Goal: Find specific page/section: Find specific page/section

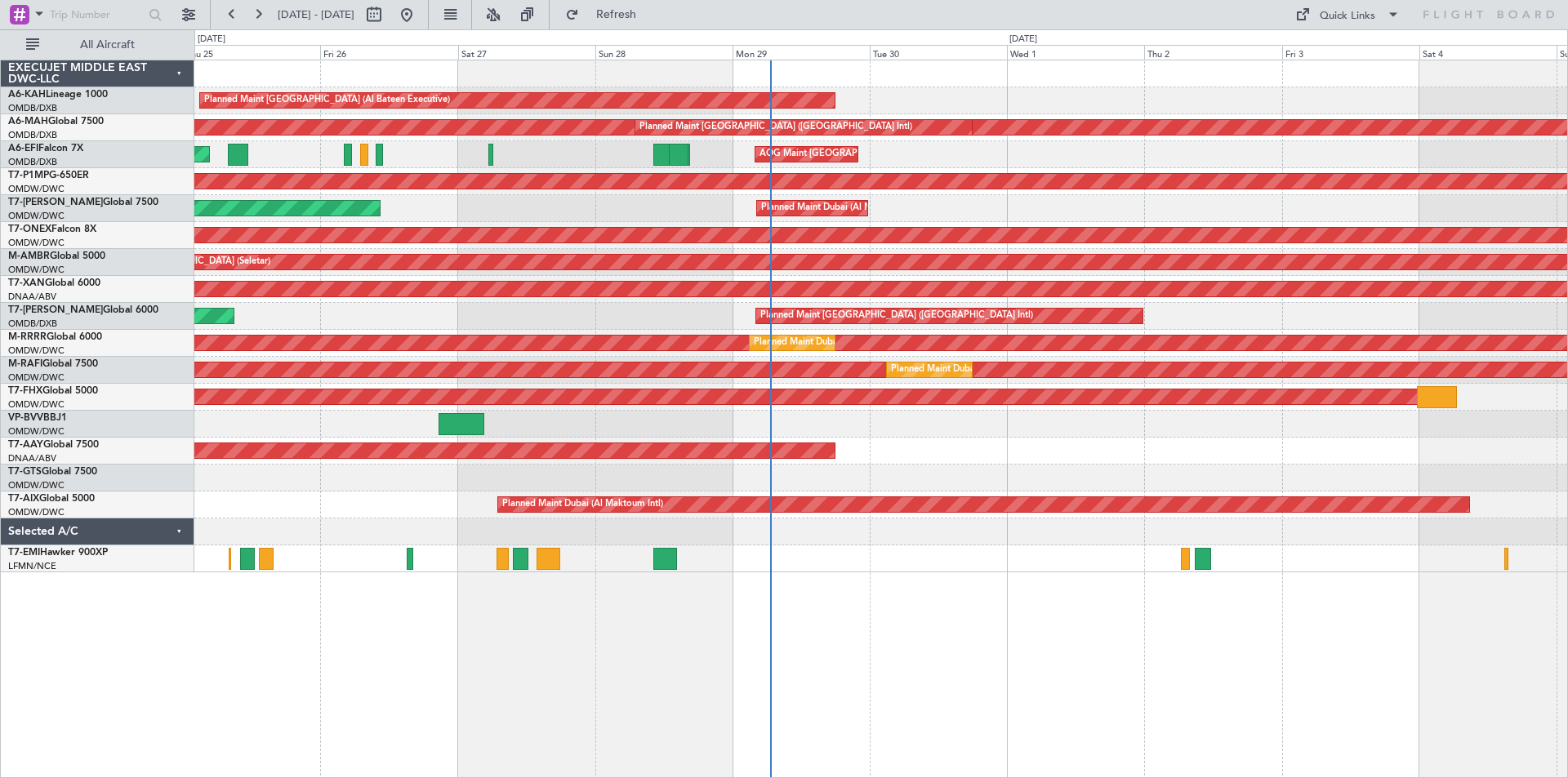
click at [972, 625] on div "Planned Maint [GEOGRAPHIC_DATA] (Al Bateen Executive) Planned Maint [GEOGRAPHIC…" at bounding box center [881, 419] width 1373 height 718
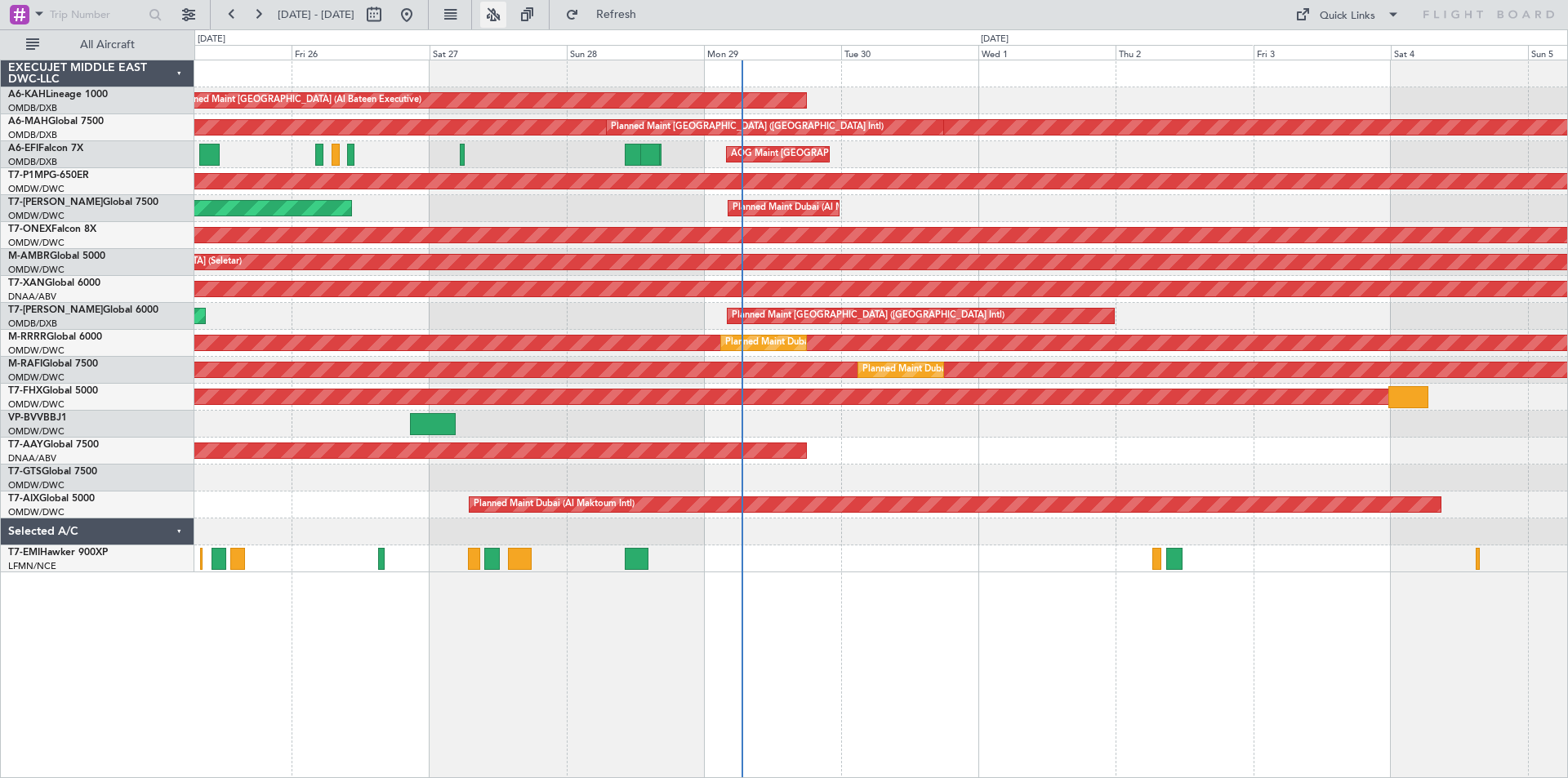
click at [506, 17] on button at bounding box center [493, 15] width 26 height 26
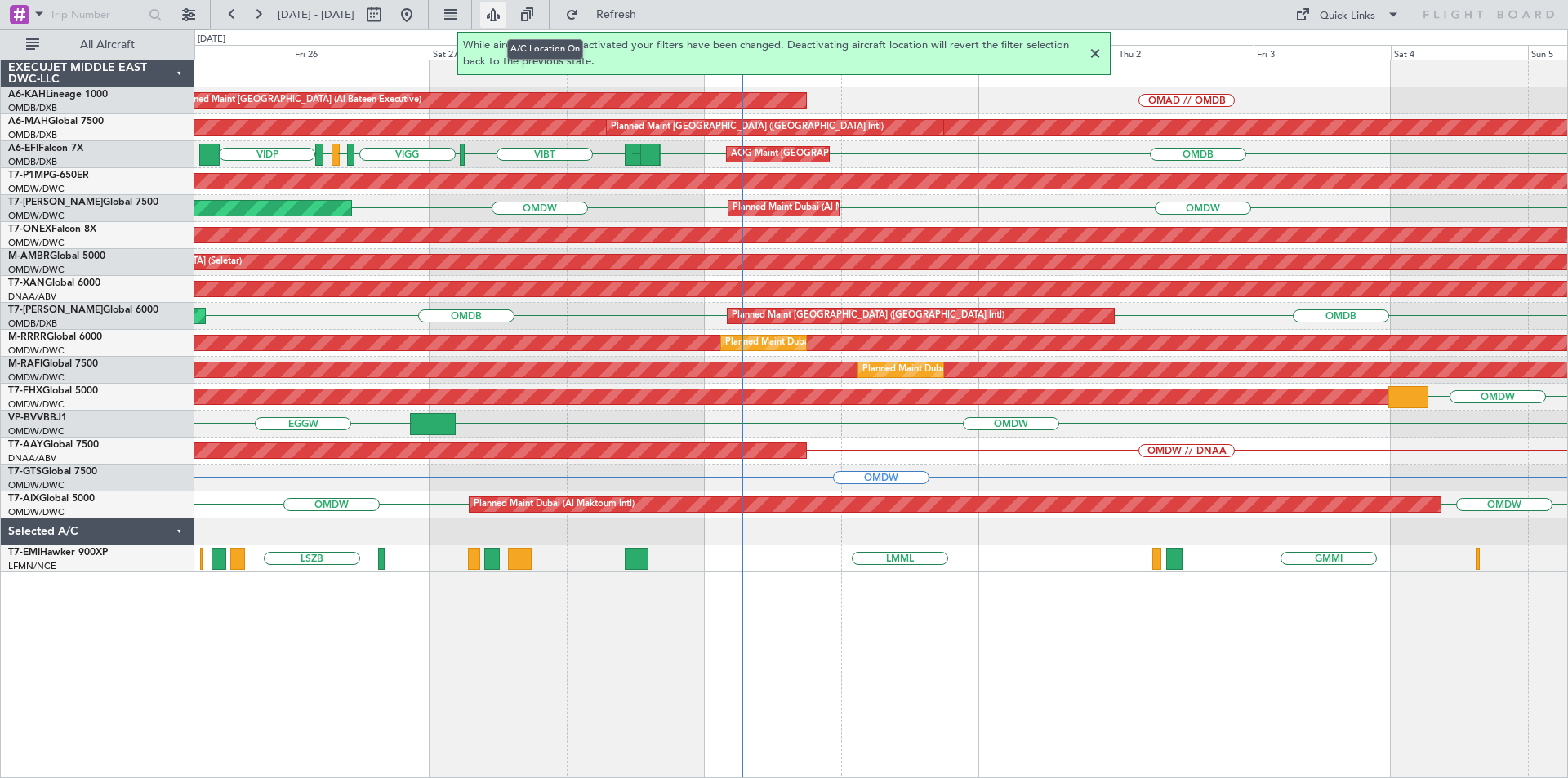
click at [506, 17] on button at bounding box center [493, 15] width 26 height 26
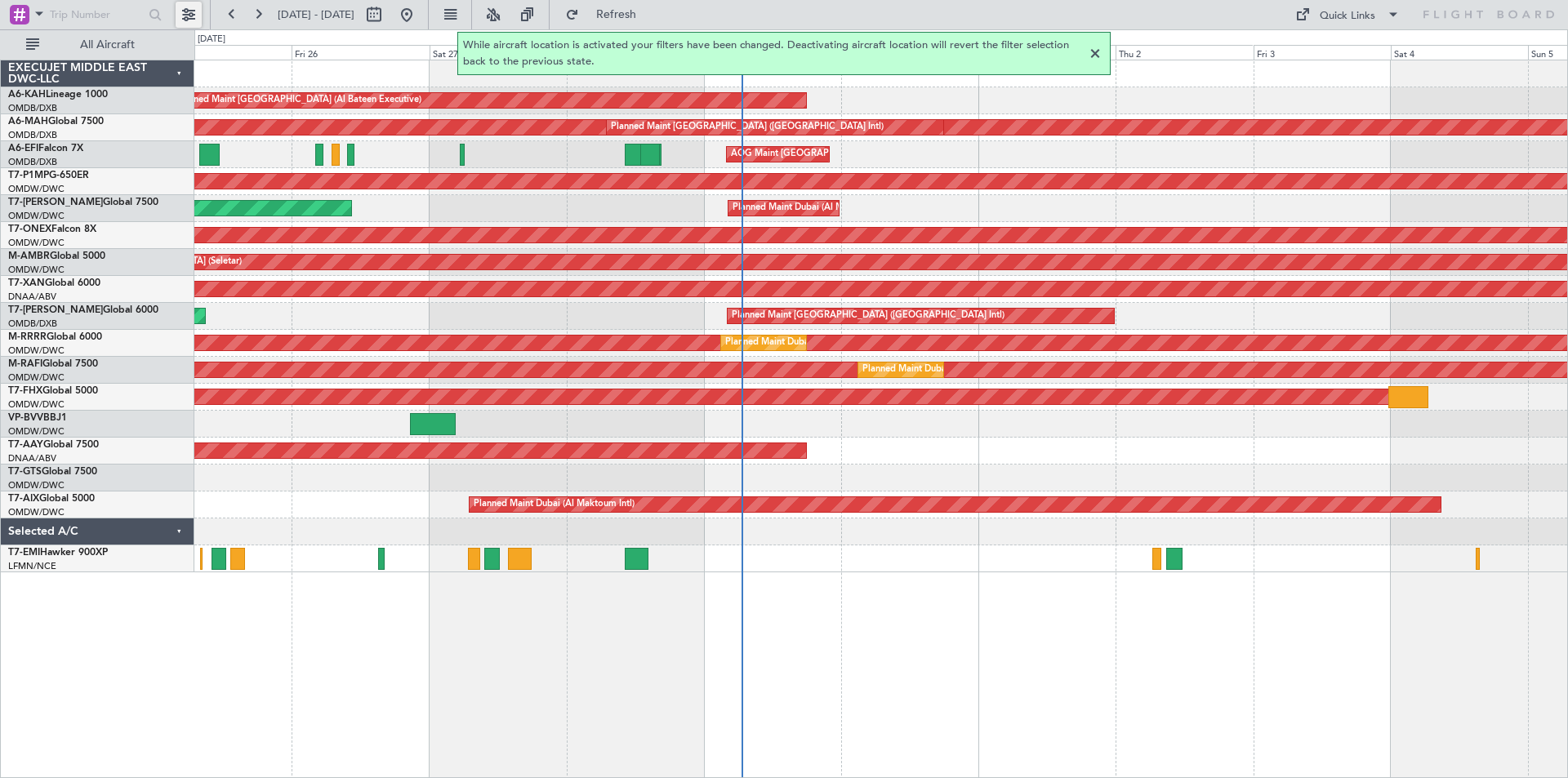
click at [195, 14] on button at bounding box center [188, 15] width 26 height 26
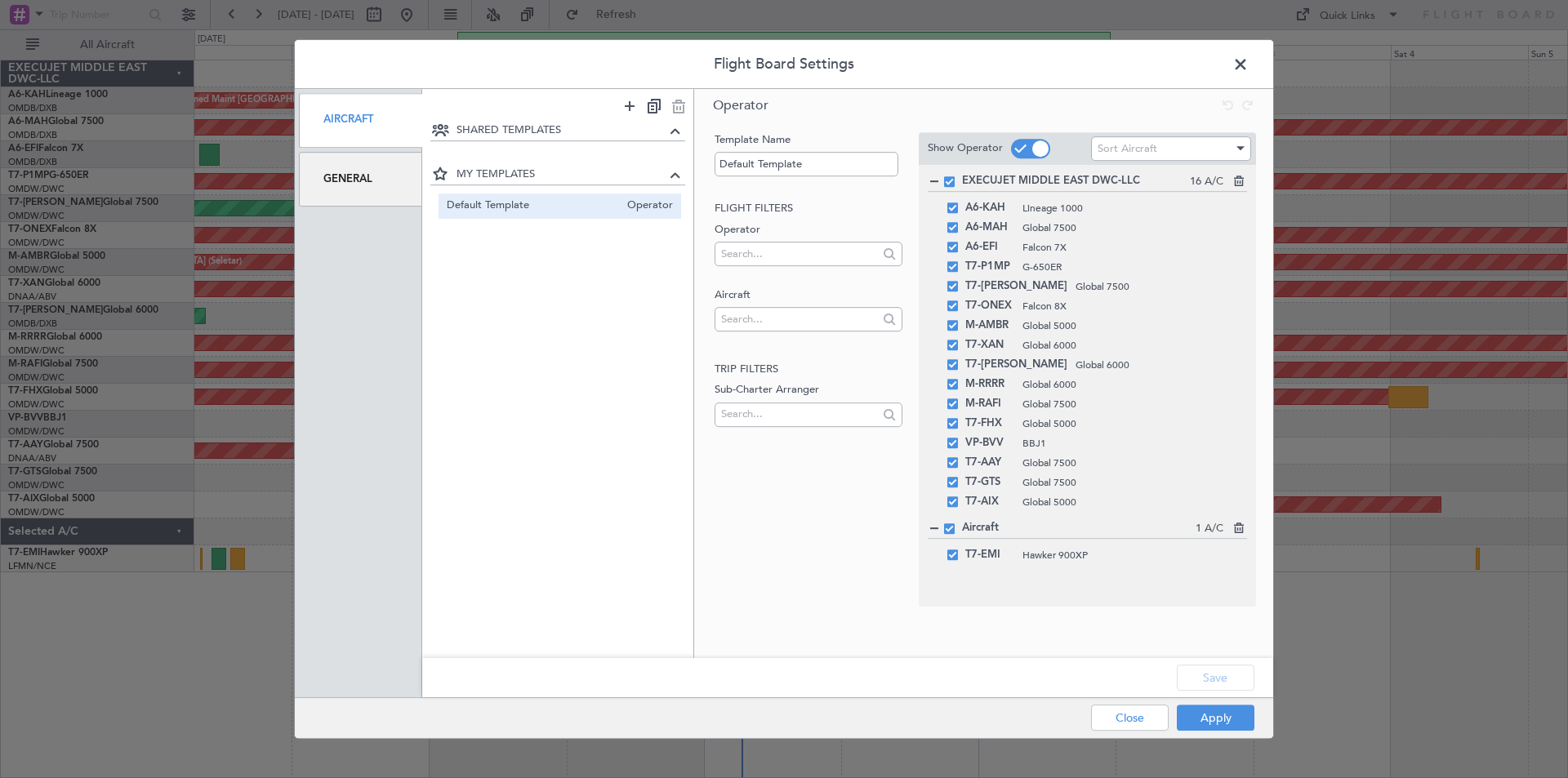
click at [362, 188] on div "General" at bounding box center [360, 179] width 123 height 55
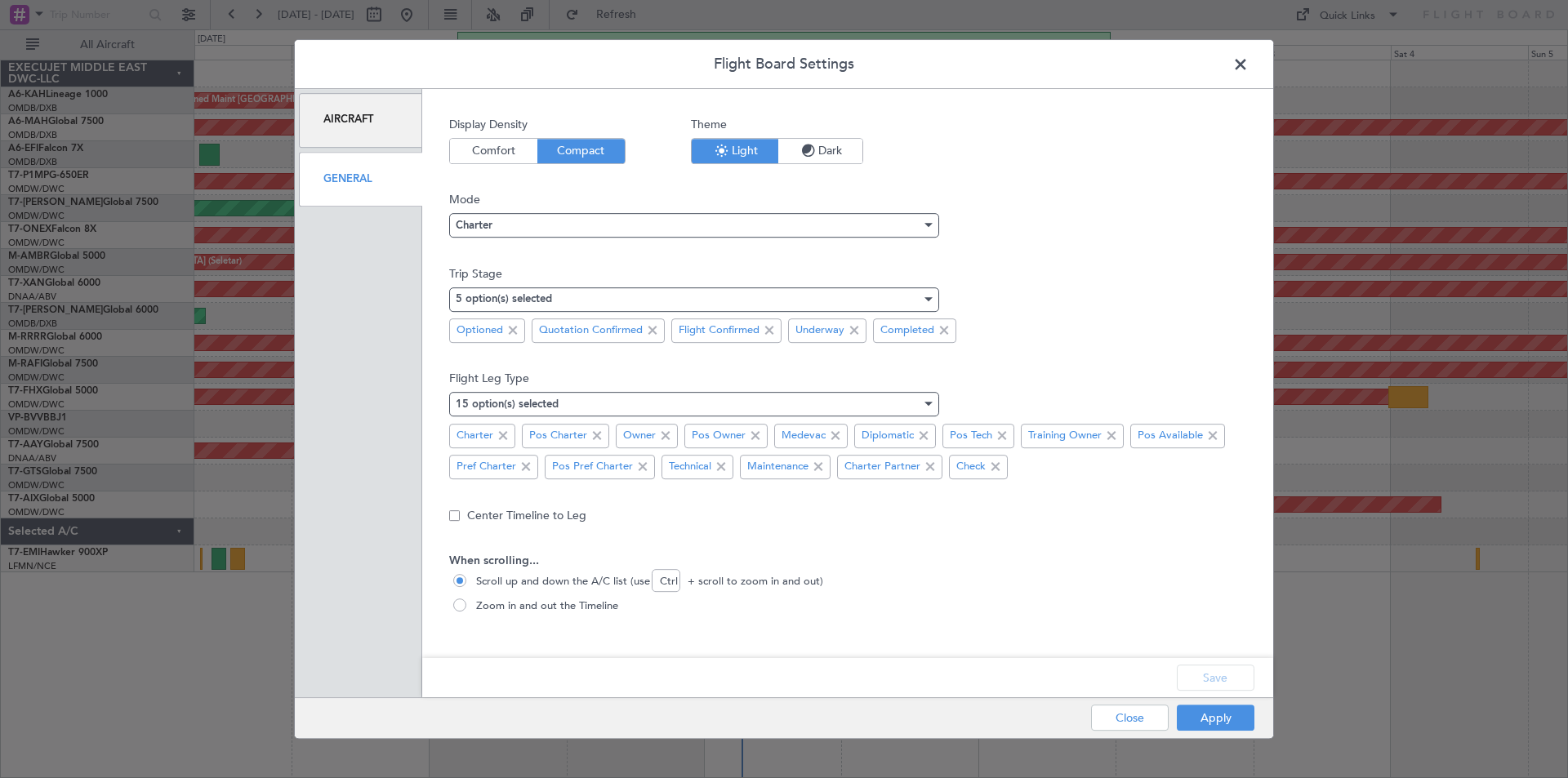
click at [795, 150] on span "Dark" at bounding box center [820, 151] width 85 height 25
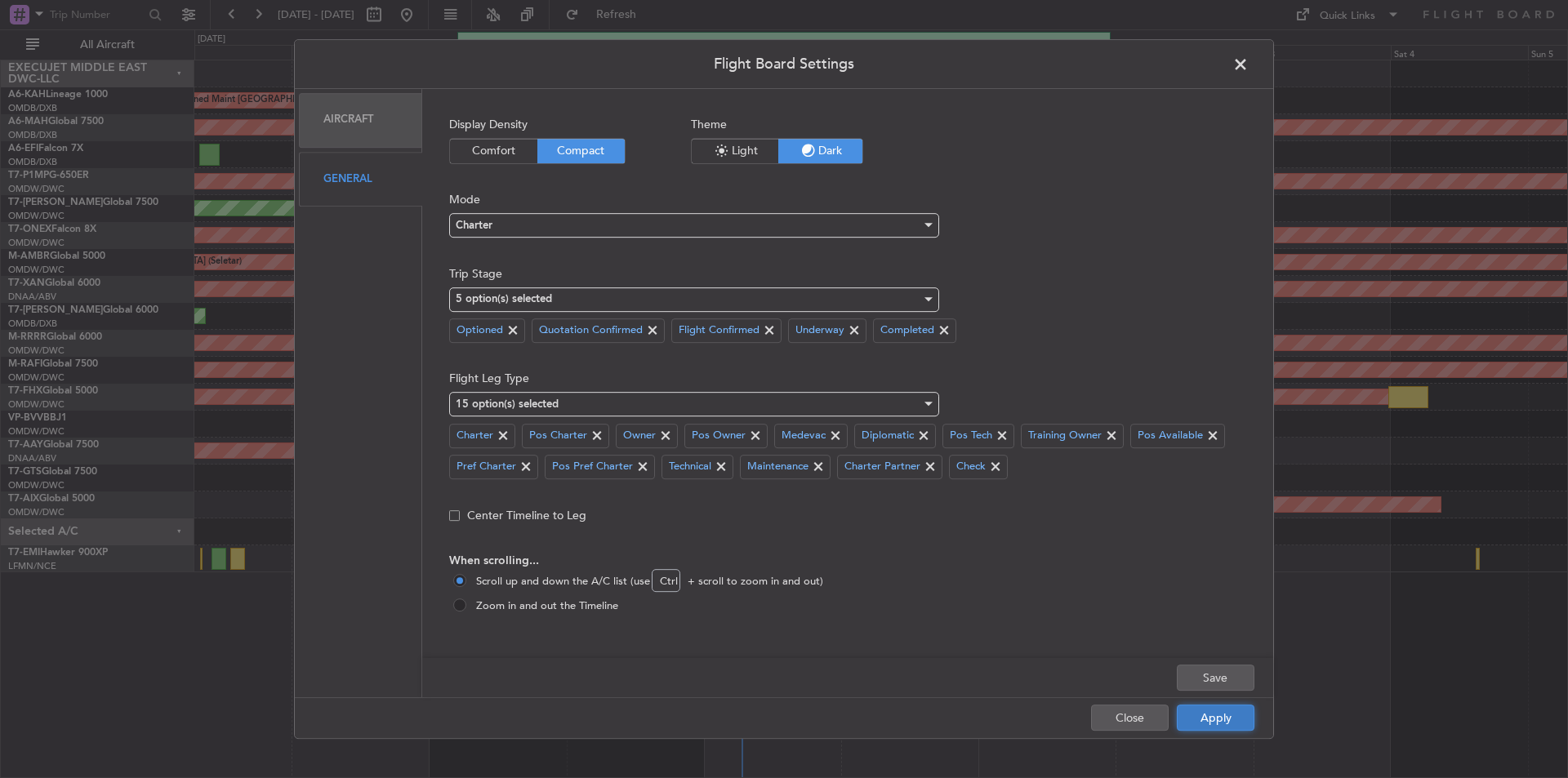
click at [1220, 710] on button "Apply" at bounding box center [1215, 717] width 77 height 26
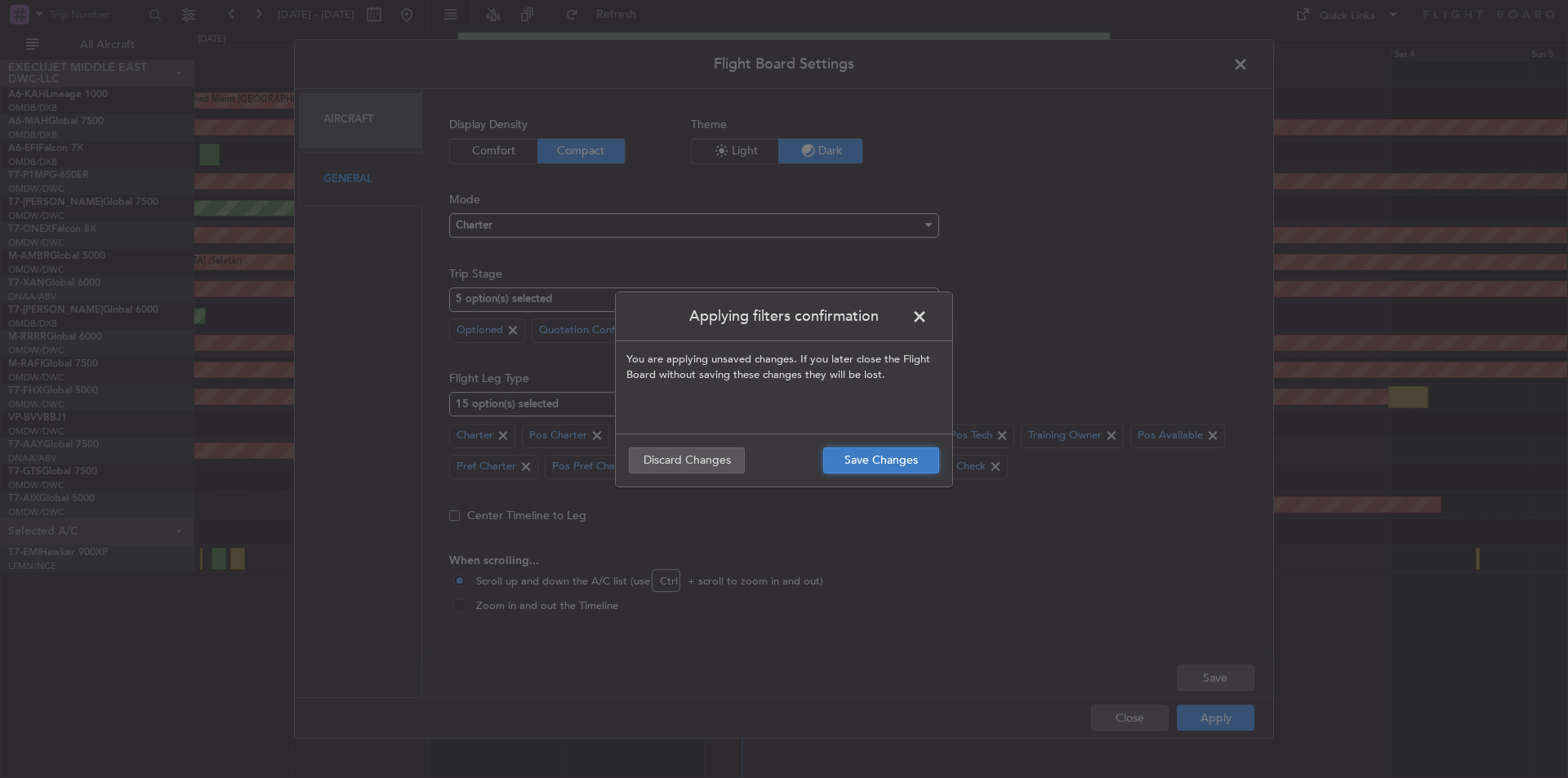
click at [894, 459] on button "Save Changes" at bounding box center [881, 460] width 116 height 26
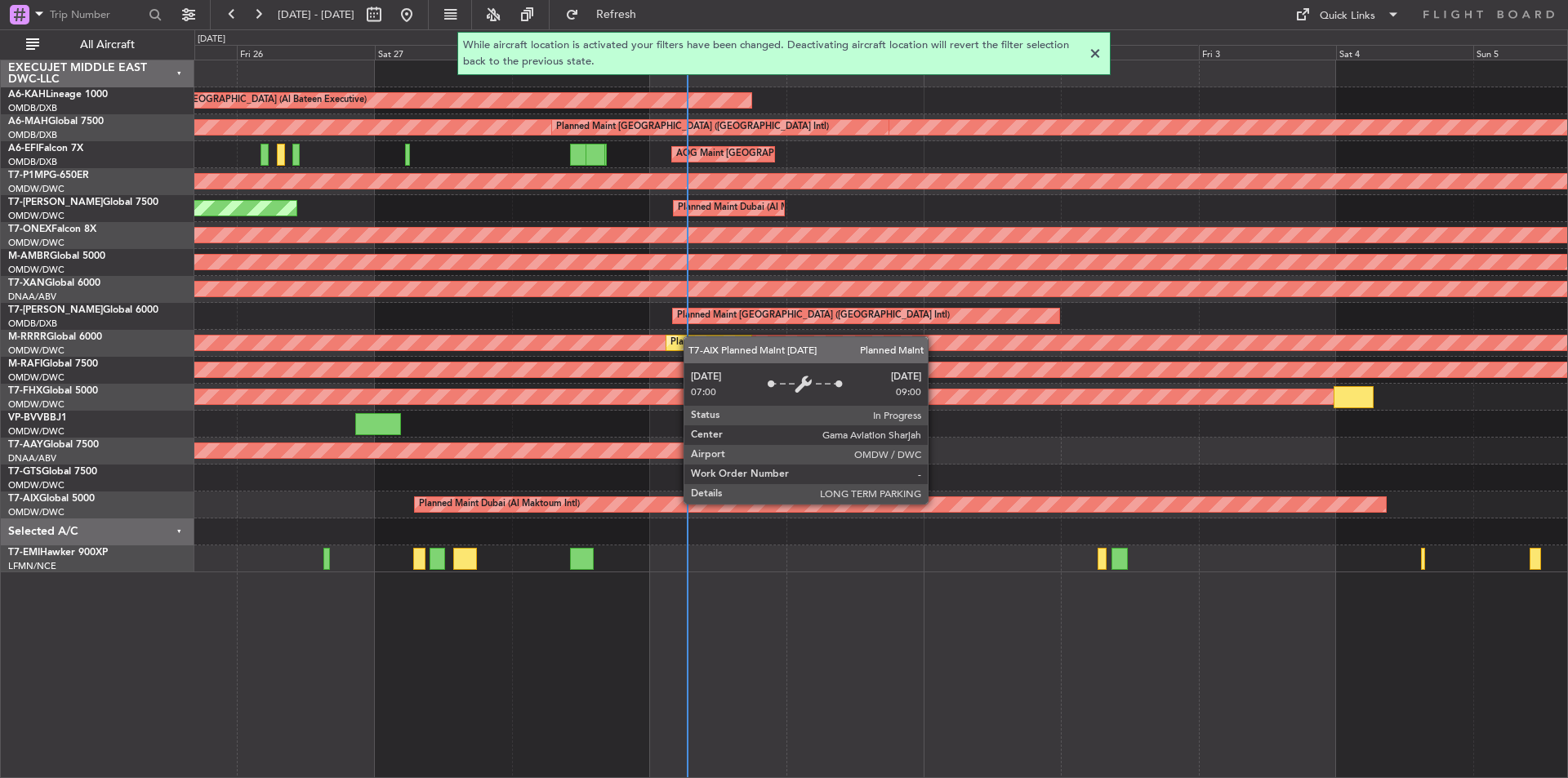
click at [952, 655] on div "Planned Maint [GEOGRAPHIC_DATA] (Al Bateen Executive) Planned Maint [GEOGRAPHIC…" at bounding box center [881, 419] width 1373 height 718
click at [861, 660] on div "Planned Maint [GEOGRAPHIC_DATA] (Al Bateen Executive) Planned Maint [GEOGRAPHIC…" at bounding box center [881, 419] width 1373 height 718
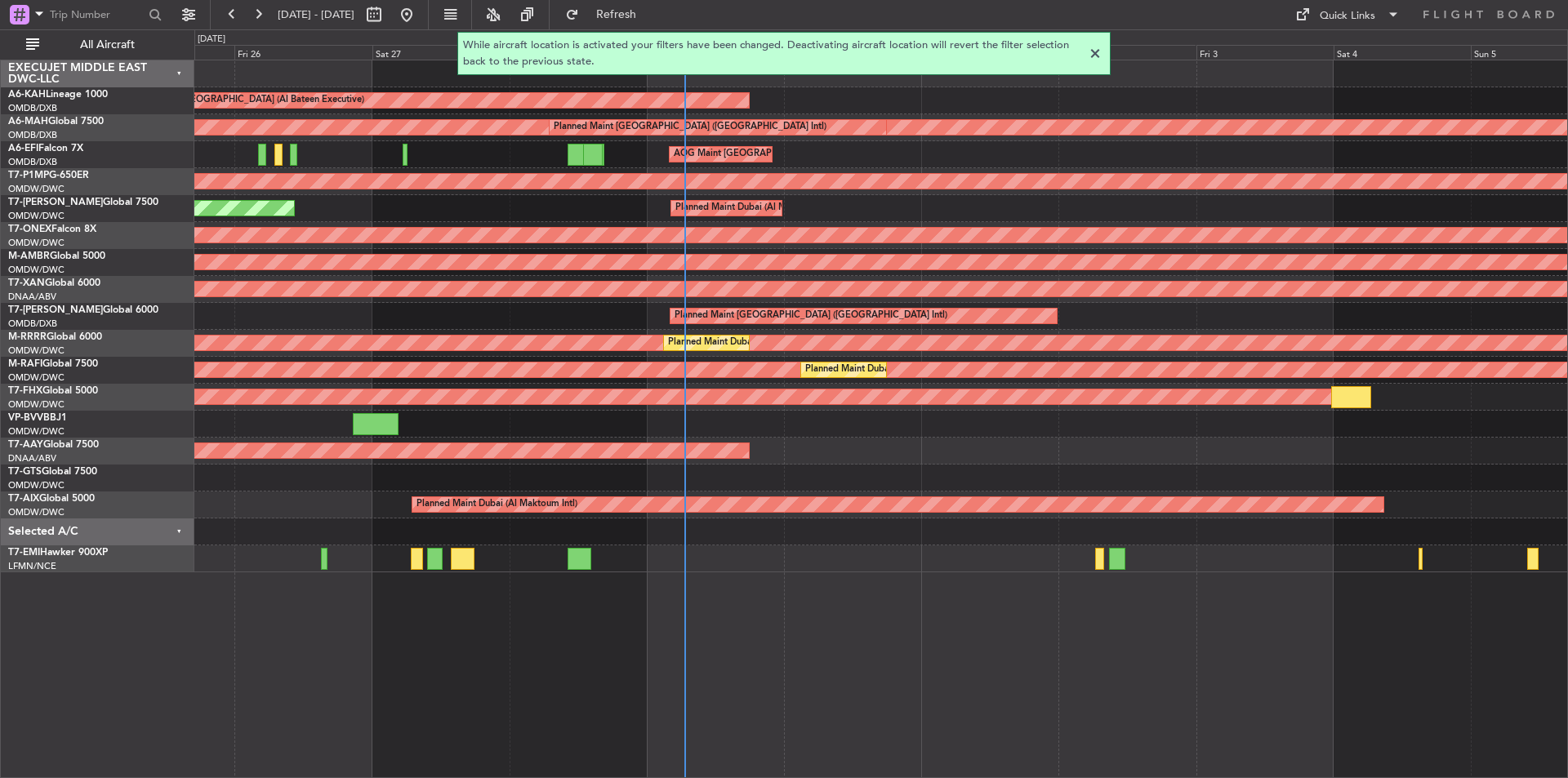
click at [1099, 53] on div at bounding box center [1094, 53] width 19 height 19
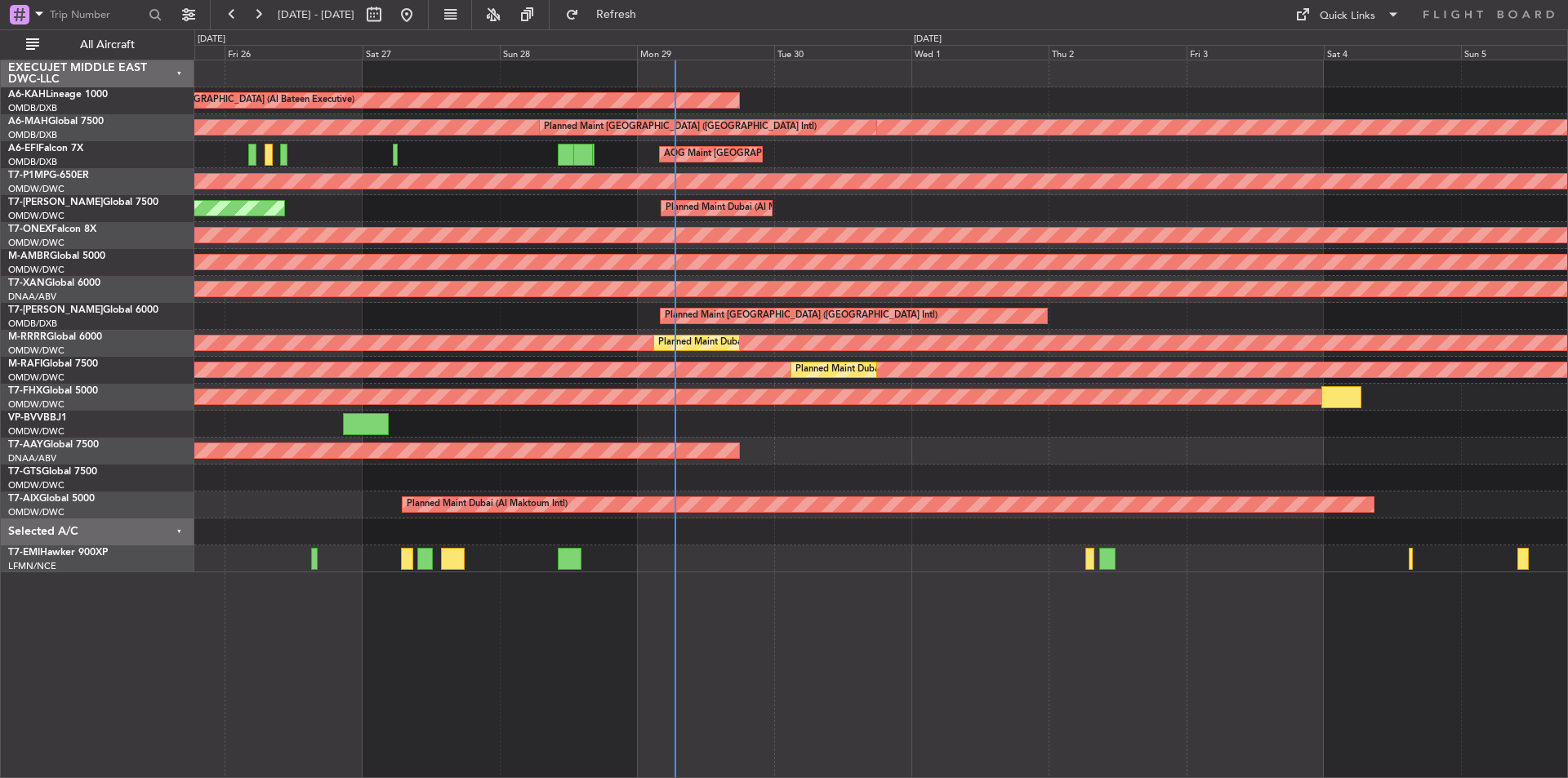
click at [854, 647] on div "Planned Maint [GEOGRAPHIC_DATA] (Al Bateen Executive) Planned Maint [GEOGRAPHIC…" at bounding box center [881, 419] width 1373 height 718
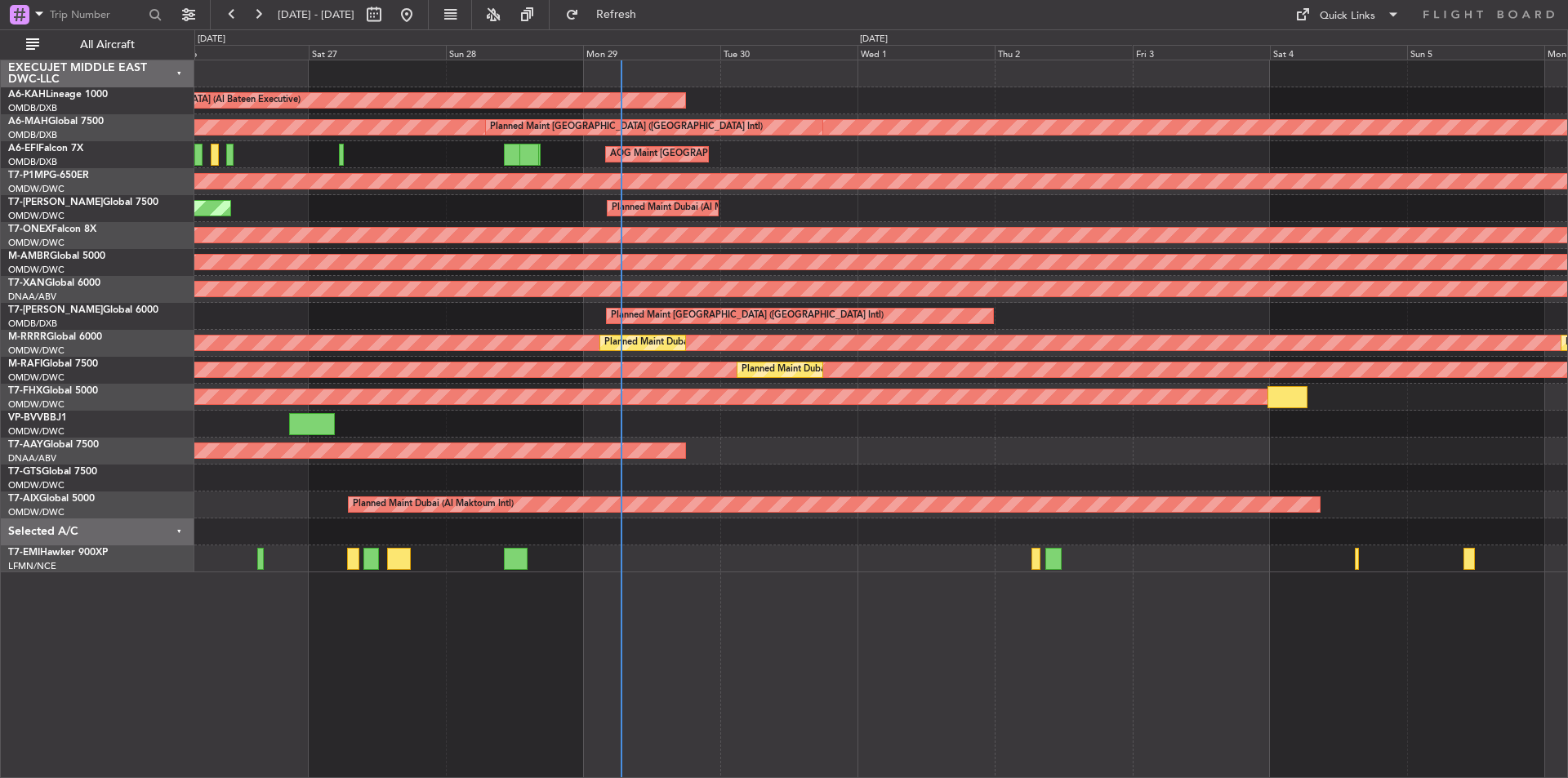
click at [810, 590] on div "Planned Maint [GEOGRAPHIC_DATA] (Al Bateen Executive) Planned Maint [GEOGRAPHIC…" at bounding box center [881, 419] width 1373 height 718
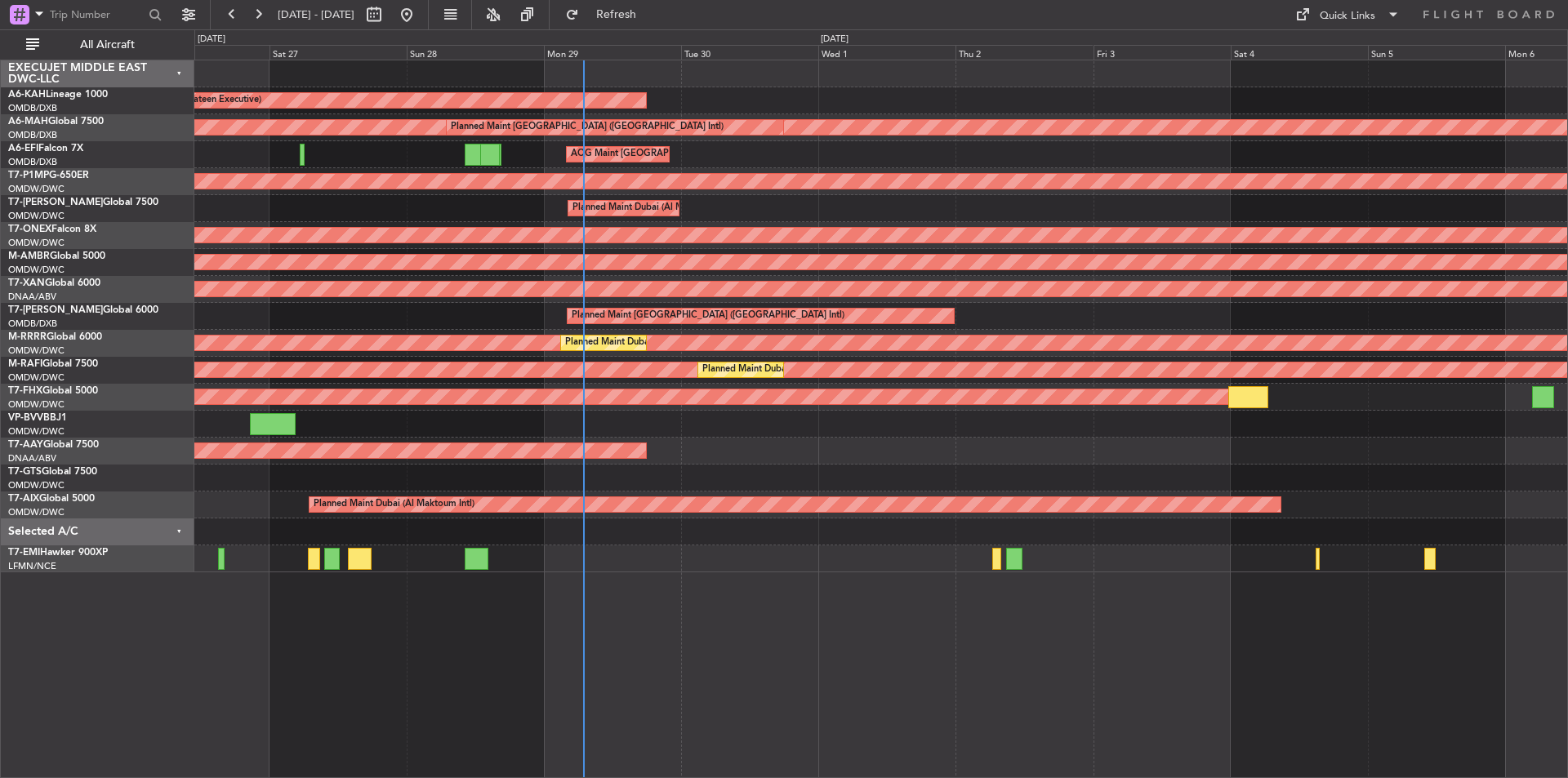
click at [888, 641] on div "Planned Maint [GEOGRAPHIC_DATA] (Al Bateen Executive) Planned Maint [GEOGRAPHIC…" at bounding box center [881, 419] width 1373 height 718
click at [152, 169] on div "T7-P1MP G-650ER" at bounding box center [101, 175] width 186 height 15
click at [154, 165] on div "OMDB/DXB [GEOGRAPHIC_DATA] (Dubai Intl)" at bounding box center [101, 163] width 186 height 14
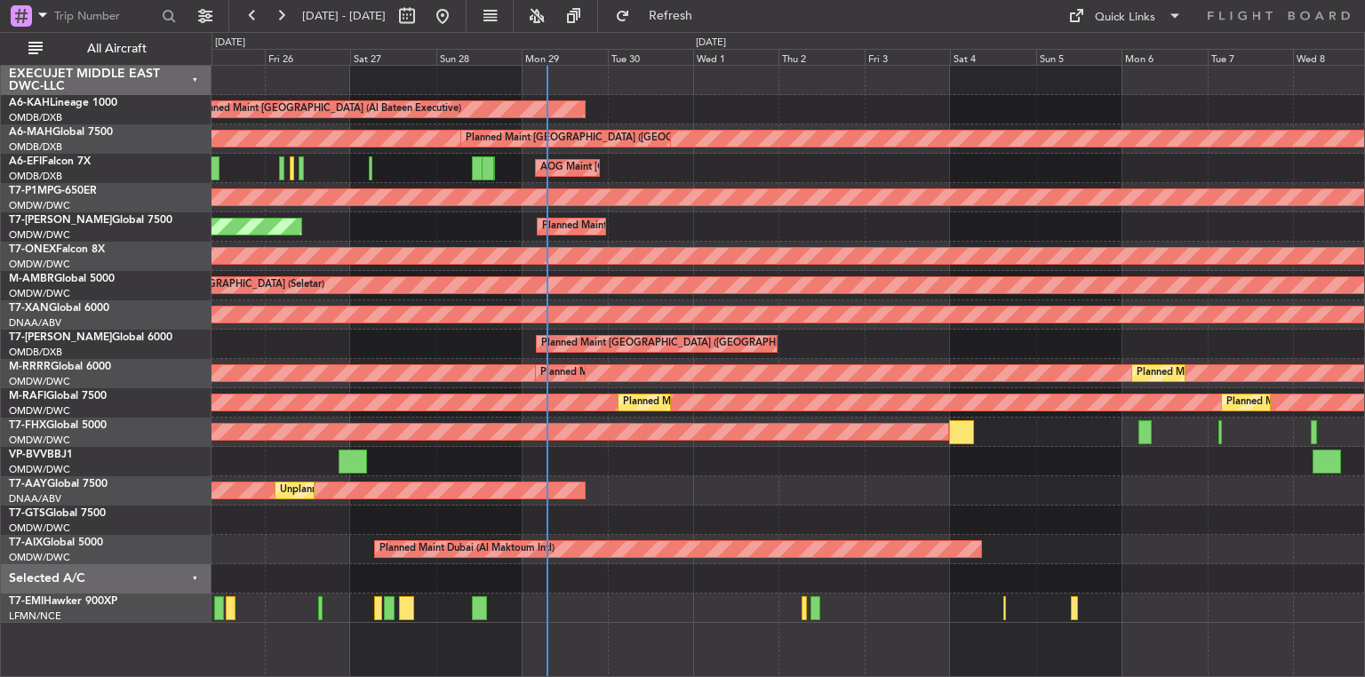
click at [727, 217] on div "Planned Maint Dubai (Al Maktoum Intl) Planned Maint [GEOGRAPHIC_DATA] (Al Makto…" at bounding box center [788, 226] width 1153 height 29
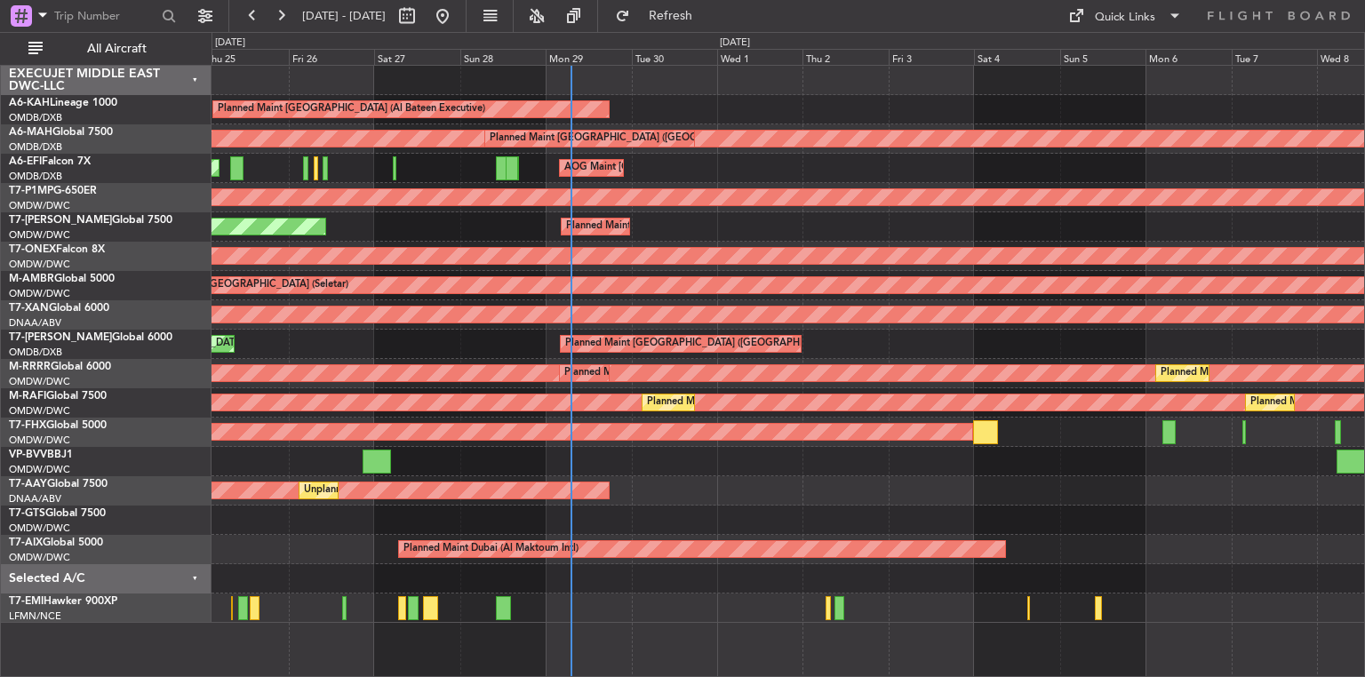
click at [773, 501] on div "Unplanned Maint [GEOGRAPHIC_DATA] (Al Maktoum Intl) Unplanned Maint [GEOGRAPHIC…" at bounding box center [788, 490] width 1153 height 29
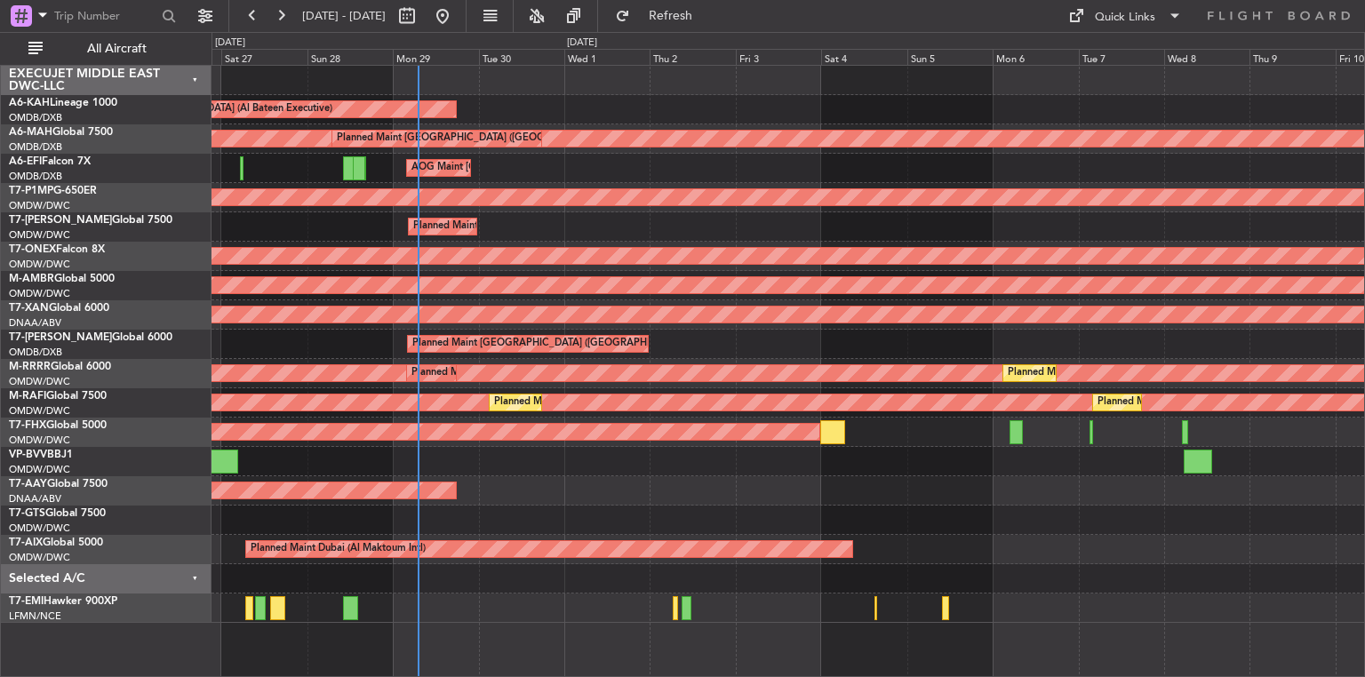
click at [900, 516] on div at bounding box center [788, 520] width 1153 height 29
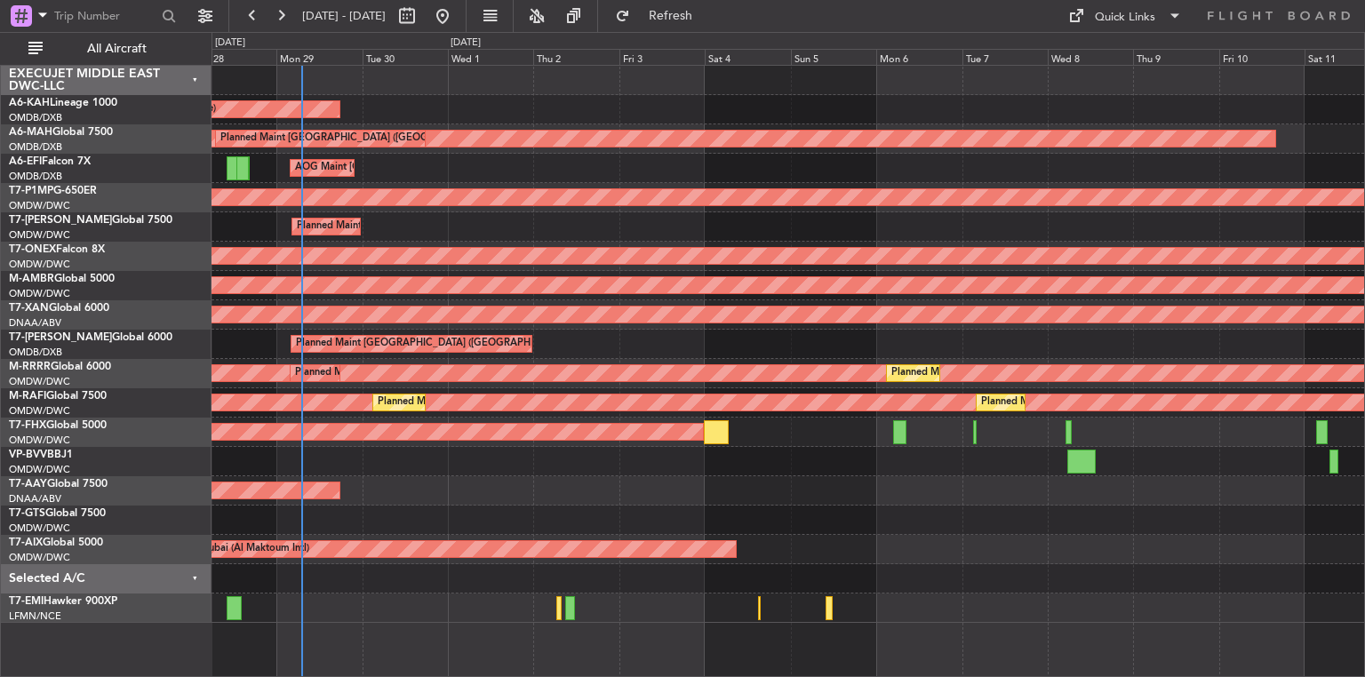
click at [879, 519] on div at bounding box center [788, 520] width 1153 height 29
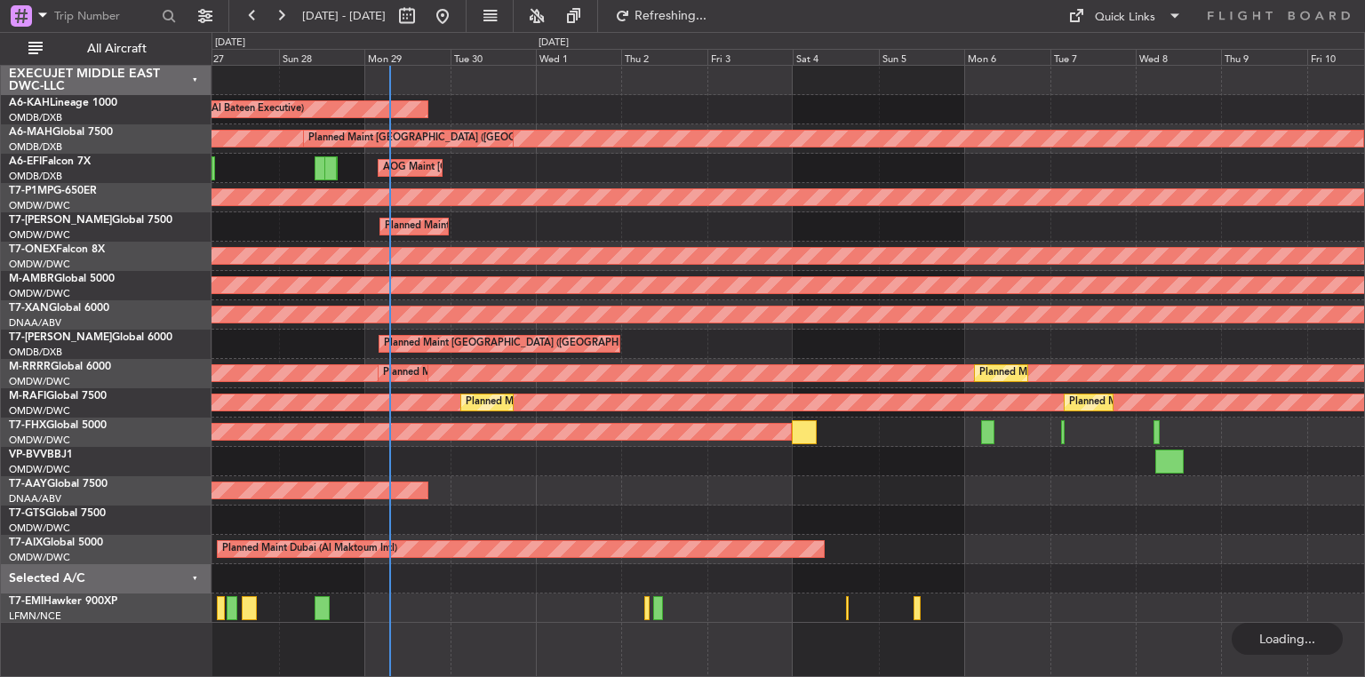
click at [978, 506] on div at bounding box center [788, 520] width 1153 height 29
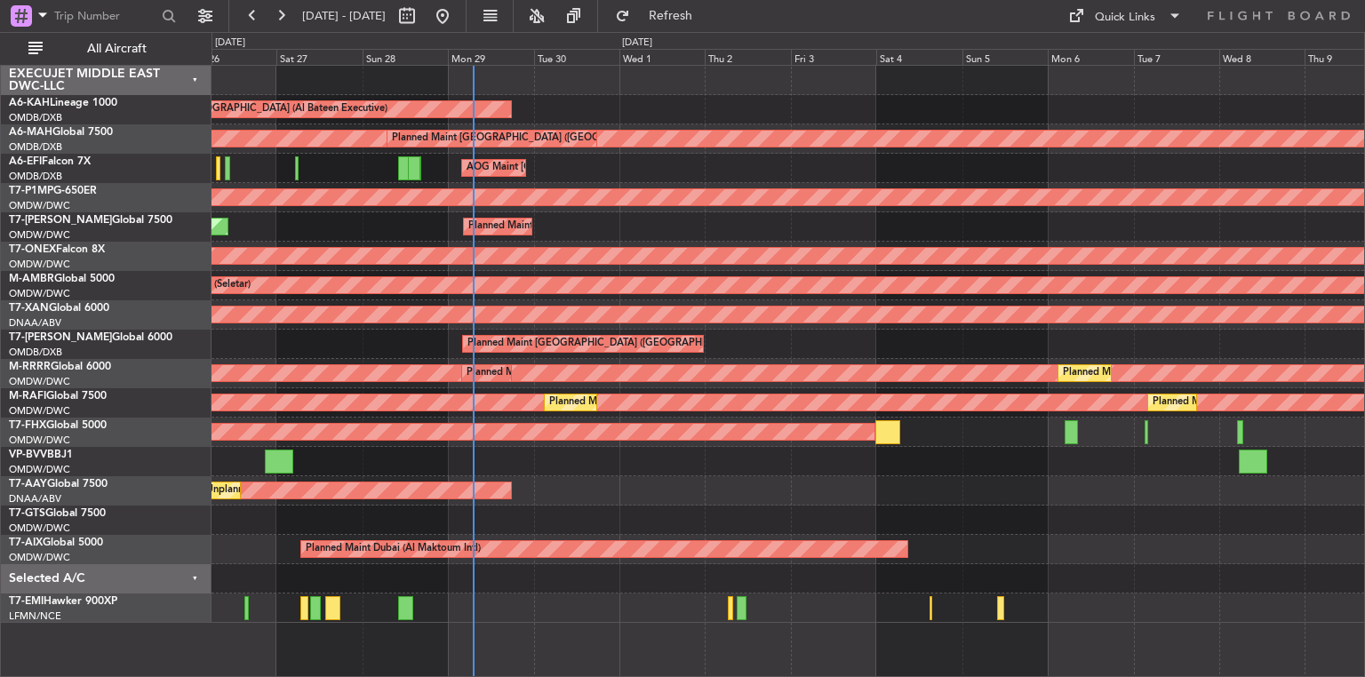
click at [994, 501] on div "Planned Maint [GEOGRAPHIC_DATA] (Al Bateen Executive) Planned Maint [GEOGRAPHIC…" at bounding box center [788, 344] width 1153 height 557
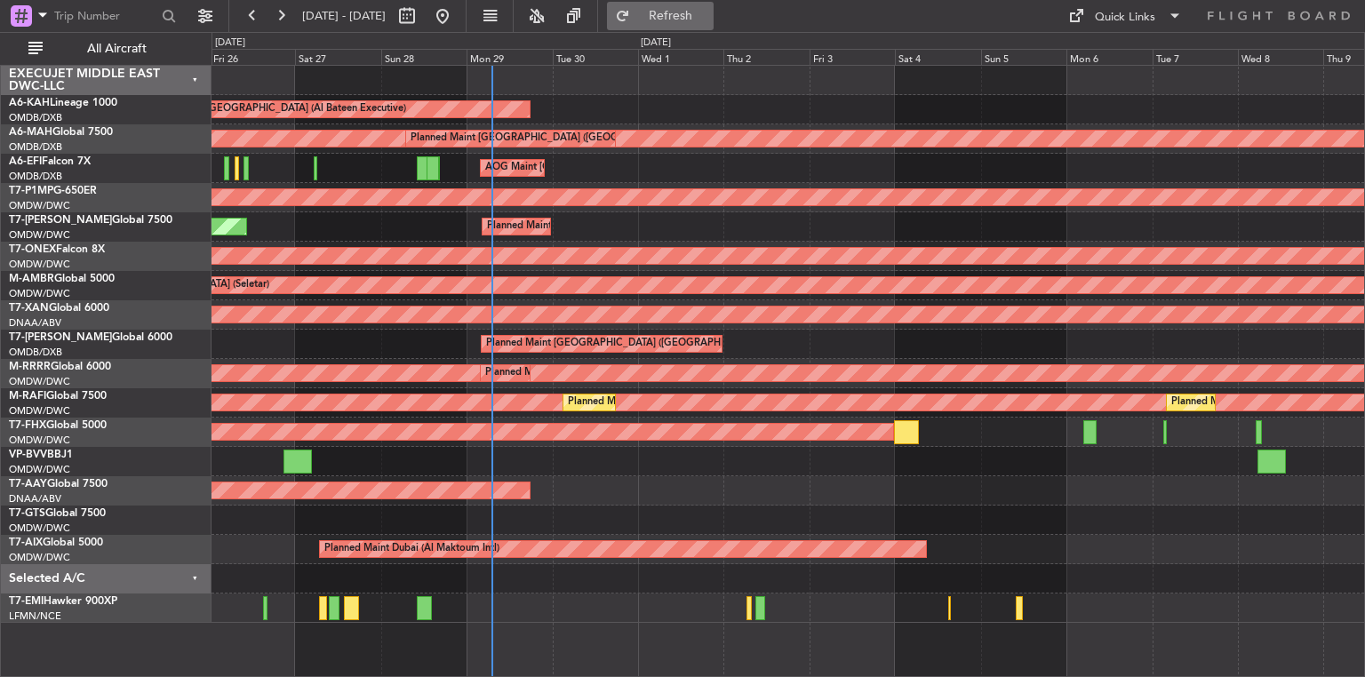
click at [690, 18] on span "Refresh" at bounding box center [671, 16] width 75 height 12
click at [504, 19] on button at bounding box center [490, 16] width 28 height 28
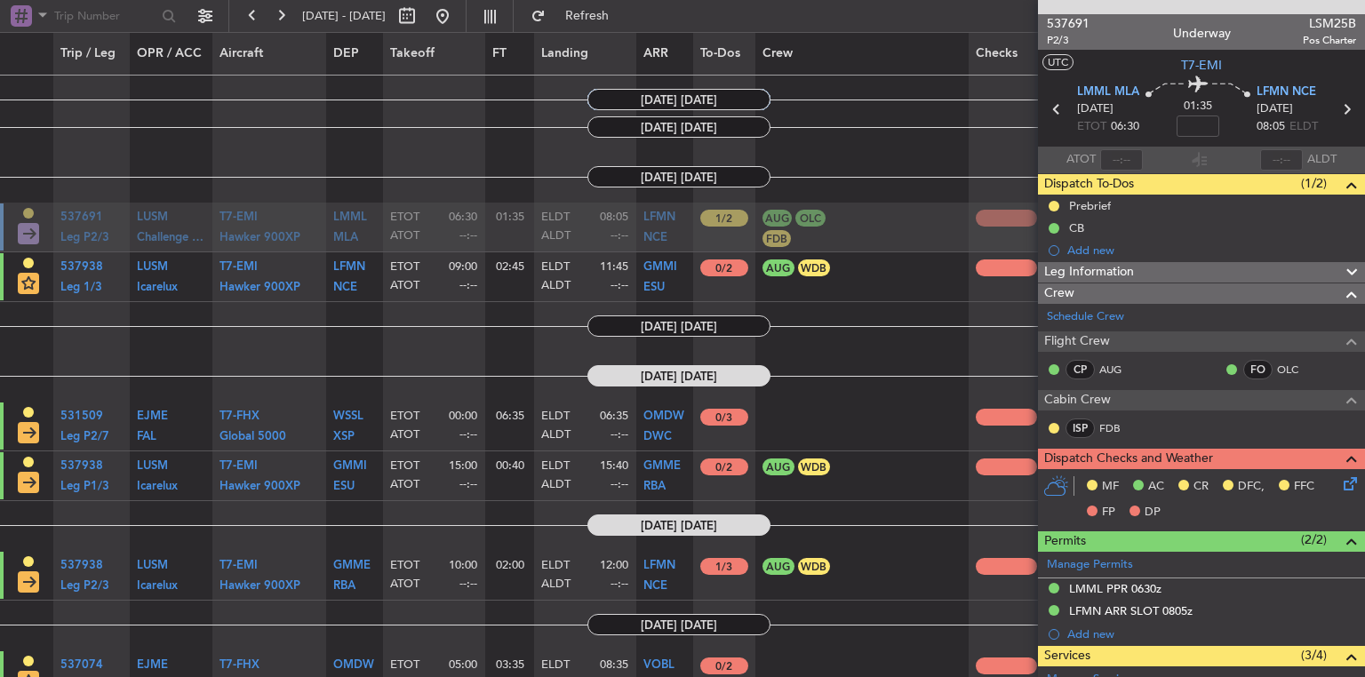
scroll to position [3157, 0]
drag, startPoint x: 429, startPoint y: 352, endPoint x: 452, endPoint y: 352, distance: 22.2
click at [452, 353] on article "[DATE] [DATE]" at bounding box center [679, 377] width 1358 height 48
click at [504, 17] on button at bounding box center [490, 16] width 28 height 28
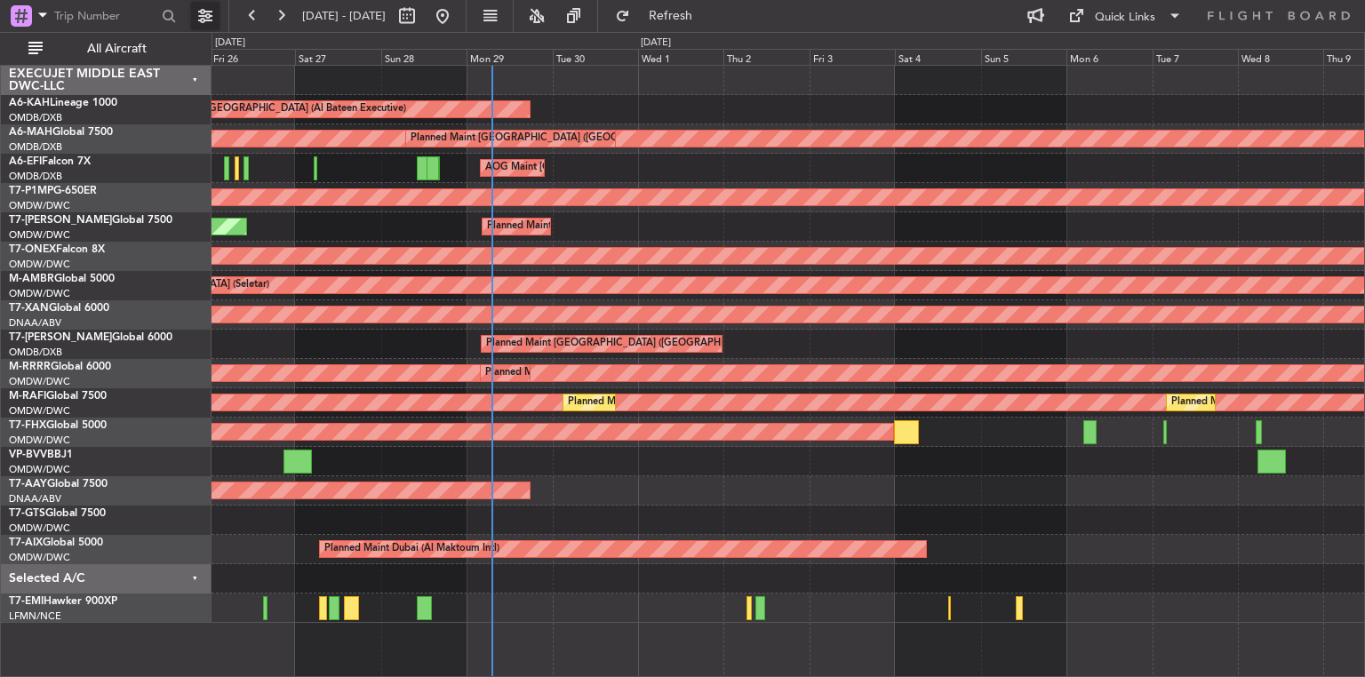
click at [207, 12] on button at bounding box center [205, 16] width 28 height 28
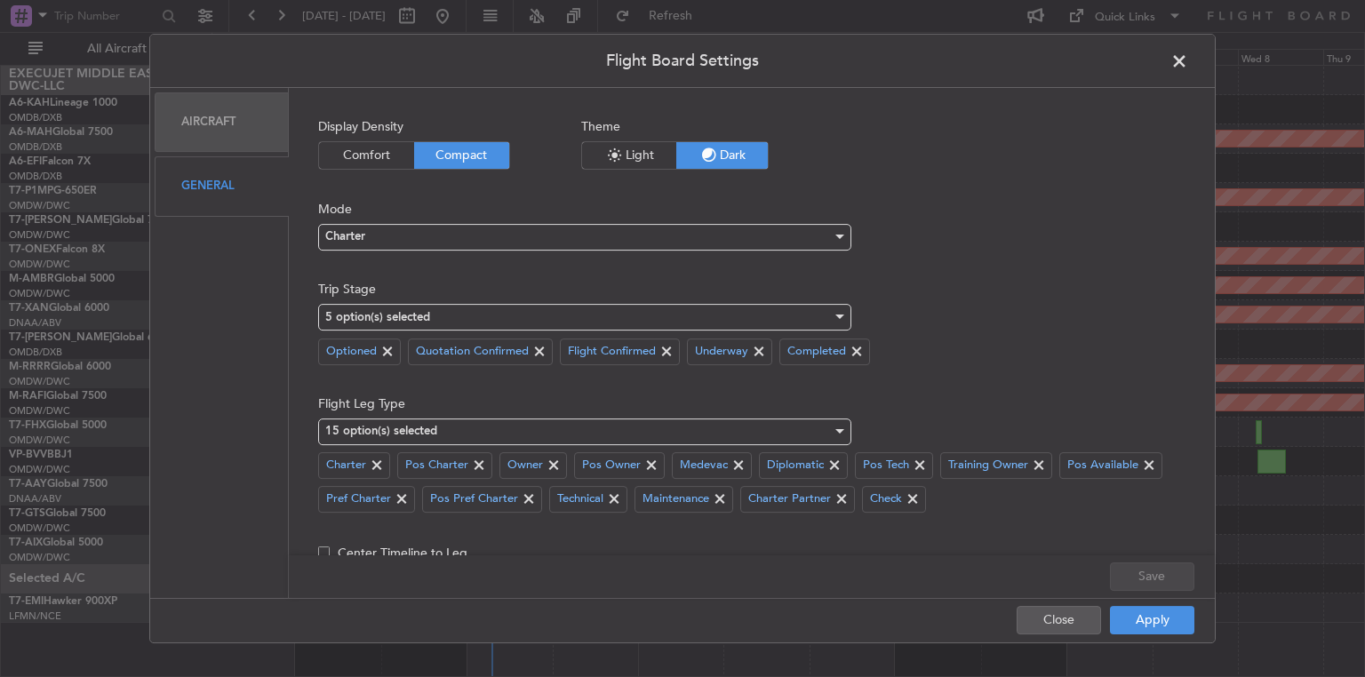
click at [212, 132] on div "Aircraft" at bounding box center [222, 122] width 134 height 60
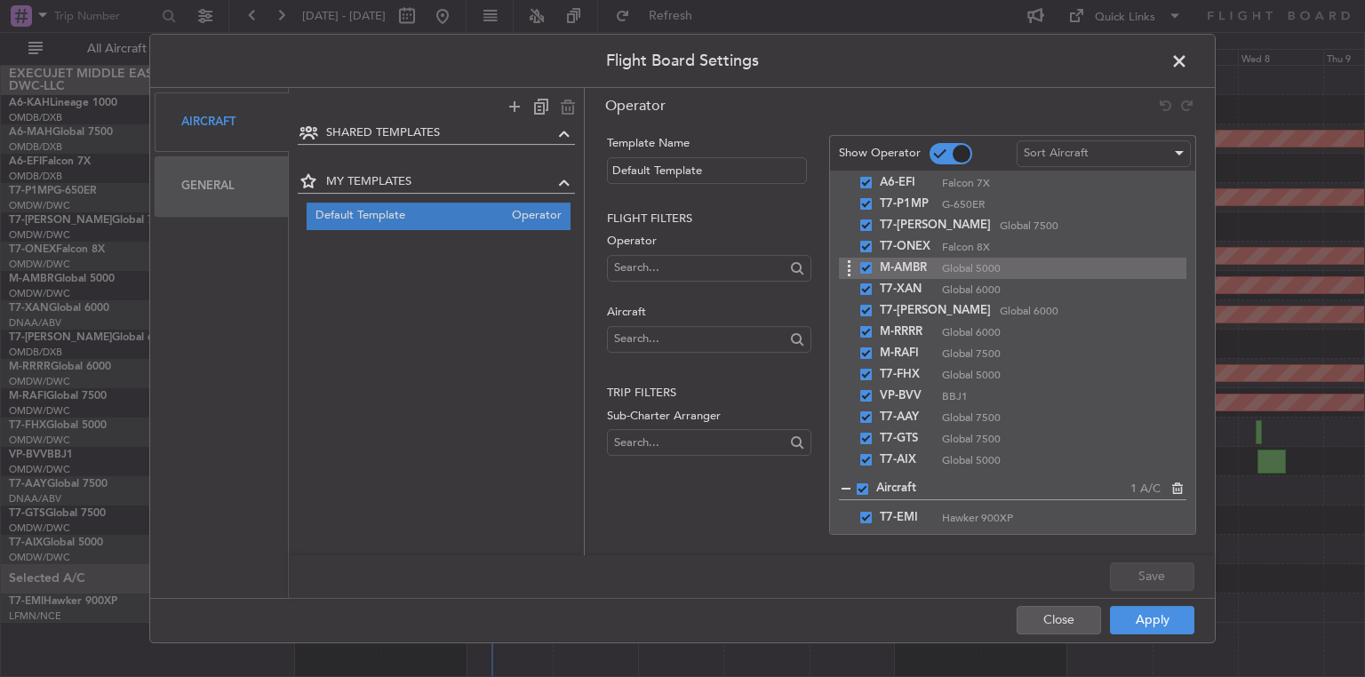
scroll to position [79, 0]
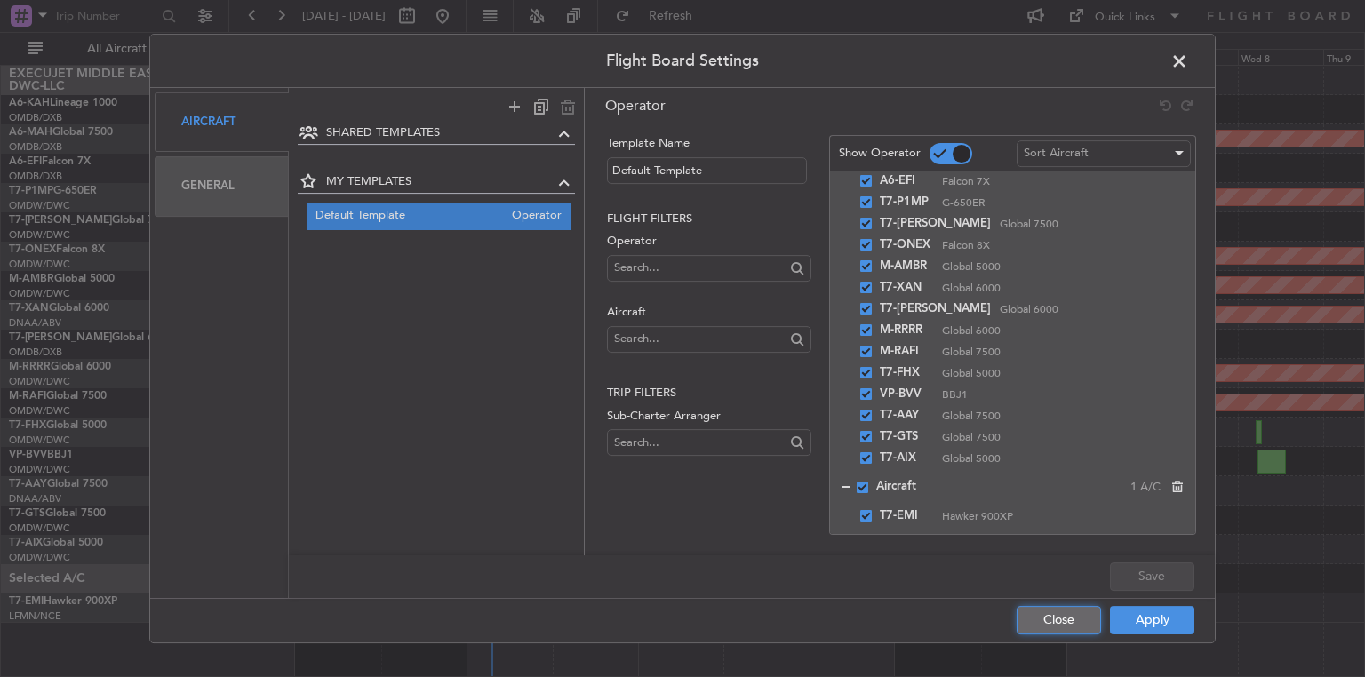
click at [1082, 624] on button "Close" at bounding box center [1059, 620] width 84 height 28
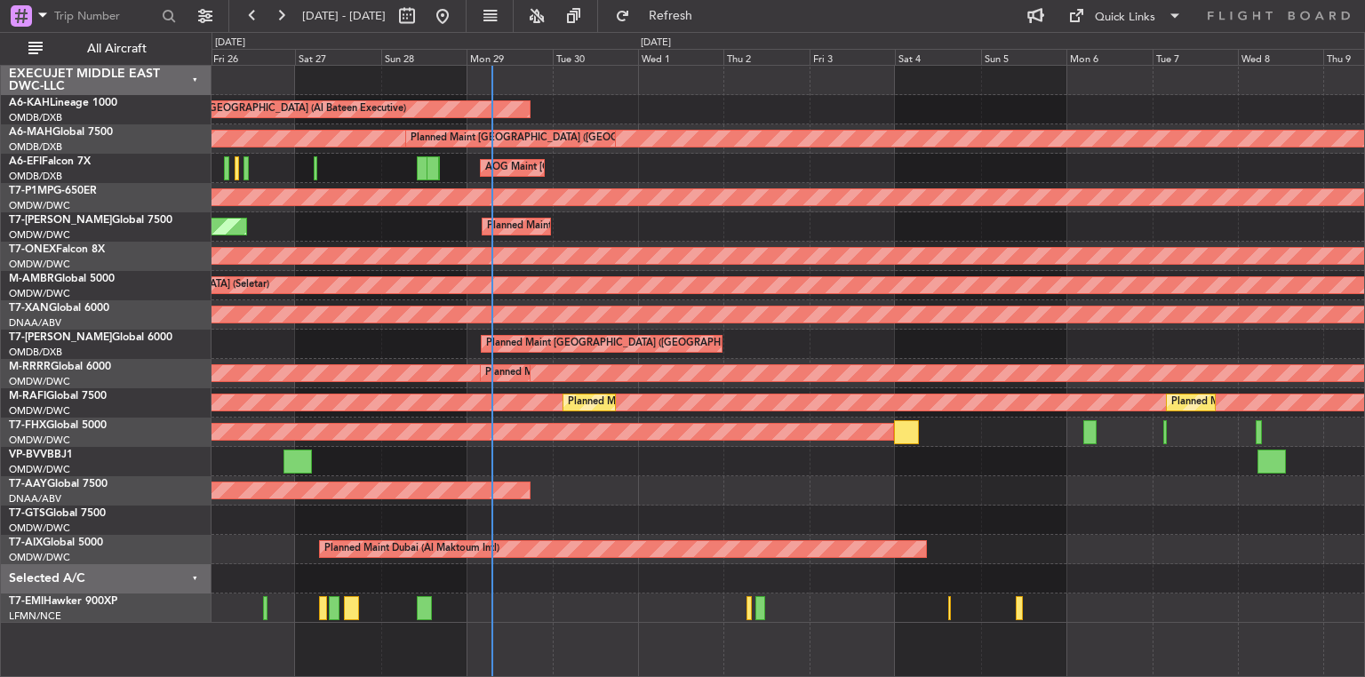
click at [196, 77] on div "EXECUJET MIDDLE EAST DWC-LLC" at bounding box center [106, 80] width 211 height 29
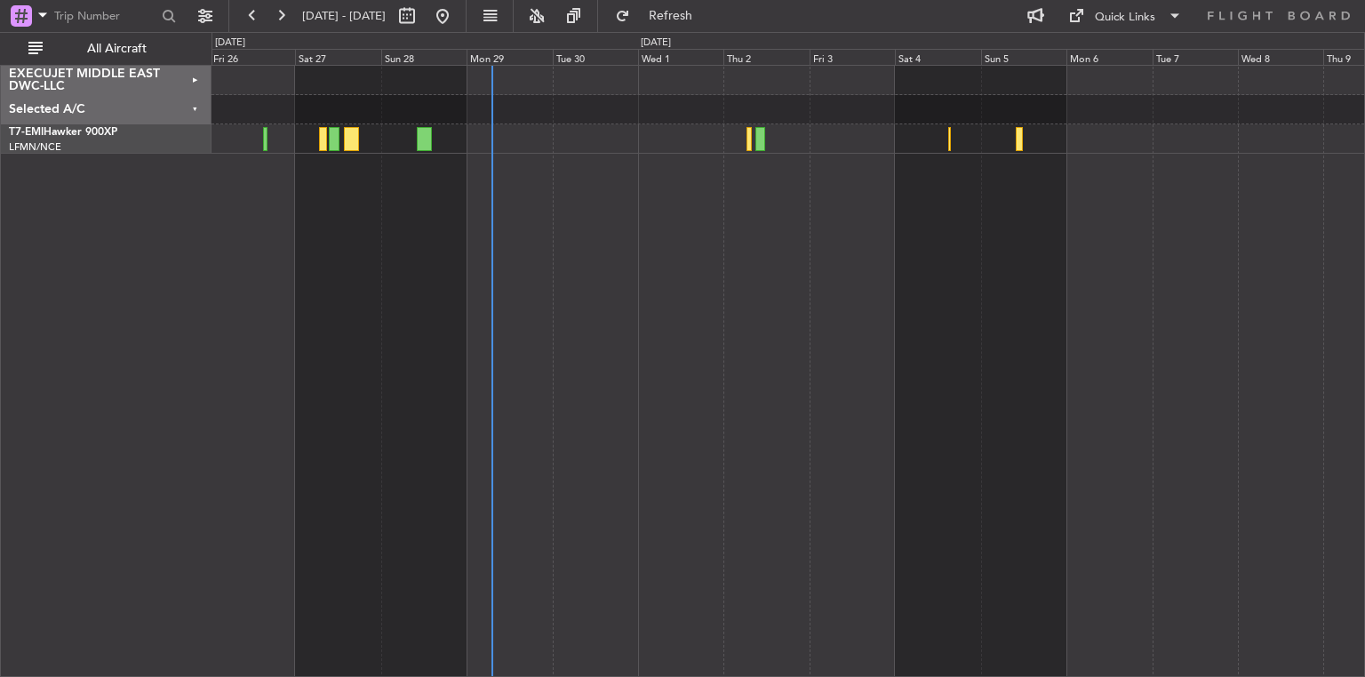
click at [195, 81] on div "EXECUJET MIDDLE EAST DWC-LLC" at bounding box center [106, 80] width 211 height 29
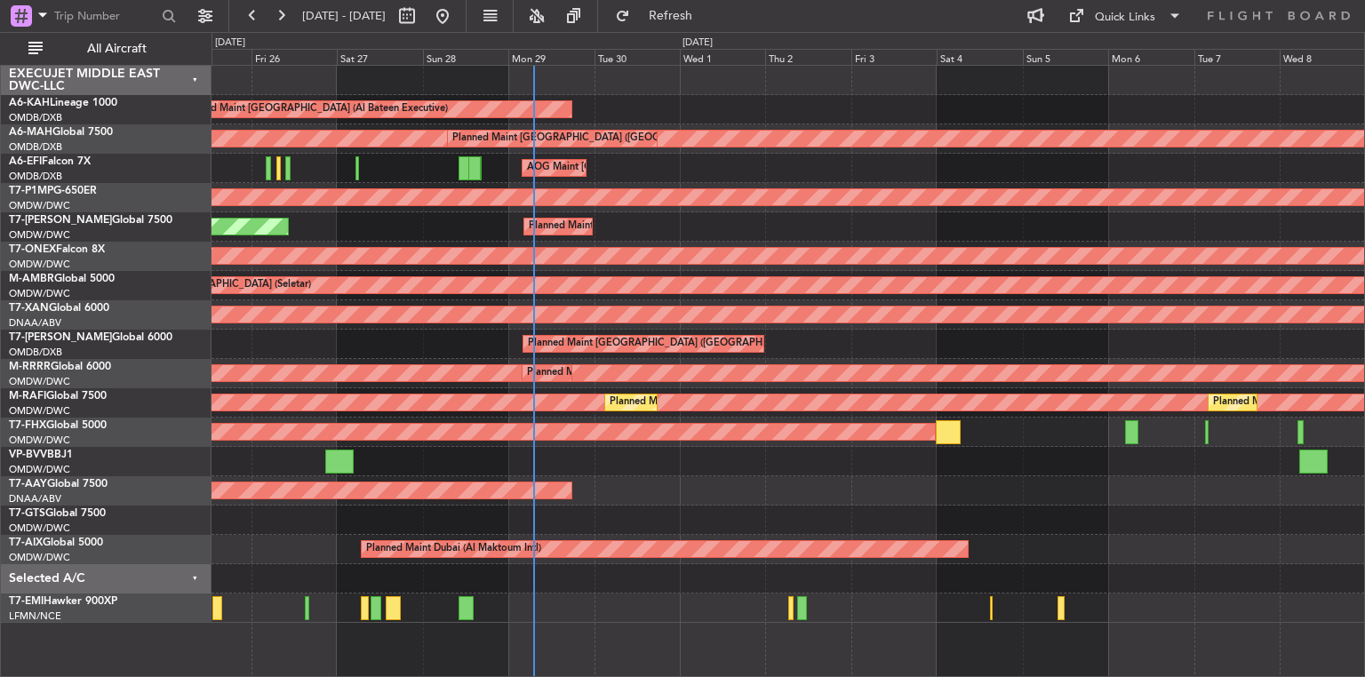
click at [658, 489] on div "Unplanned Maint [GEOGRAPHIC_DATA] (Al Maktoum Intl) Unplanned Maint [GEOGRAPHIC…" at bounding box center [788, 490] width 1153 height 29
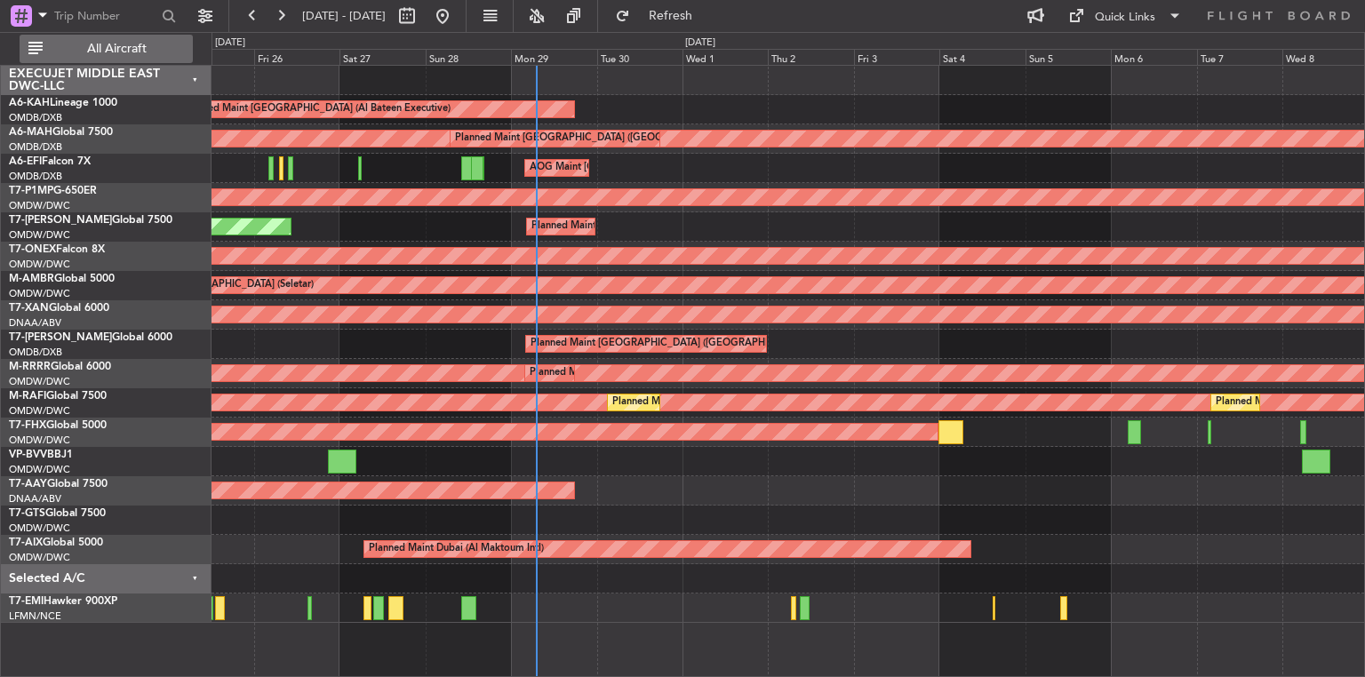
click at [42, 48] on button "All Aircraft" at bounding box center [106, 49] width 173 height 28
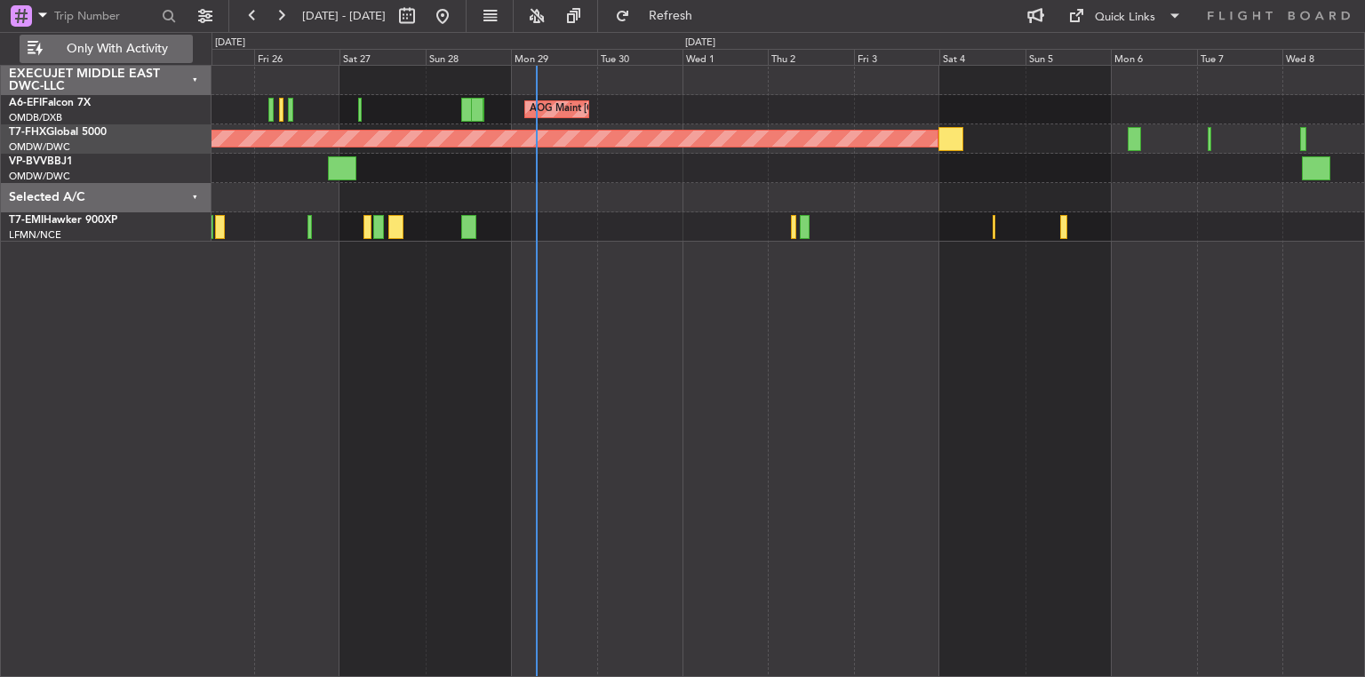
click at [42, 48] on button "Only With Activity" at bounding box center [106, 49] width 173 height 28
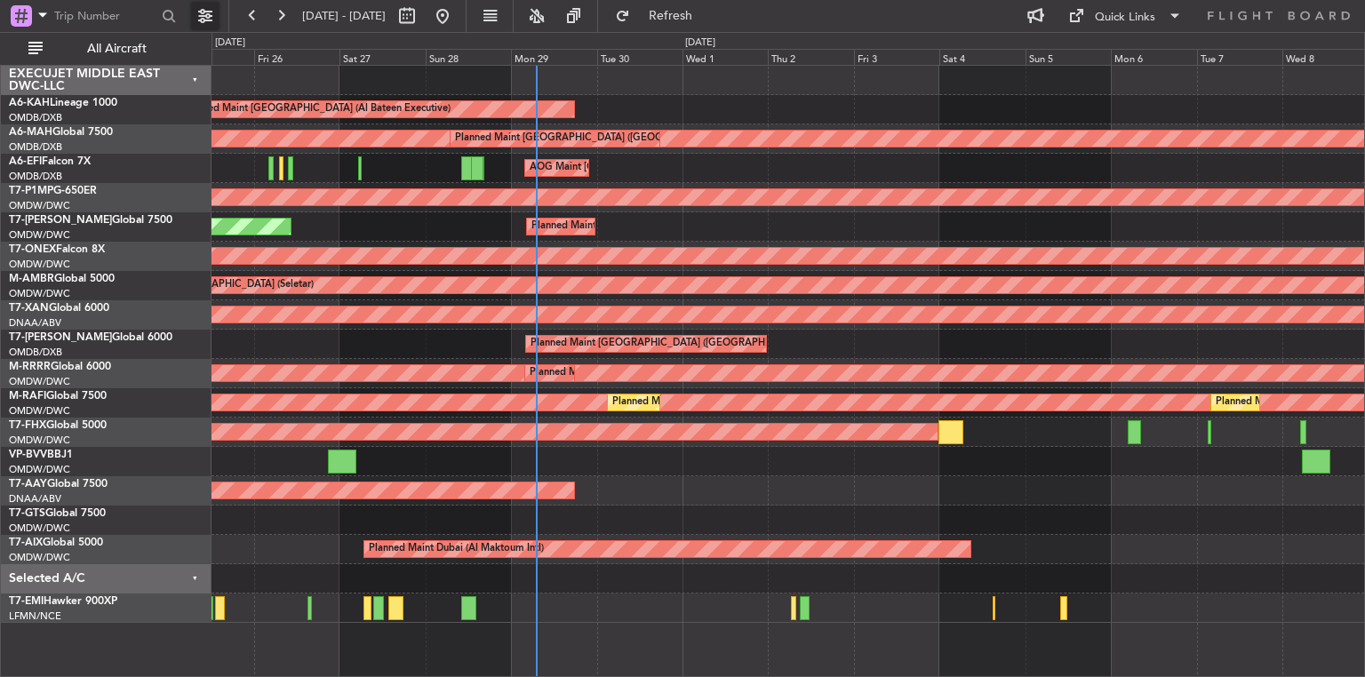
click at [212, 10] on button at bounding box center [205, 16] width 28 height 28
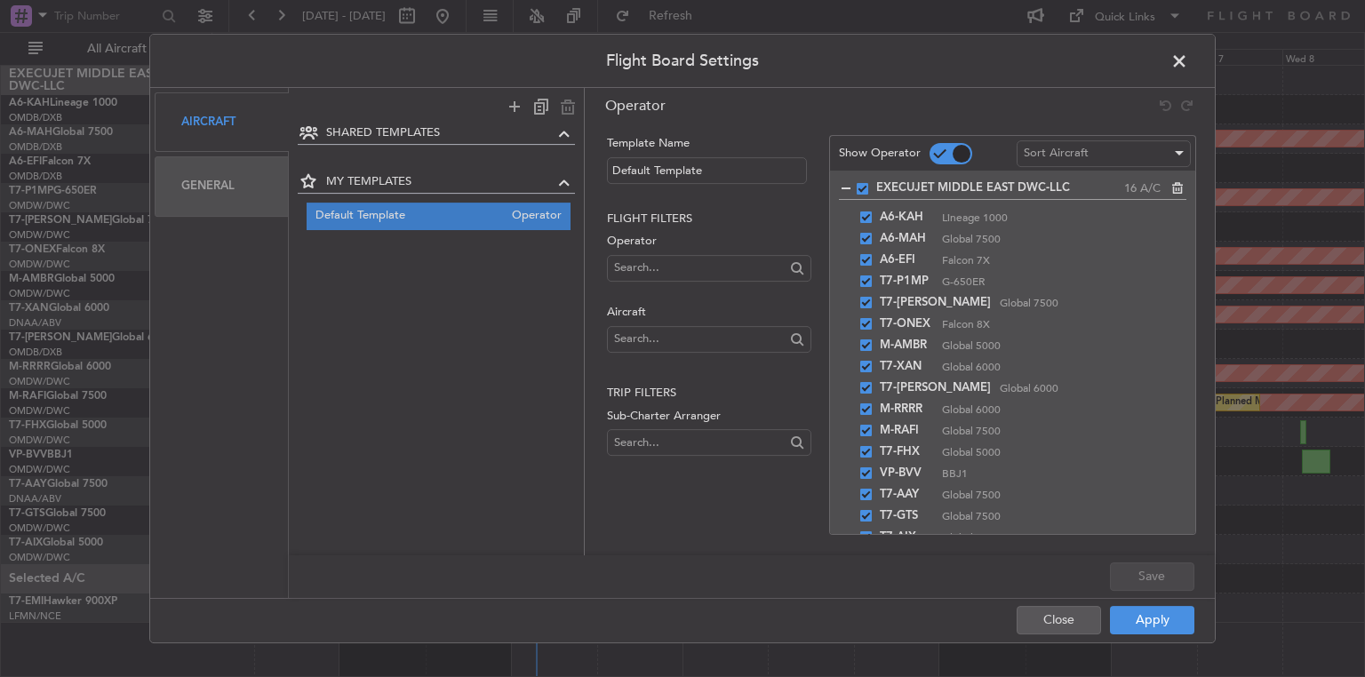
click at [221, 126] on div "Aircraft" at bounding box center [222, 122] width 134 height 60
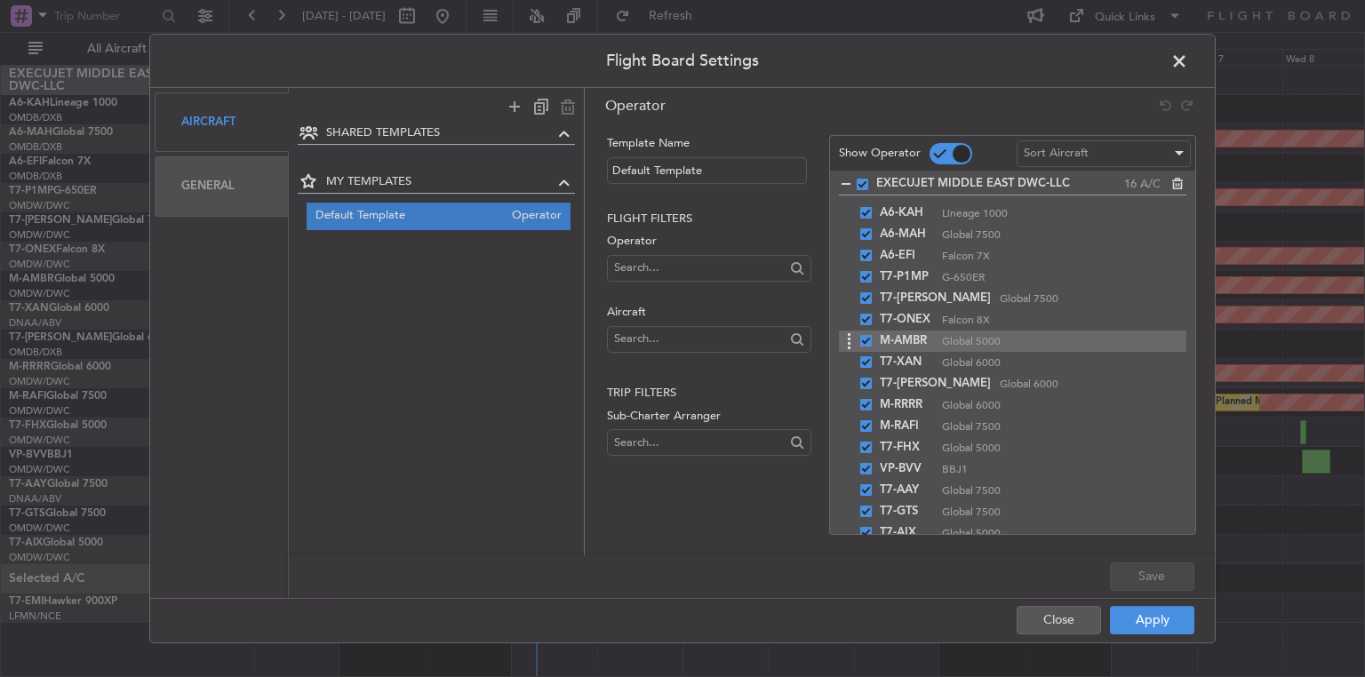
scroll to position [0, 0]
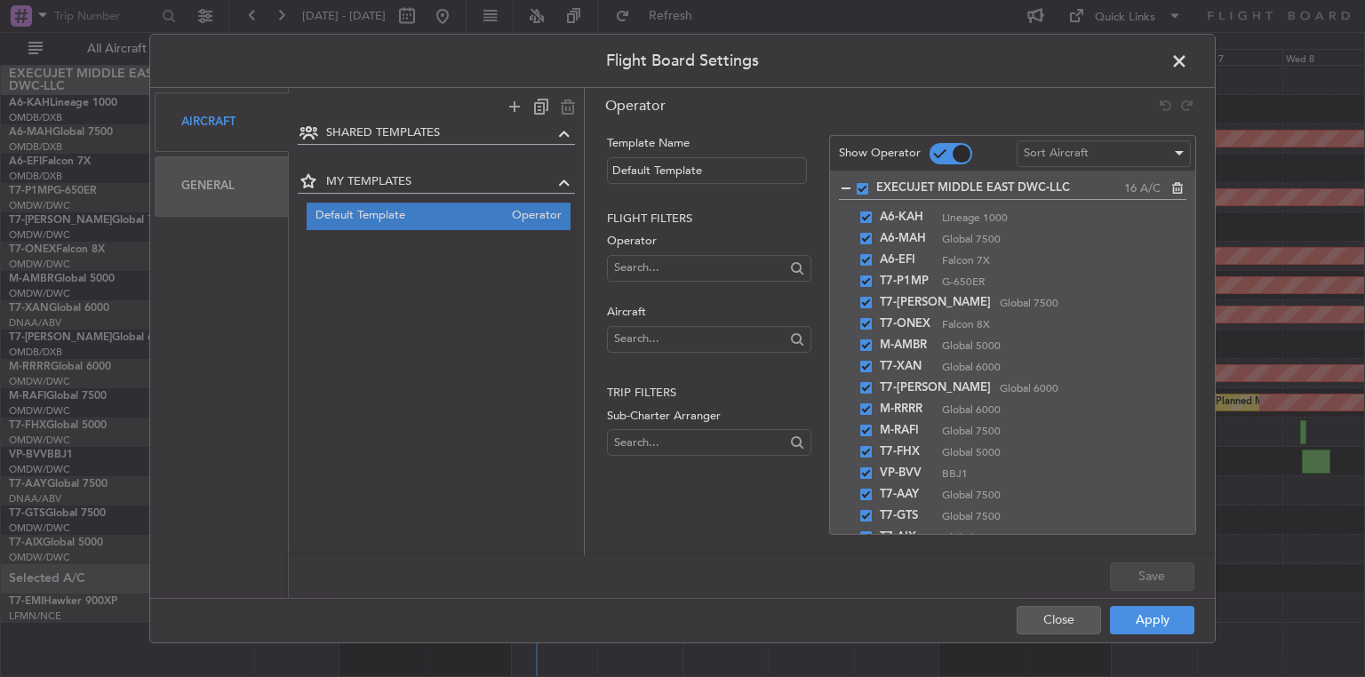
click at [1189, 54] on span at bounding box center [1189, 66] width 0 height 36
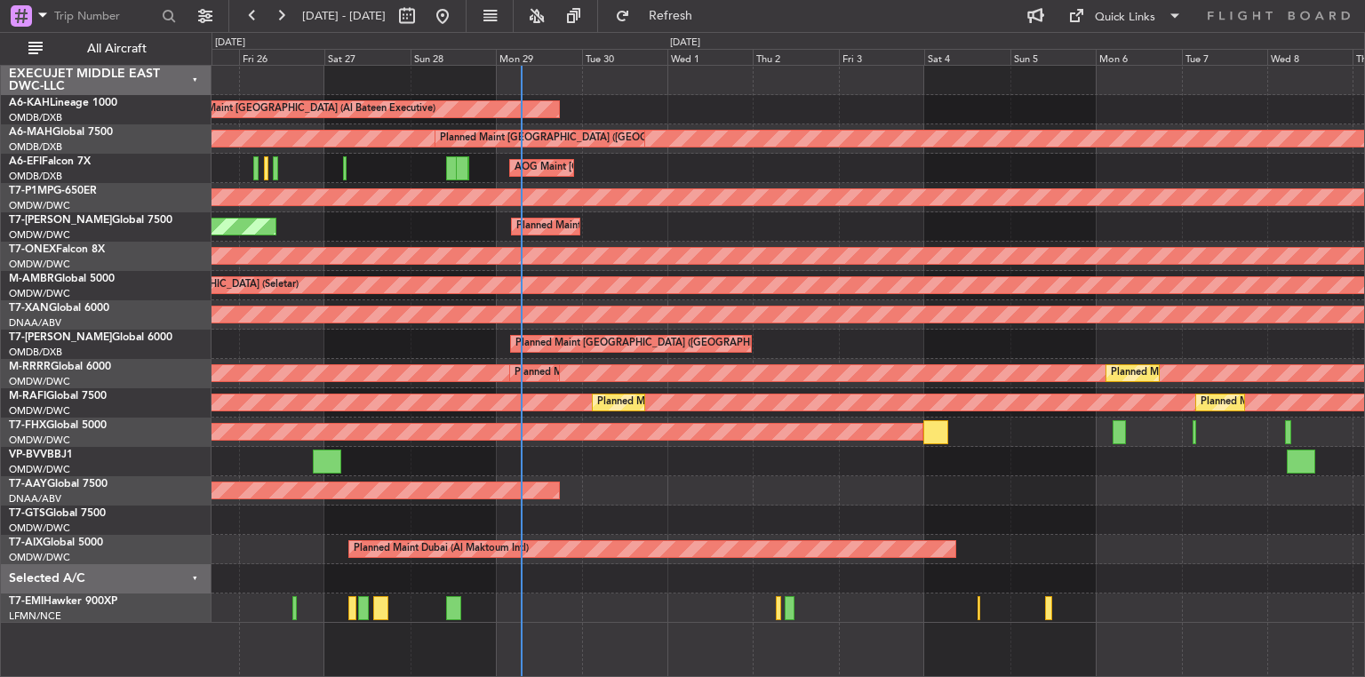
click at [682, 652] on div "Planned Maint [GEOGRAPHIC_DATA] (Al Bateen Executive) Planned Maint [GEOGRAPHIC…" at bounding box center [789, 371] width 1154 height 612
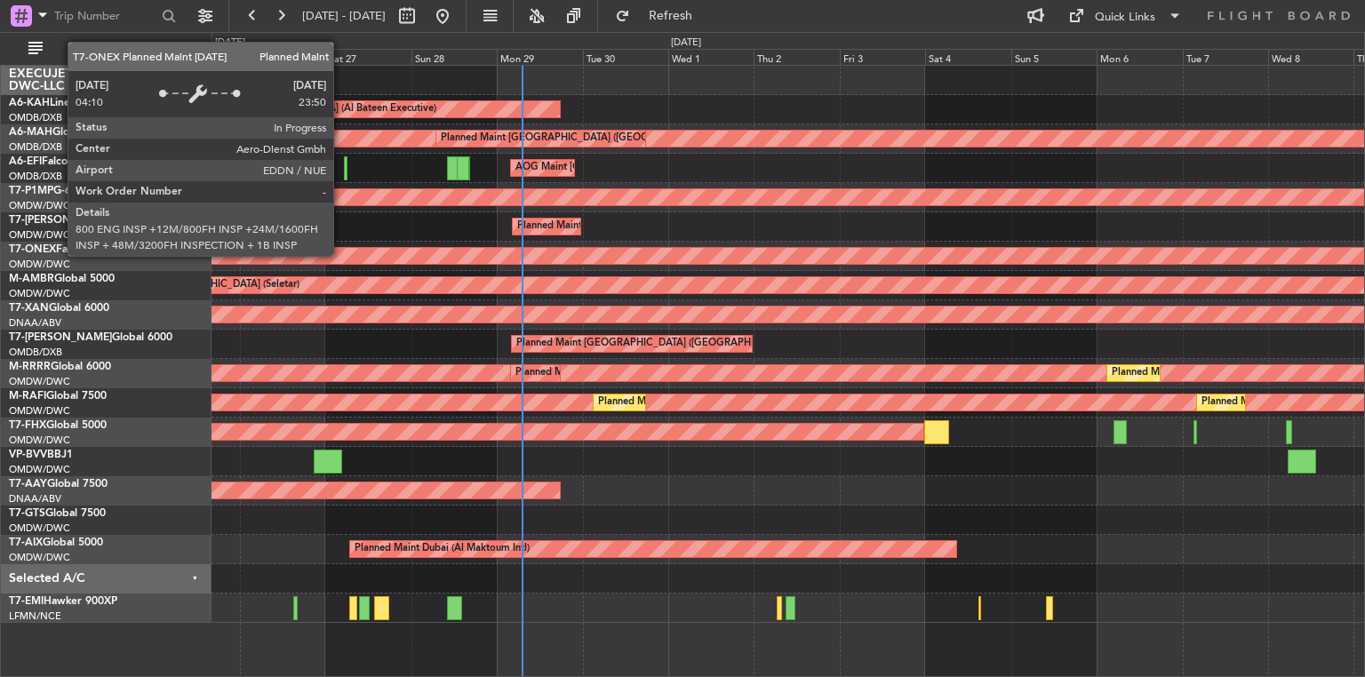
click at [341, 255] on div "Planned Maint Nurnberg" at bounding box center [1086, 256] width 2862 height 16
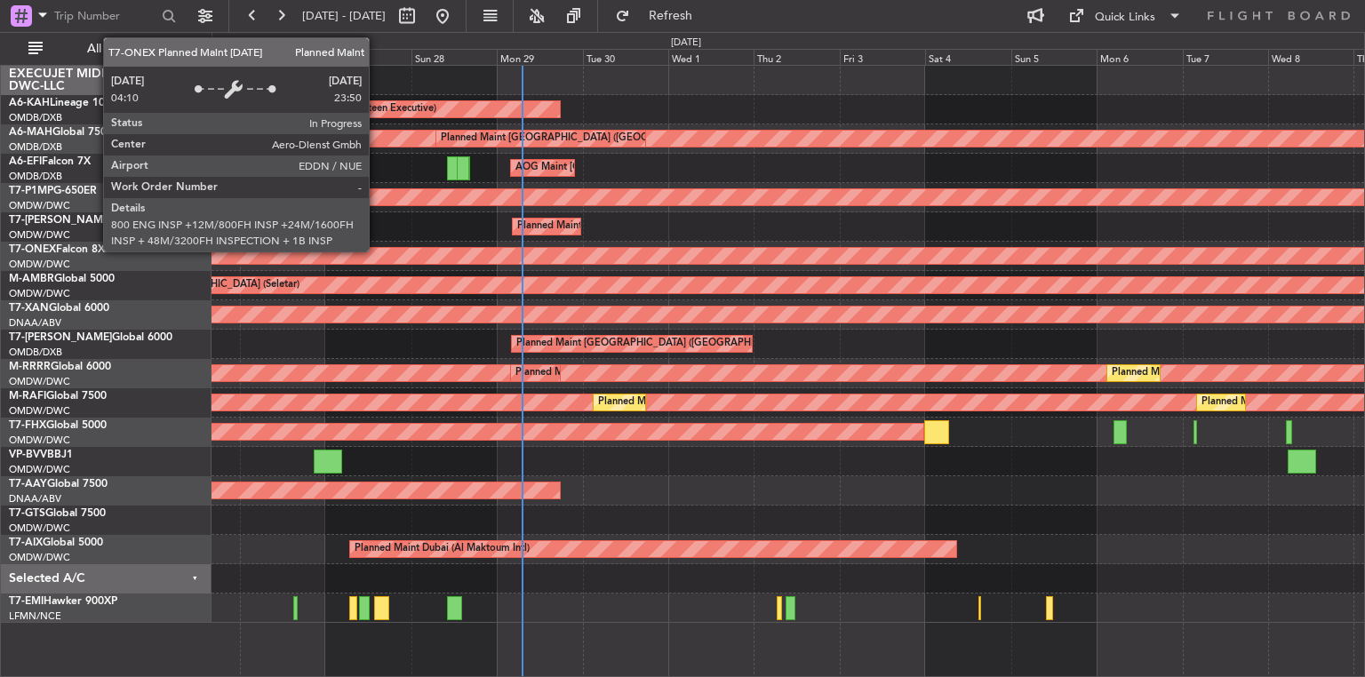
click at [377, 249] on div "Planned Maint Nurnberg" at bounding box center [1086, 256] width 2862 height 16
click at [377, 252] on div "Planned Maint Nurnberg" at bounding box center [1086, 256] width 2862 height 16
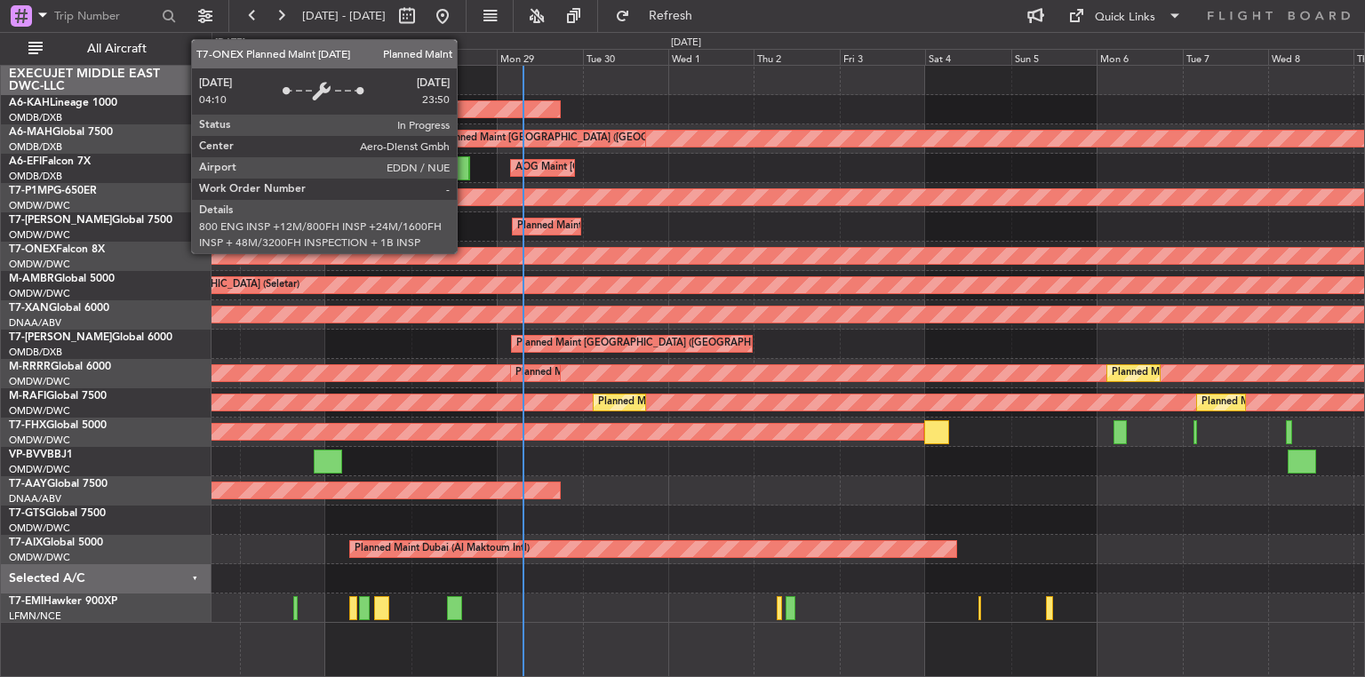
click at [444, 256] on div "Planned Maint Nurnberg" at bounding box center [1086, 256] width 2862 height 16
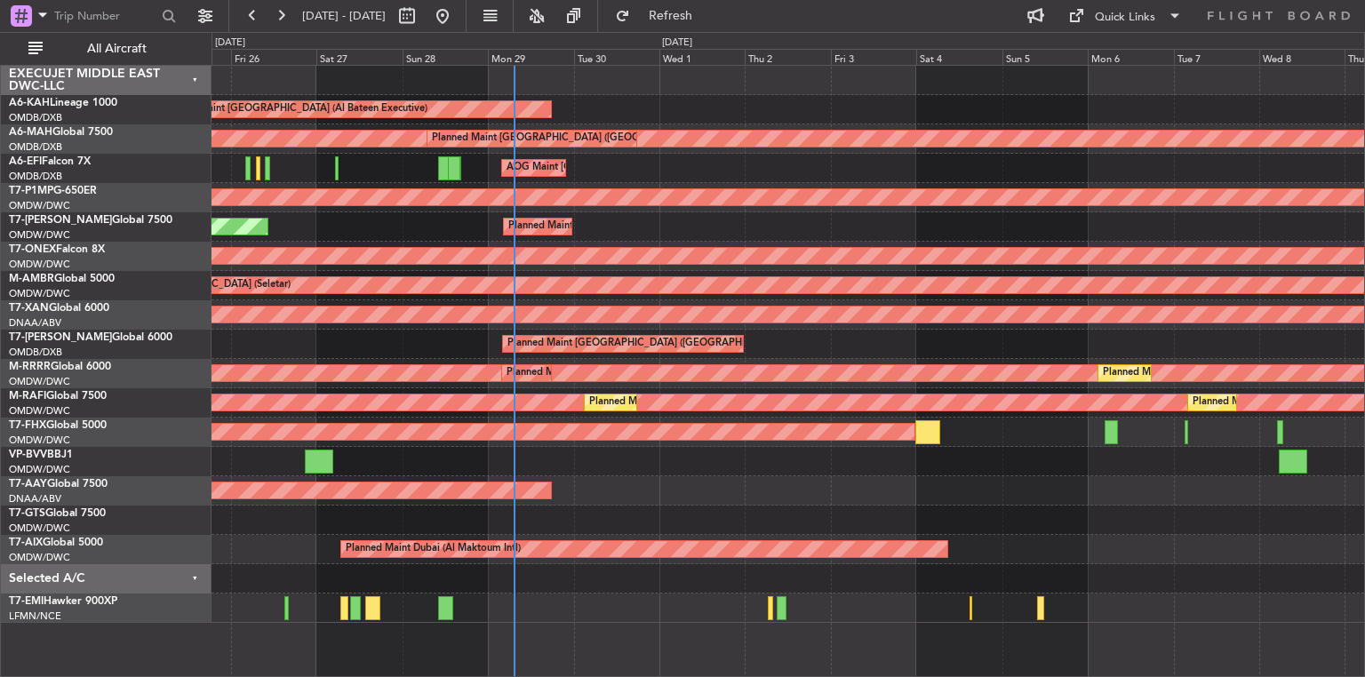
click at [665, 505] on div "Planned Maint [GEOGRAPHIC_DATA] (Al Bateen Executive) Planned Maint [GEOGRAPHIC…" at bounding box center [788, 344] width 1153 height 557
click at [78, 4] on input "text" at bounding box center [105, 16] width 102 height 27
click at [43, 13] on span at bounding box center [42, 15] width 21 height 22
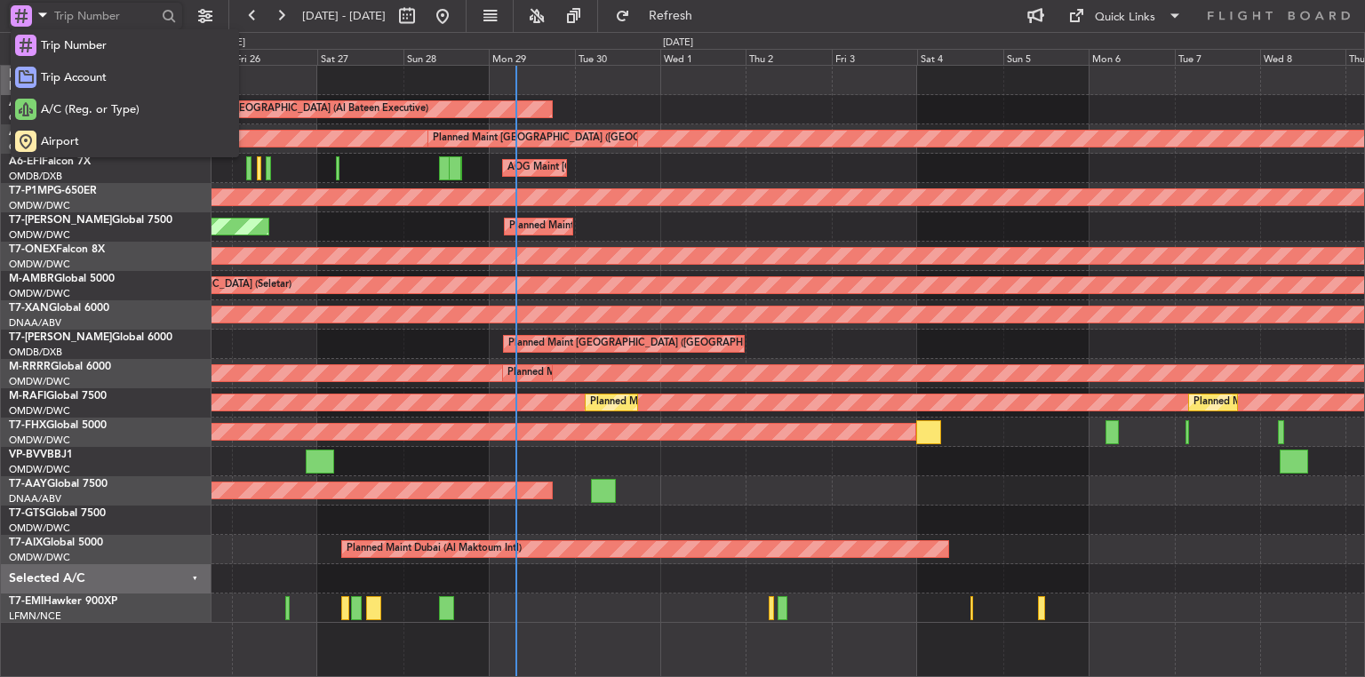
click at [615, 579] on div at bounding box center [682, 338] width 1365 height 677
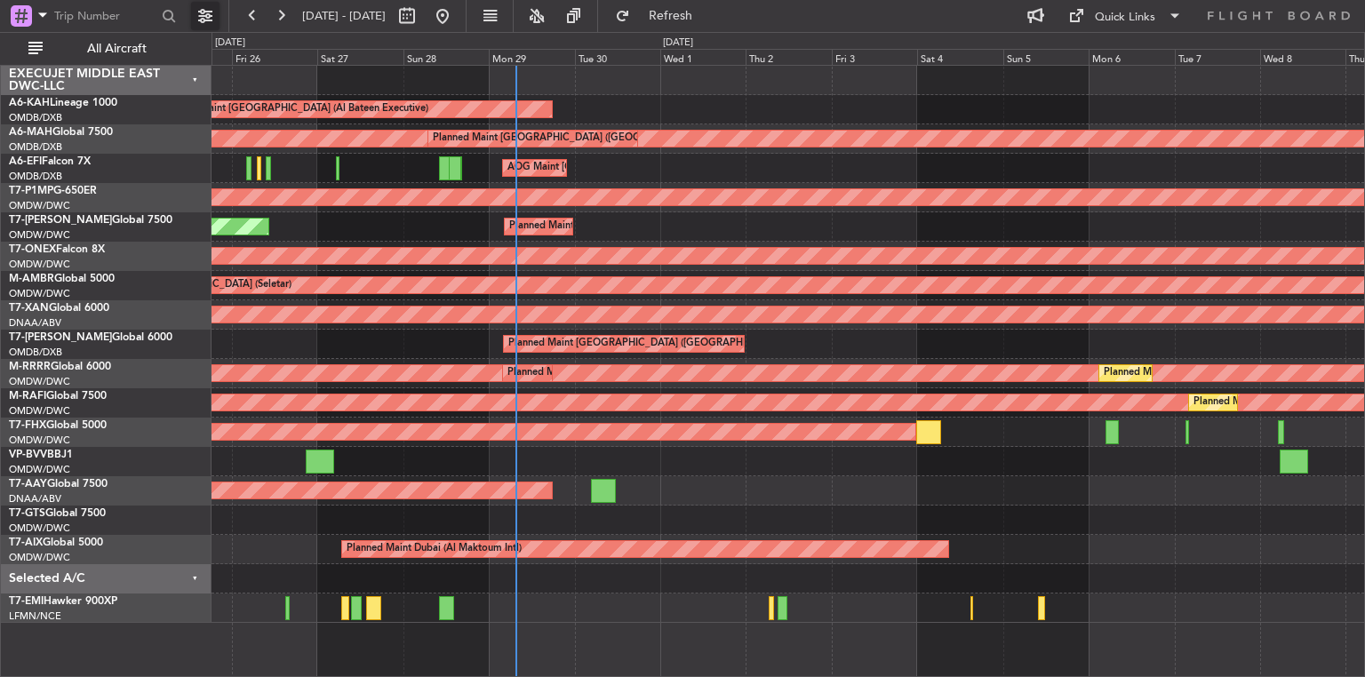
click at [205, 21] on button at bounding box center [205, 16] width 28 height 28
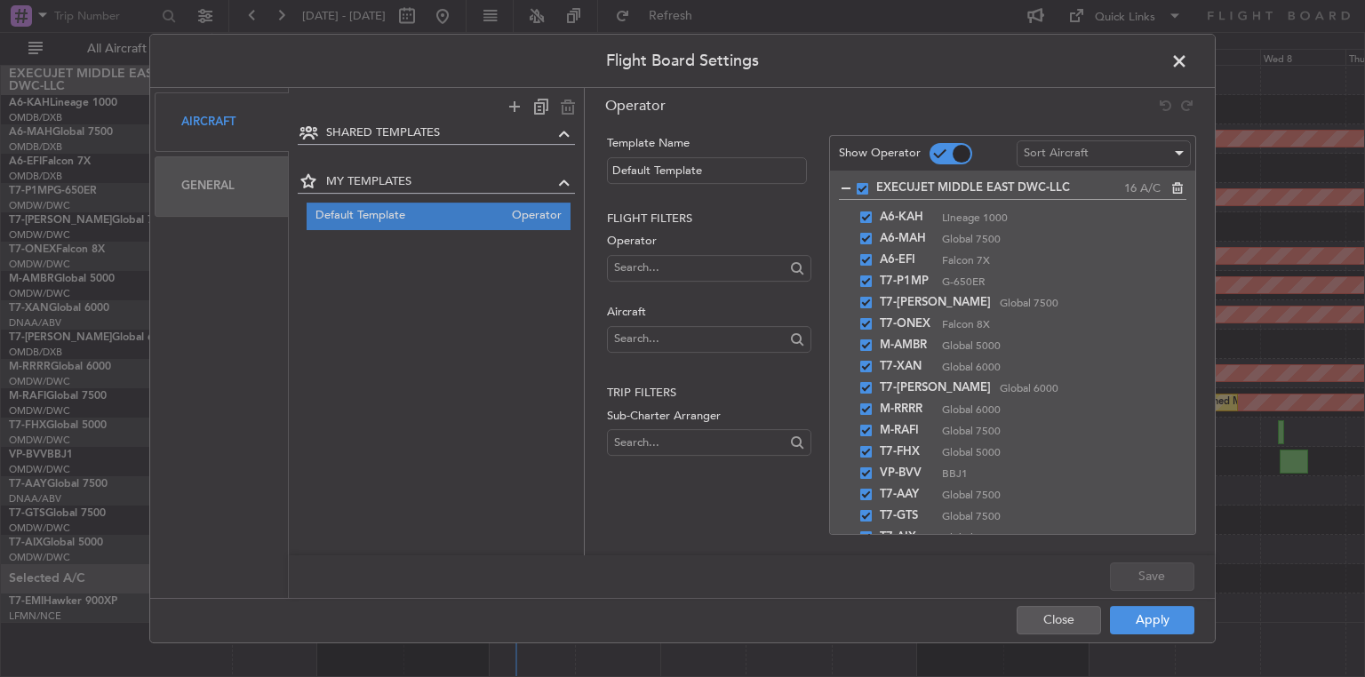
click at [228, 186] on div "General" at bounding box center [222, 186] width 134 height 60
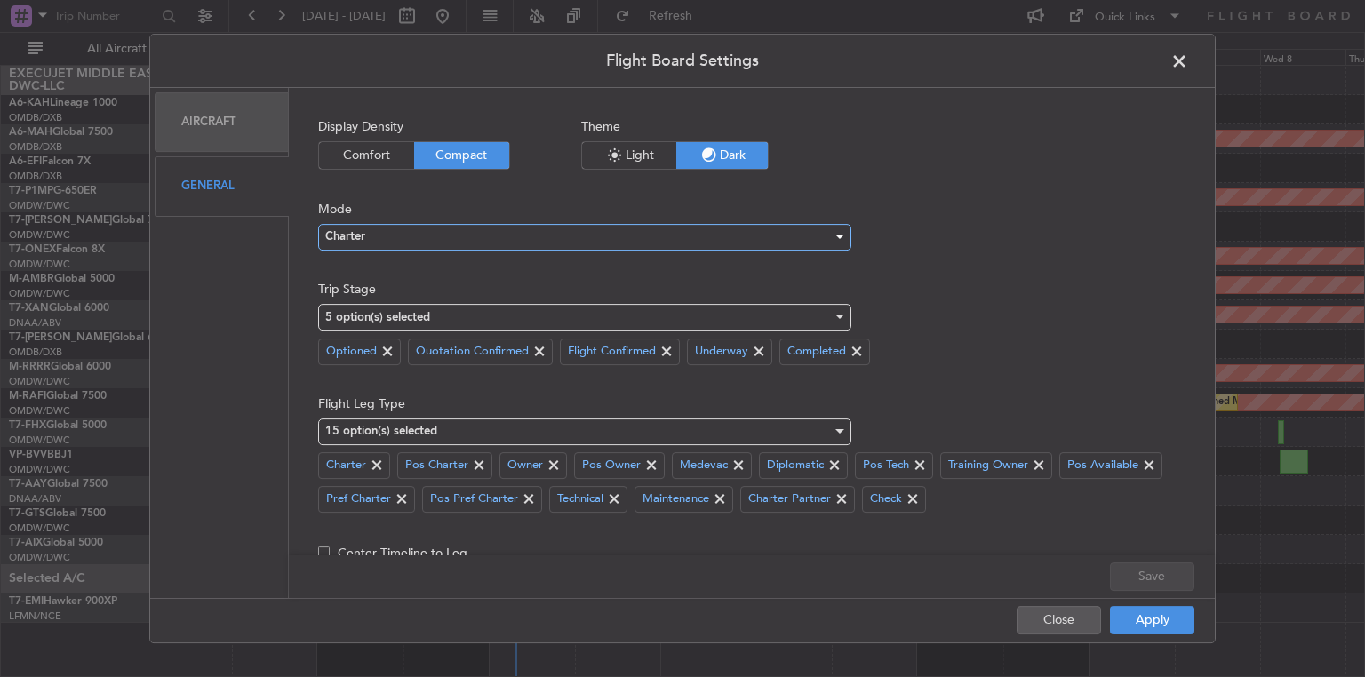
click at [422, 241] on div "Charter" at bounding box center [578, 236] width 507 height 27
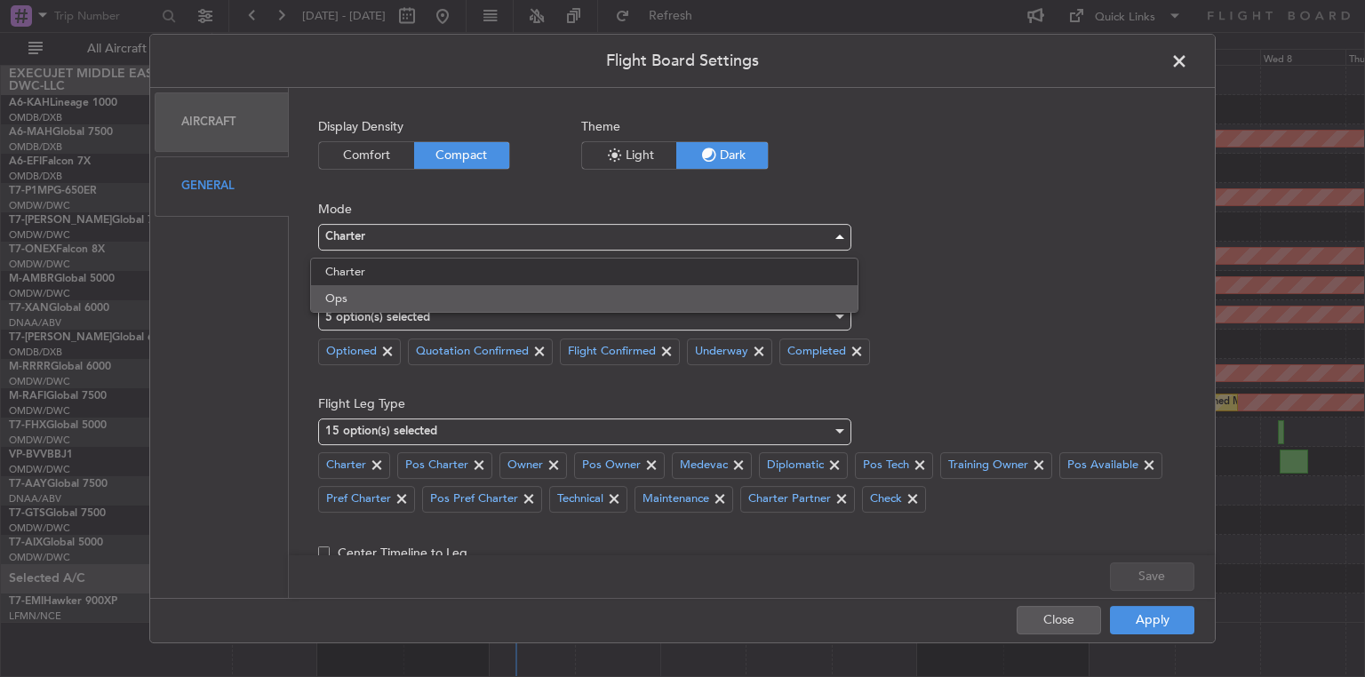
click at [339, 293] on span "Ops" at bounding box center [583, 298] width 517 height 27
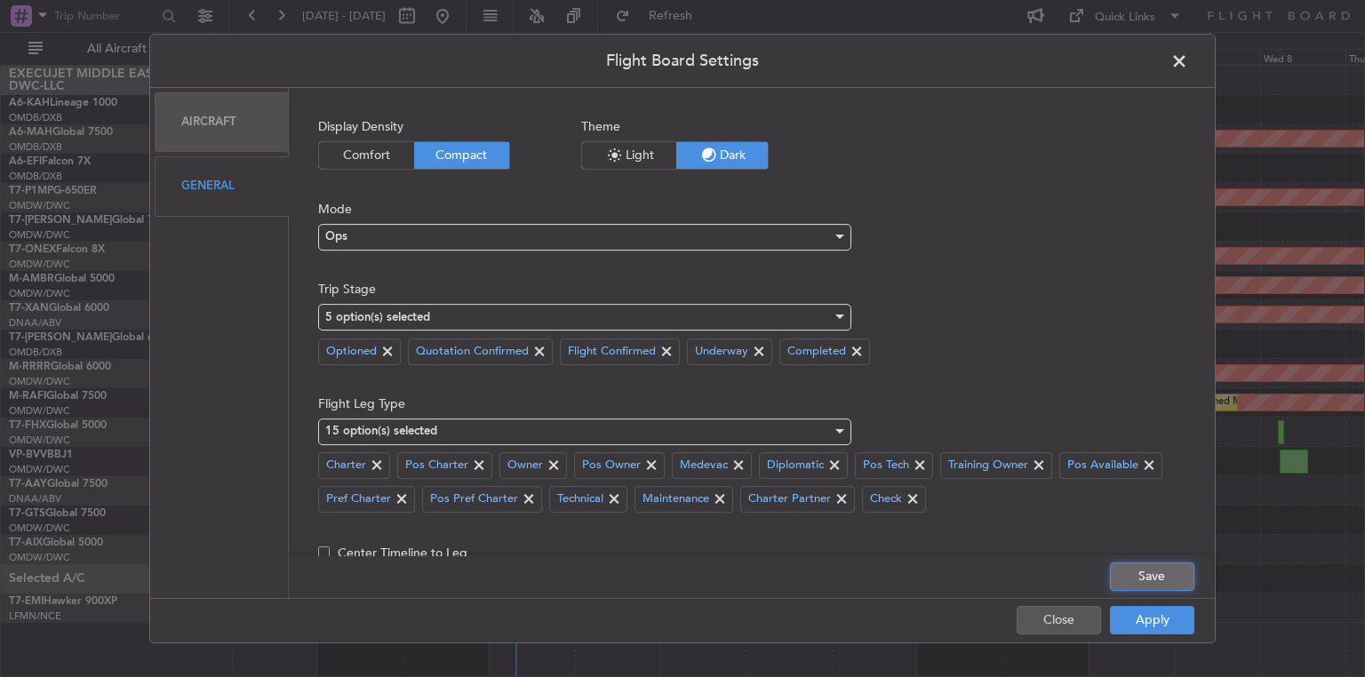
click at [1156, 580] on button "Save" at bounding box center [1152, 577] width 84 height 28
click at [1145, 620] on button "Apply" at bounding box center [1152, 620] width 84 height 28
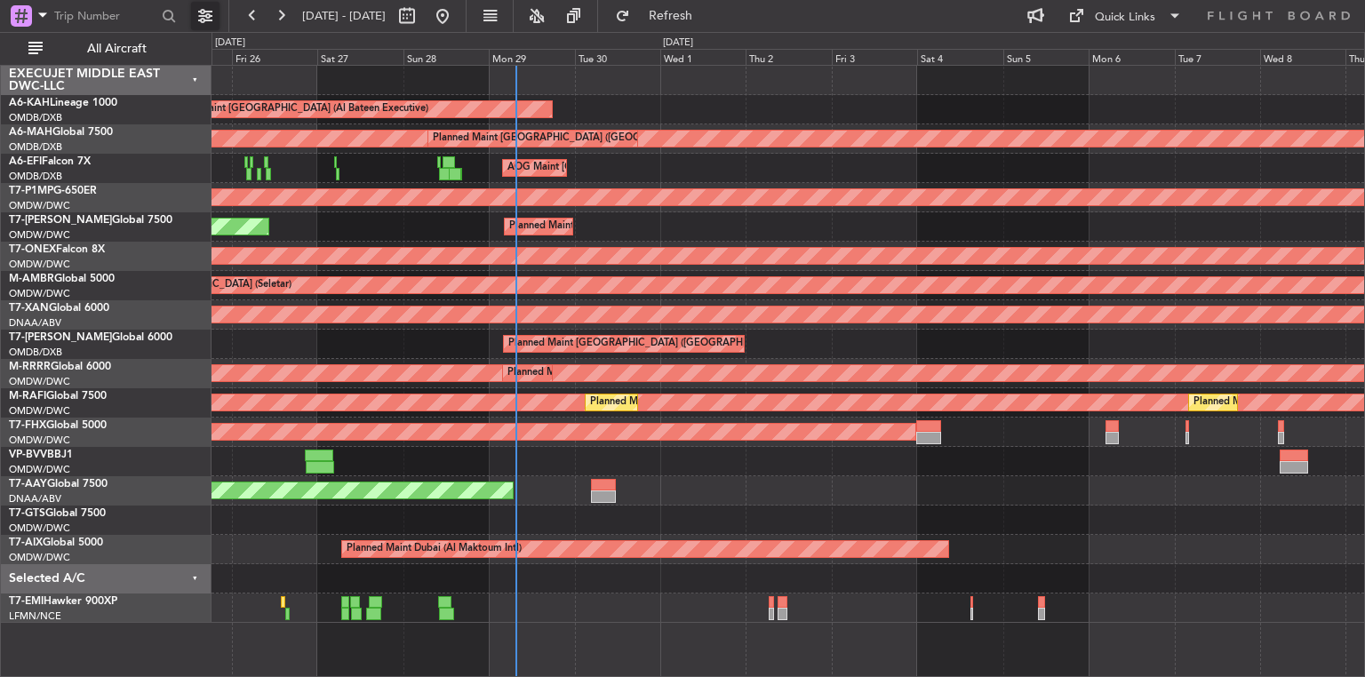
click at [210, 20] on button at bounding box center [205, 16] width 28 height 28
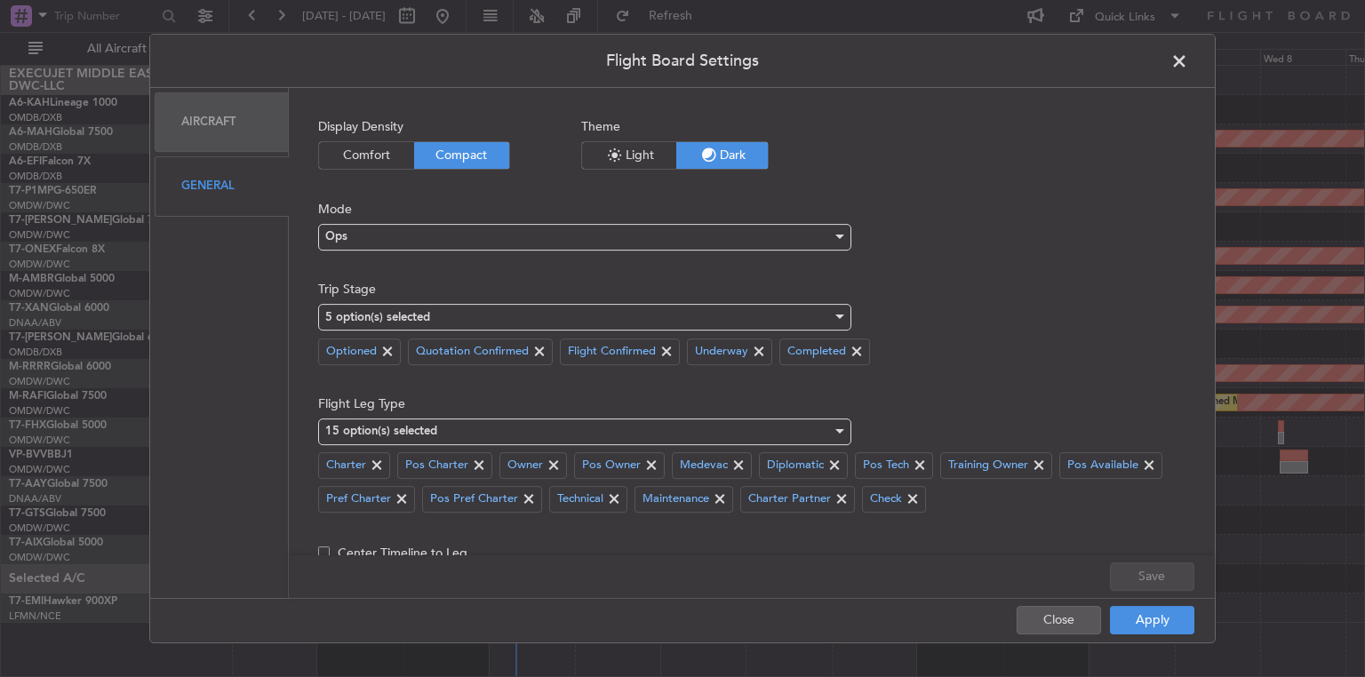
click at [222, 129] on div "Aircraft" at bounding box center [222, 122] width 134 height 60
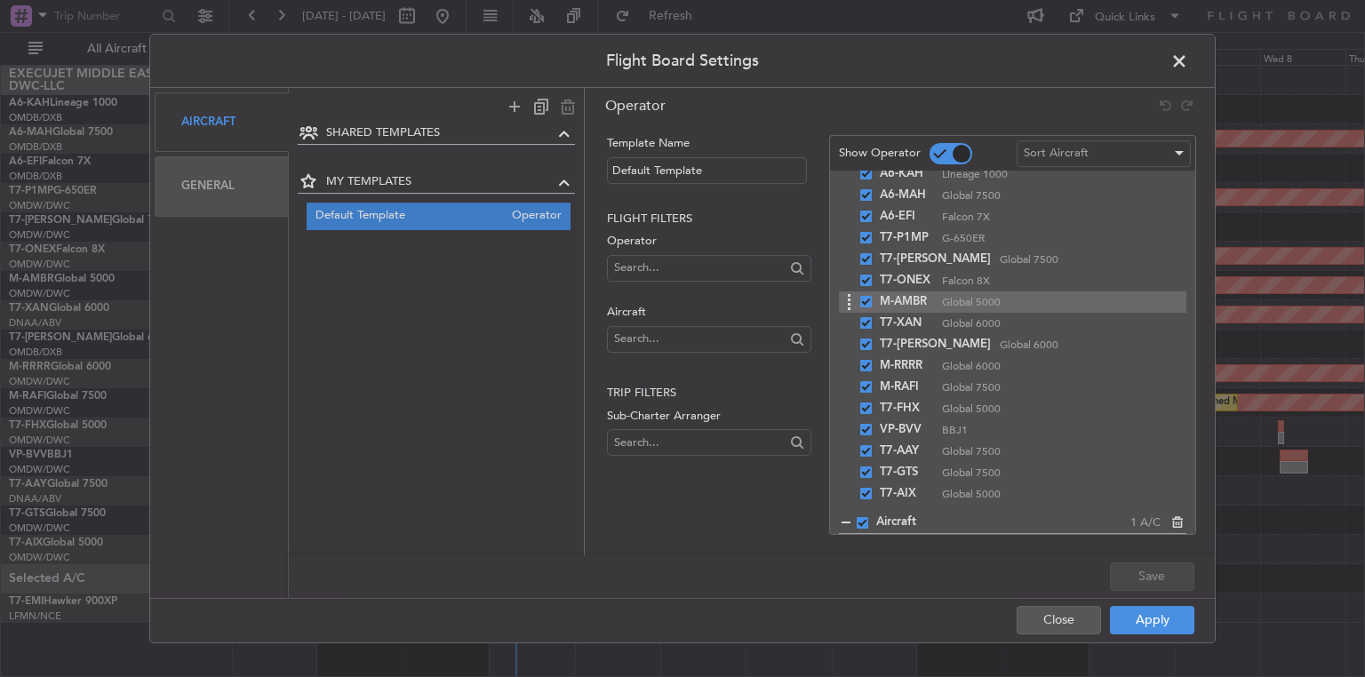
scroll to position [79, 0]
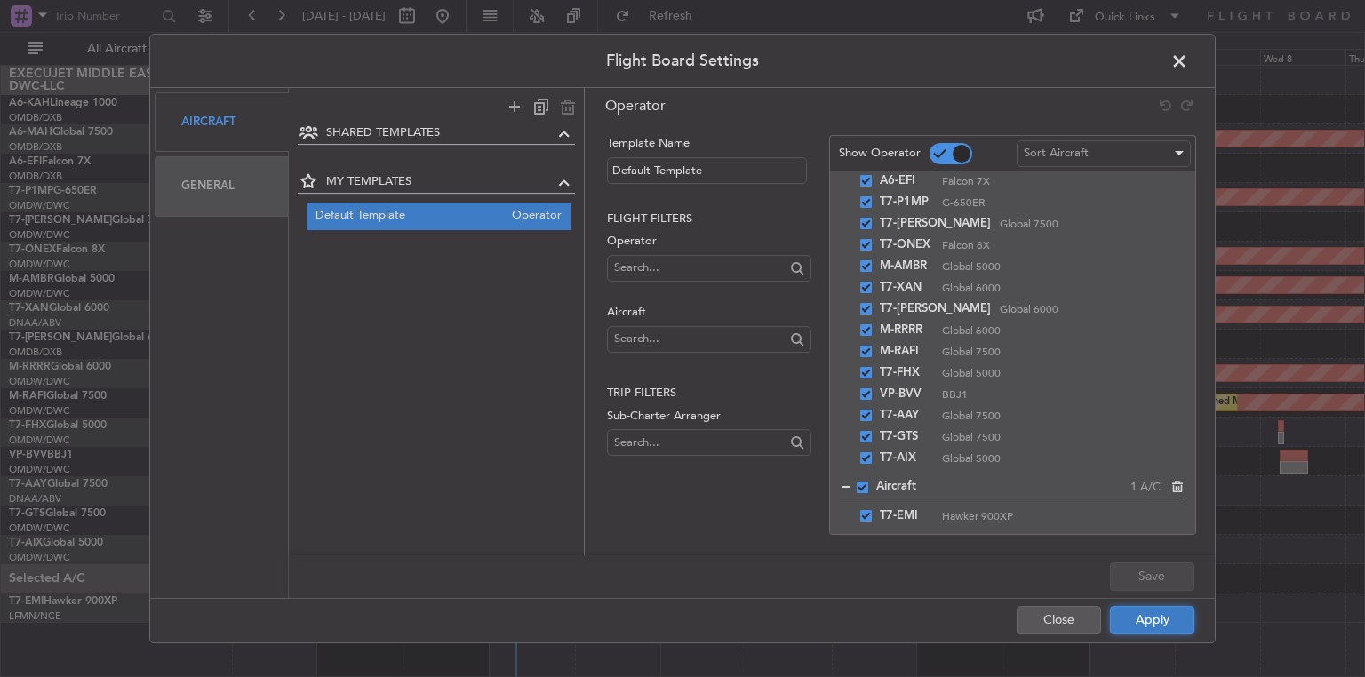
click at [1159, 619] on button "Apply" at bounding box center [1152, 620] width 84 height 28
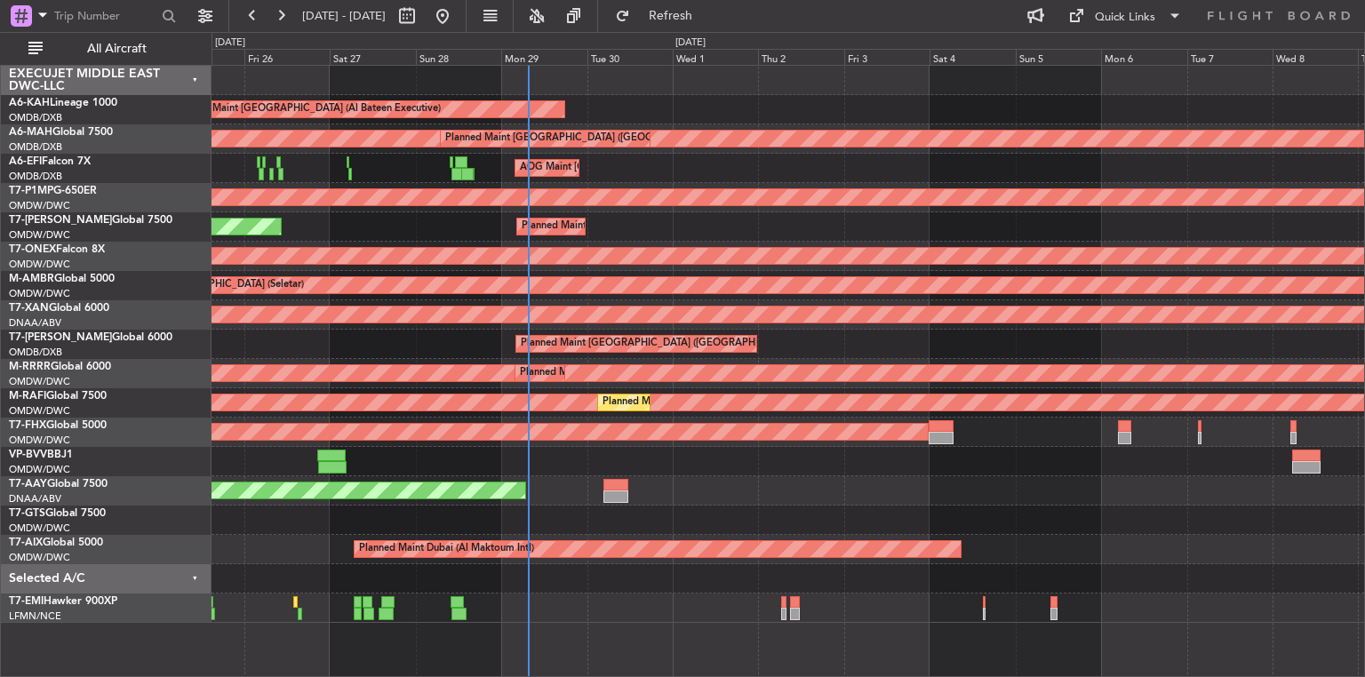
click at [695, 484] on div "Unplanned Maint [GEOGRAPHIC_DATA] (Al Maktoum Intl) Unplanned Maint [GEOGRAPHIC…" at bounding box center [788, 490] width 1153 height 29
click at [603, 601] on div "Planned Maint [GEOGRAPHIC_DATA]" at bounding box center [788, 608] width 1153 height 29
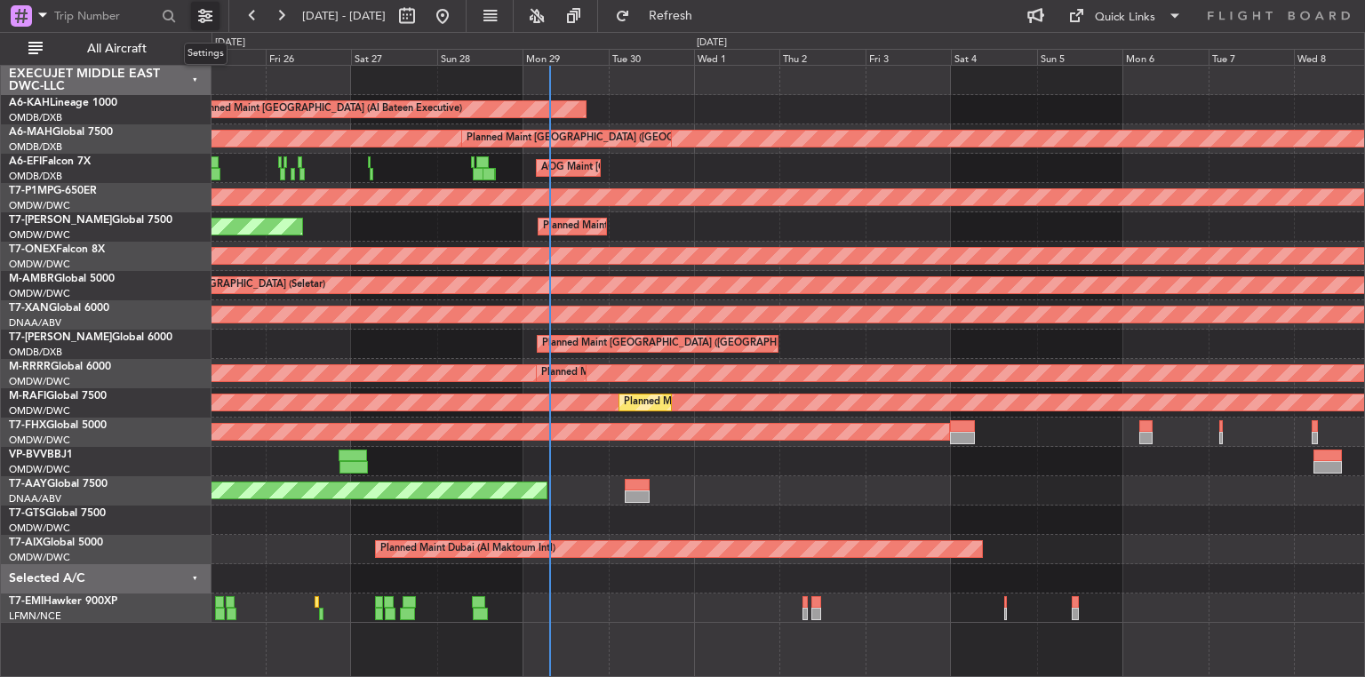
click at [201, 20] on button at bounding box center [205, 16] width 28 height 28
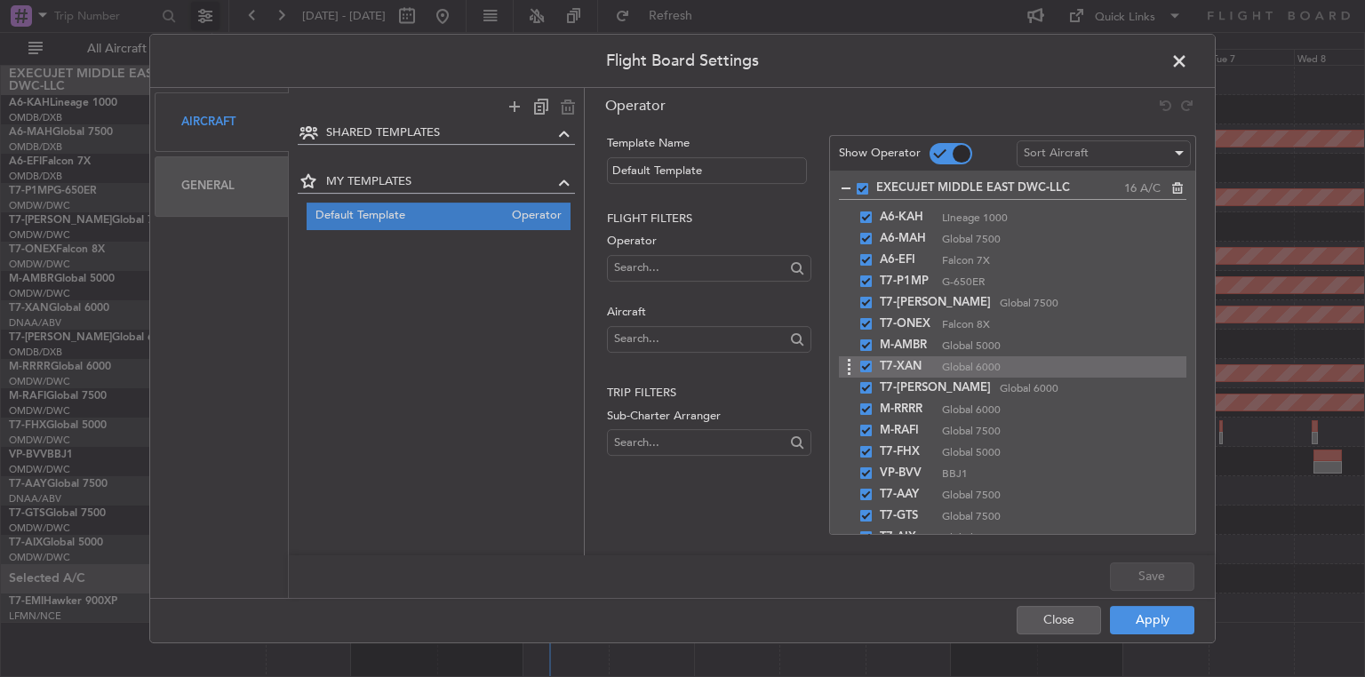
scroll to position [0, 0]
click at [1132, 144] on div "Sort Aircraft" at bounding box center [1098, 153] width 148 height 27
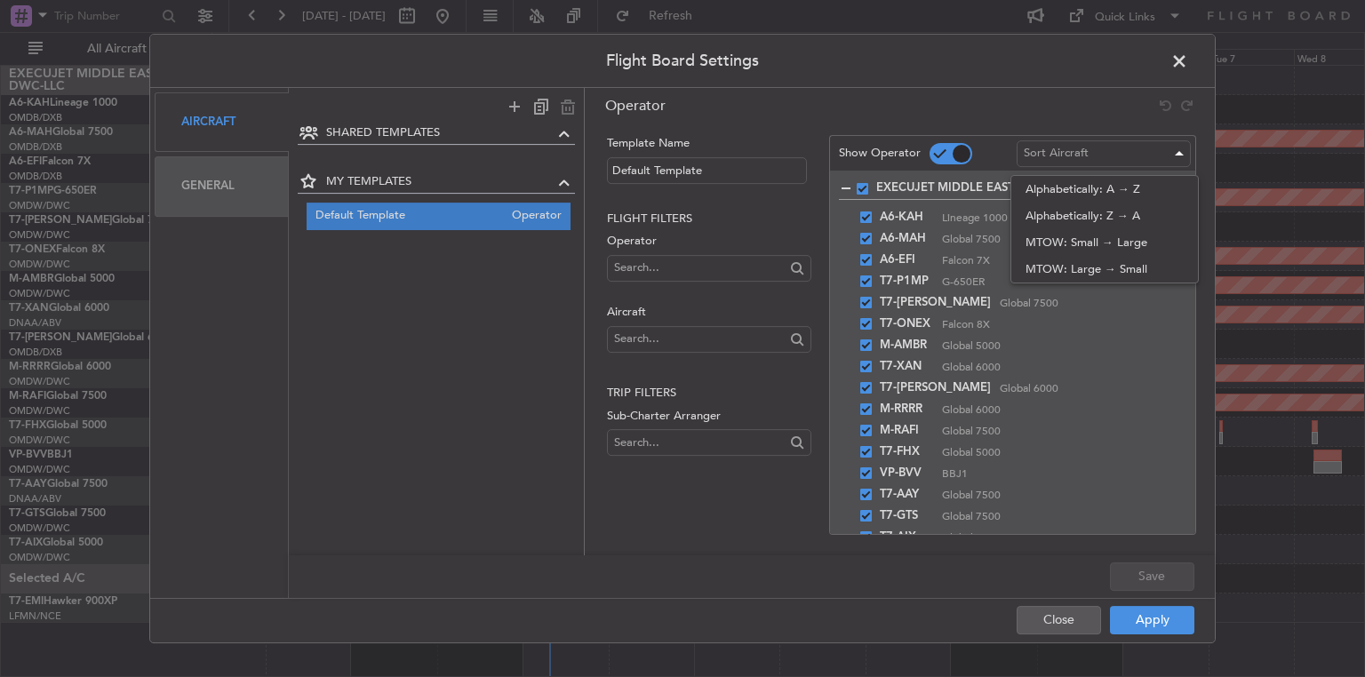
click at [672, 317] on div at bounding box center [682, 338] width 1365 height 677
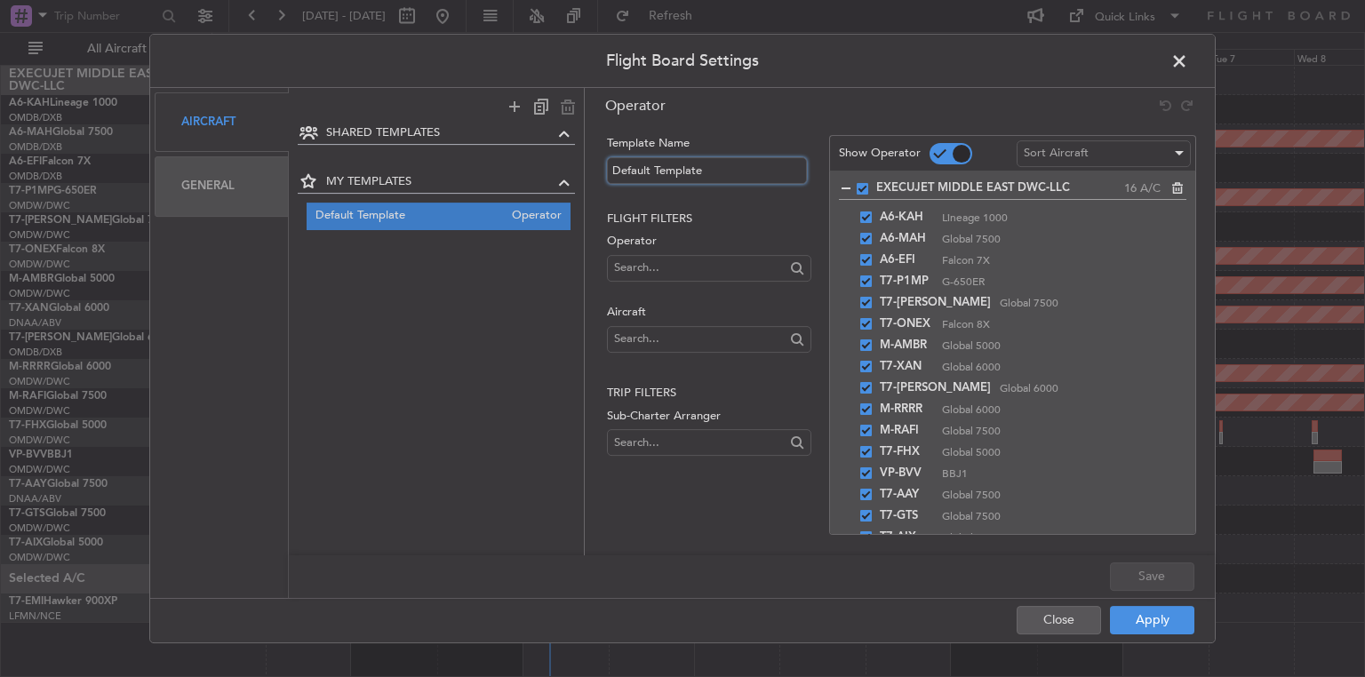
click at [725, 168] on input "Default Template" at bounding box center [707, 170] width 200 height 27
click at [713, 267] on input "text" at bounding box center [699, 267] width 170 height 27
type input "san"
click at [653, 295] on span "Luxaviation [GEOGRAPHIC_DATA]" at bounding box center [708, 296] width 175 height 27
click at [1087, 156] on span "Sort Aircraft" at bounding box center [1056, 153] width 65 height 16
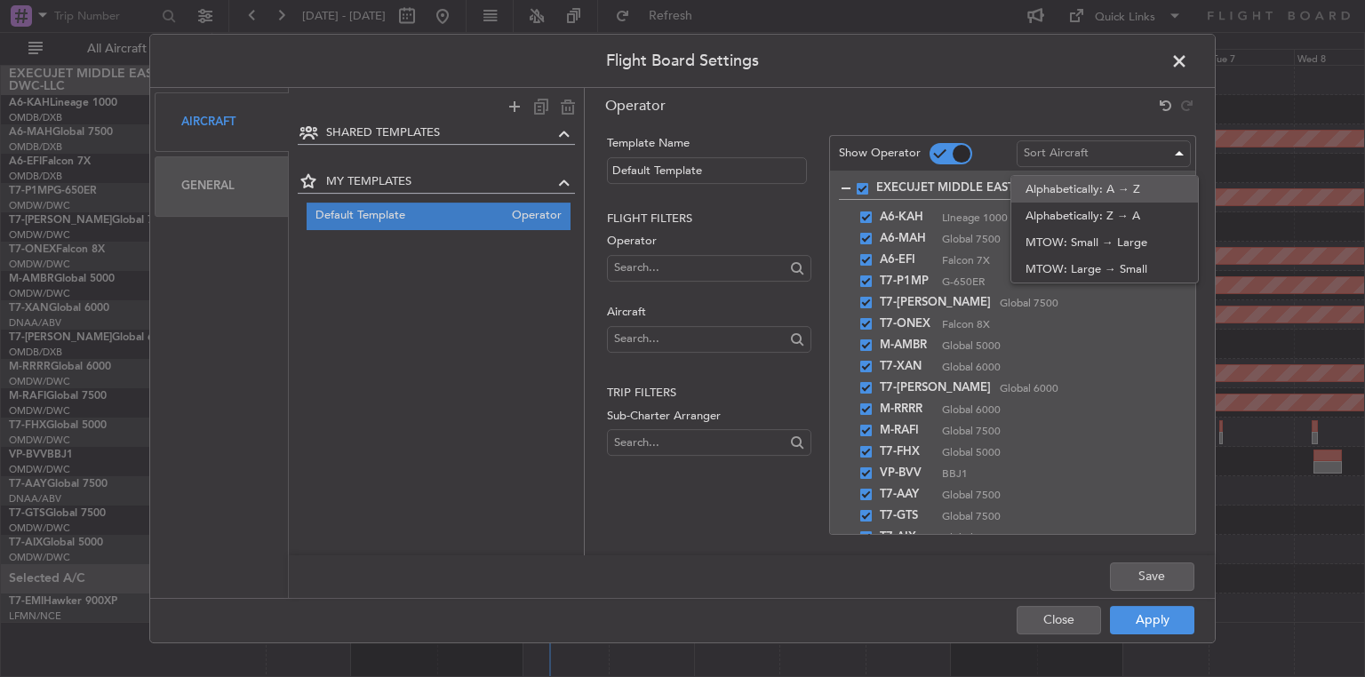
click at [1086, 188] on span "Alphabetically: A → Z" at bounding box center [1105, 189] width 158 height 27
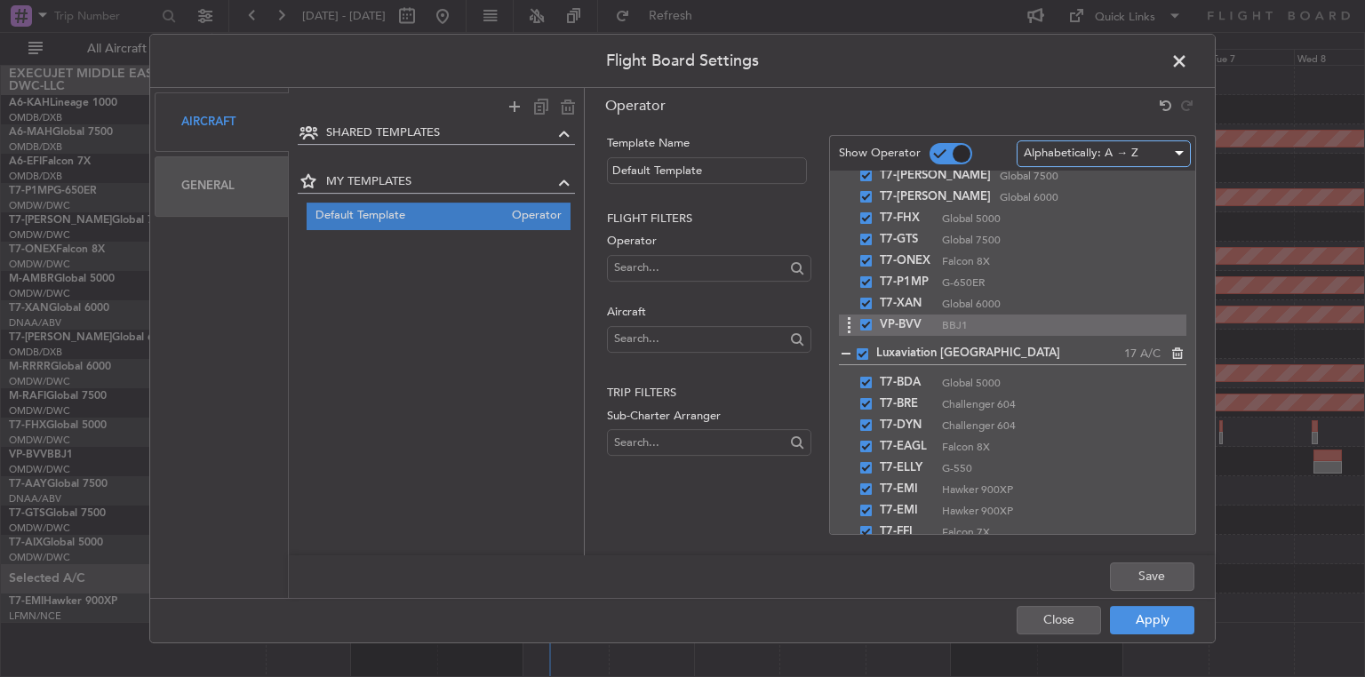
scroll to position [213, 0]
click at [844, 354] on div at bounding box center [845, 354] width 12 height 12
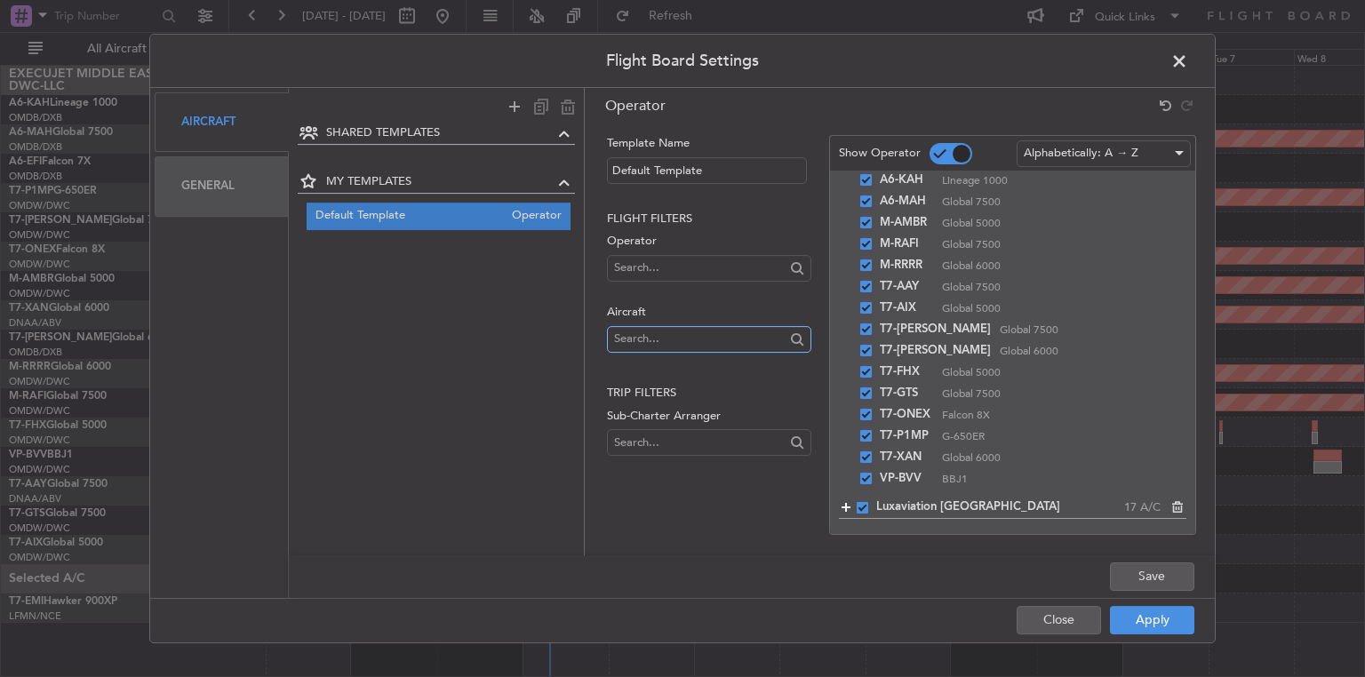
click at [686, 338] on input "text" at bounding box center [699, 338] width 170 height 27
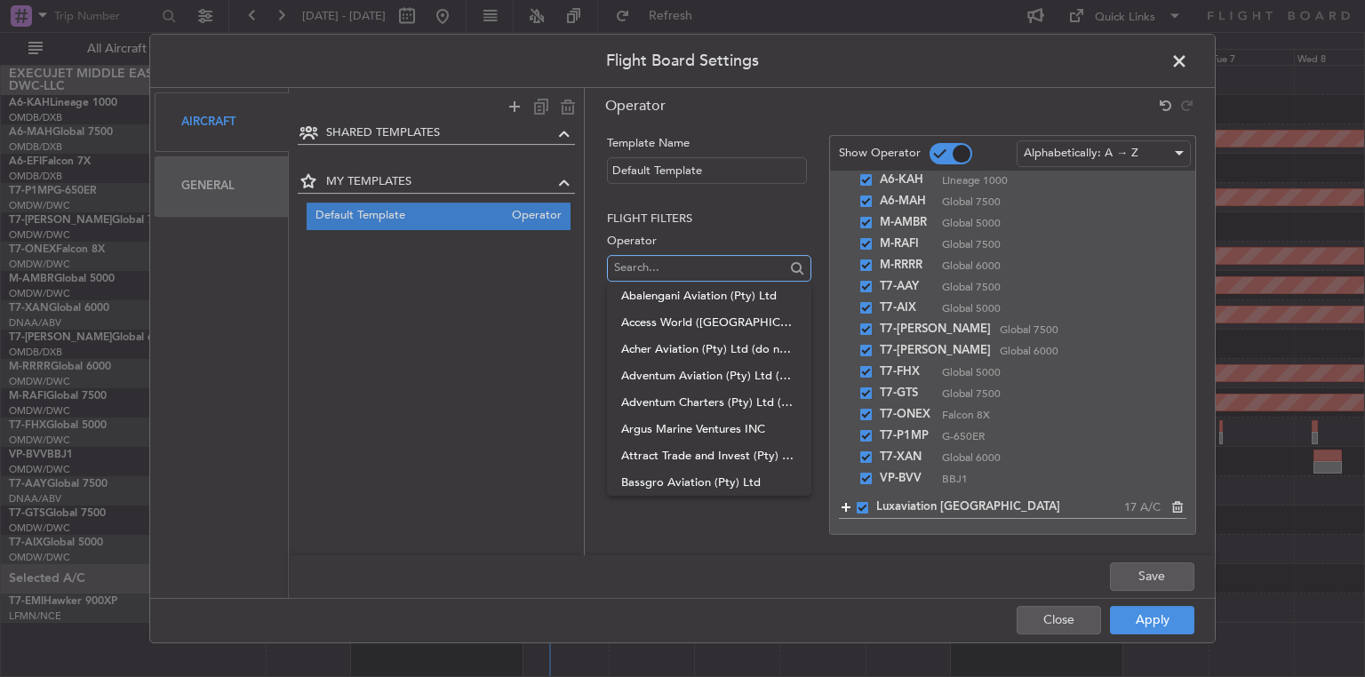
click at [665, 263] on input "text" at bounding box center [699, 267] width 170 height 27
click at [730, 223] on h2 "Flight filters" at bounding box center [709, 220] width 204 height 18
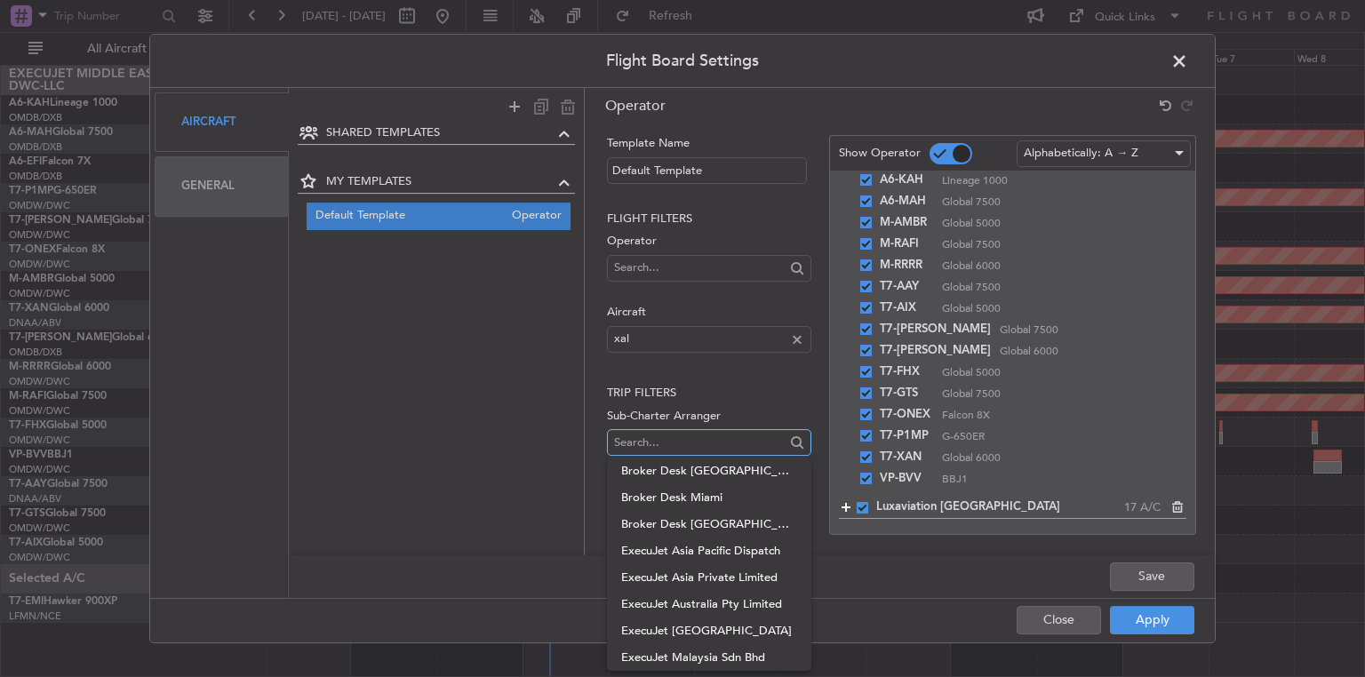
click at [671, 438] on input "text" at bounding box center [699, 442] width 170 height 27
click at [697, 344] on input "xal" at bounding box center [699, 338] width 170 height 27
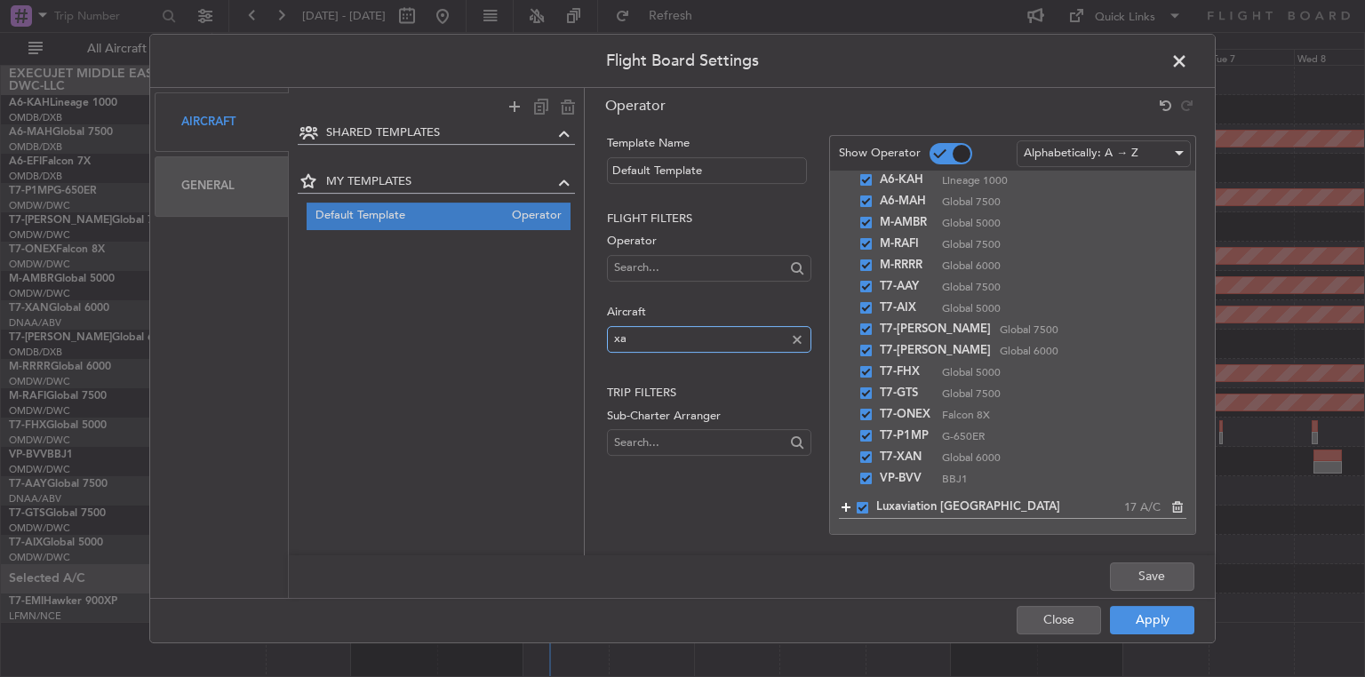
type input "x"
type input "t7-xal"
click at [763, 295] on fb-operator-template-lookups "Flight filters Operator Aircraft t7-xal Trip filters Sub-Charter Arranger" at bounding box center [709, 337] width 204 height 252
click at [385, 135] on span "SHARED TEMPLATES" at bounding box center [440, 133] width 228 height 18
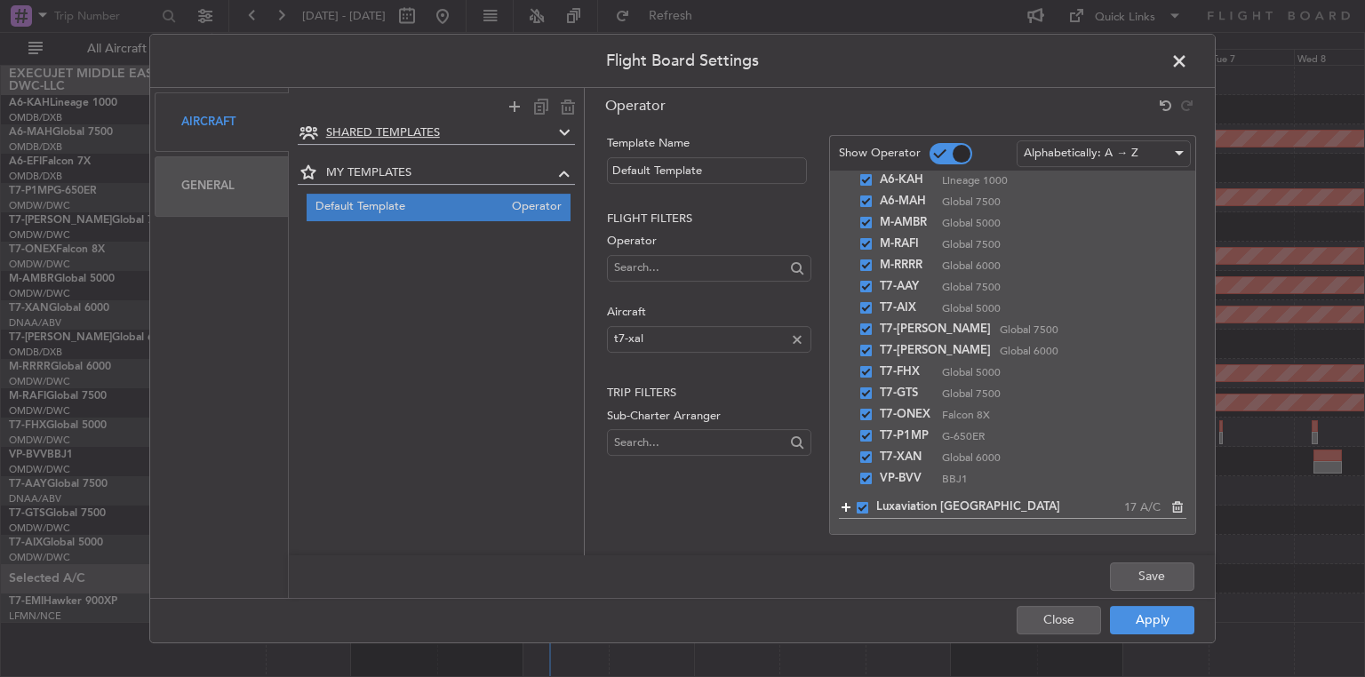
click at [570, 132] on icon at bounding box center [564, 133] width 21 height 21
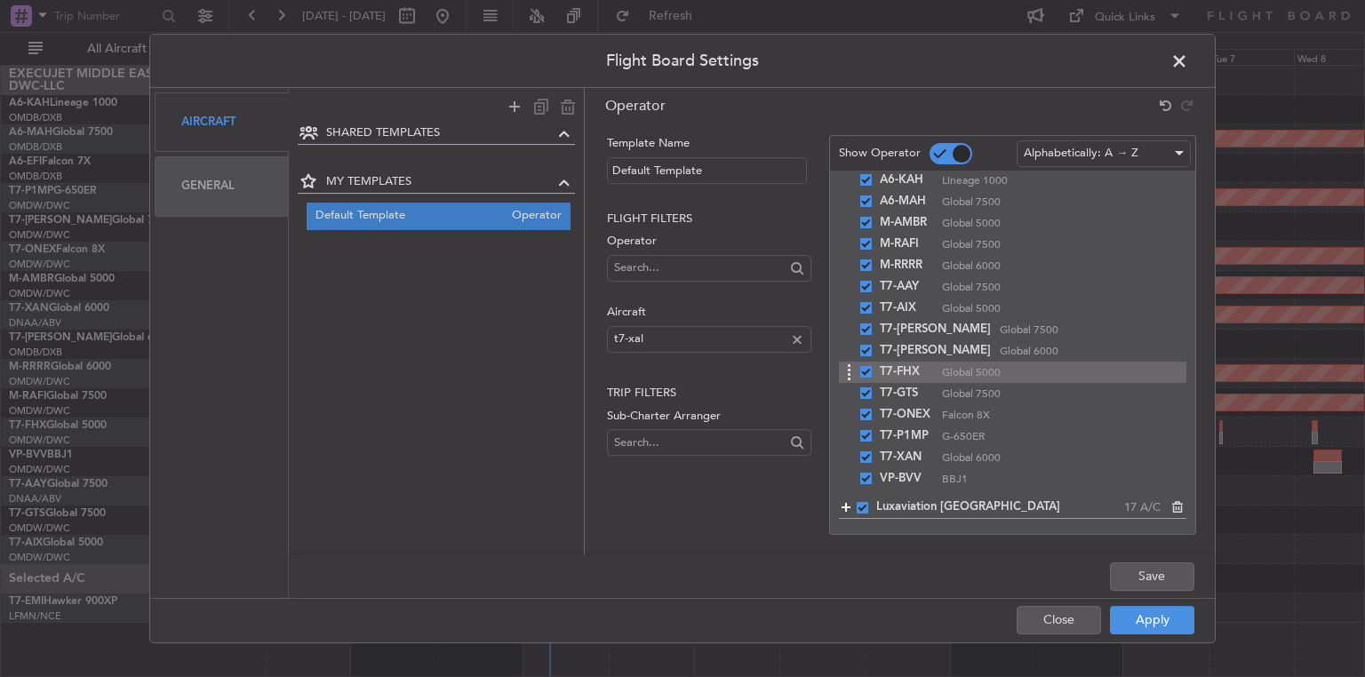
scroll to position [58, 0]
click at [1044, 615] on button "Close" at bounding box center [1059, 620] width 84 height 28
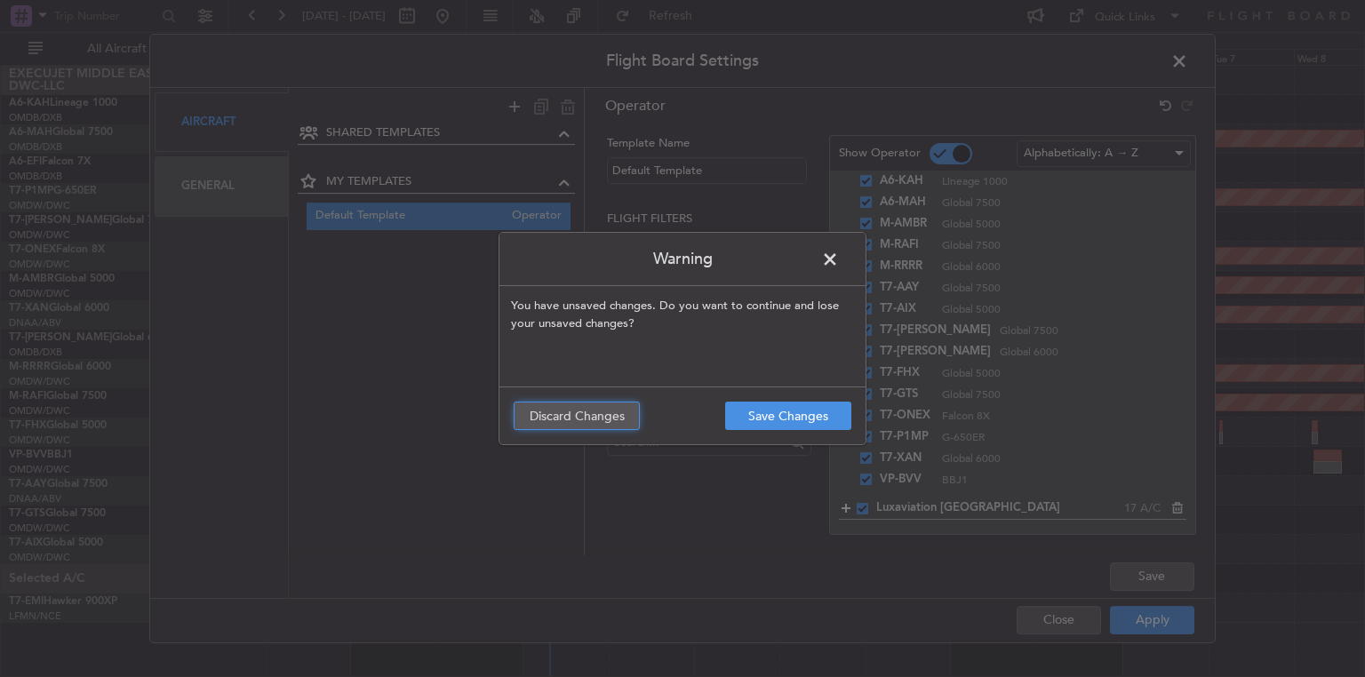
click at [562, 420] on button "Discard Changes" at bounding box center [577, 416] width 126 height 28
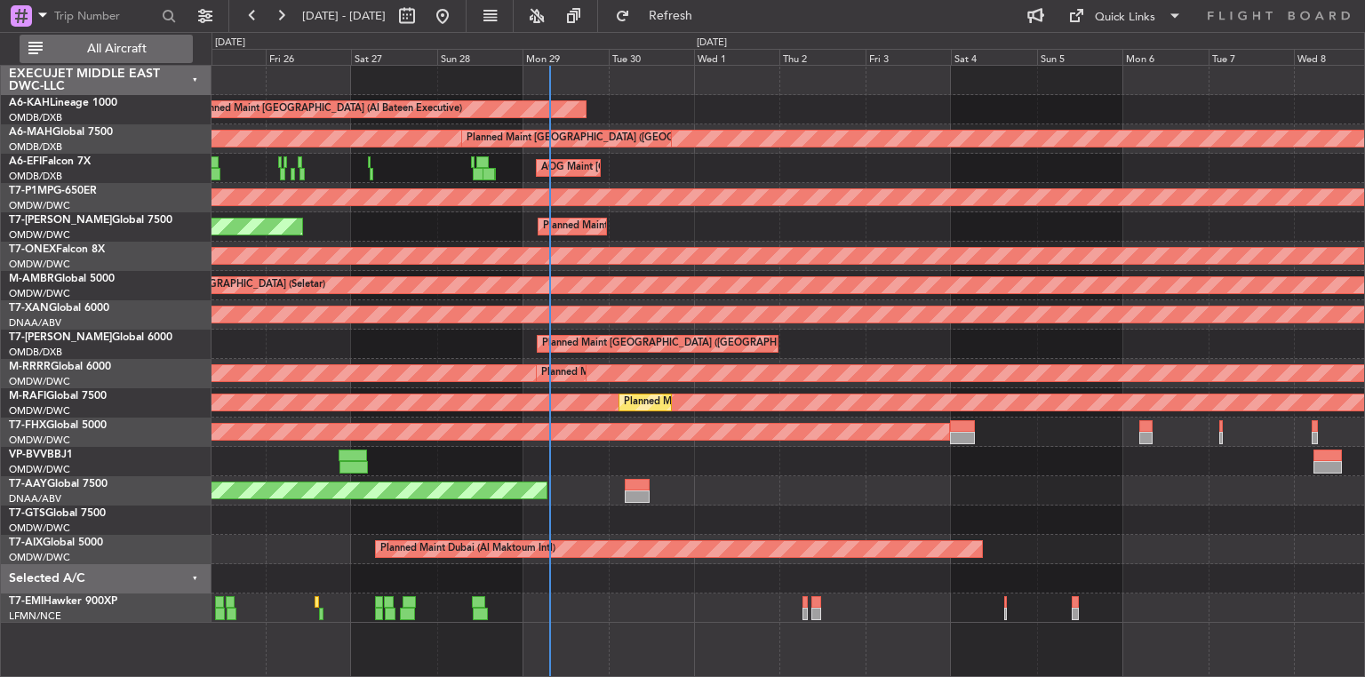
click at [39, 46] on button "All Aircraft" at bounding box center [106, 49] width 173 height 28
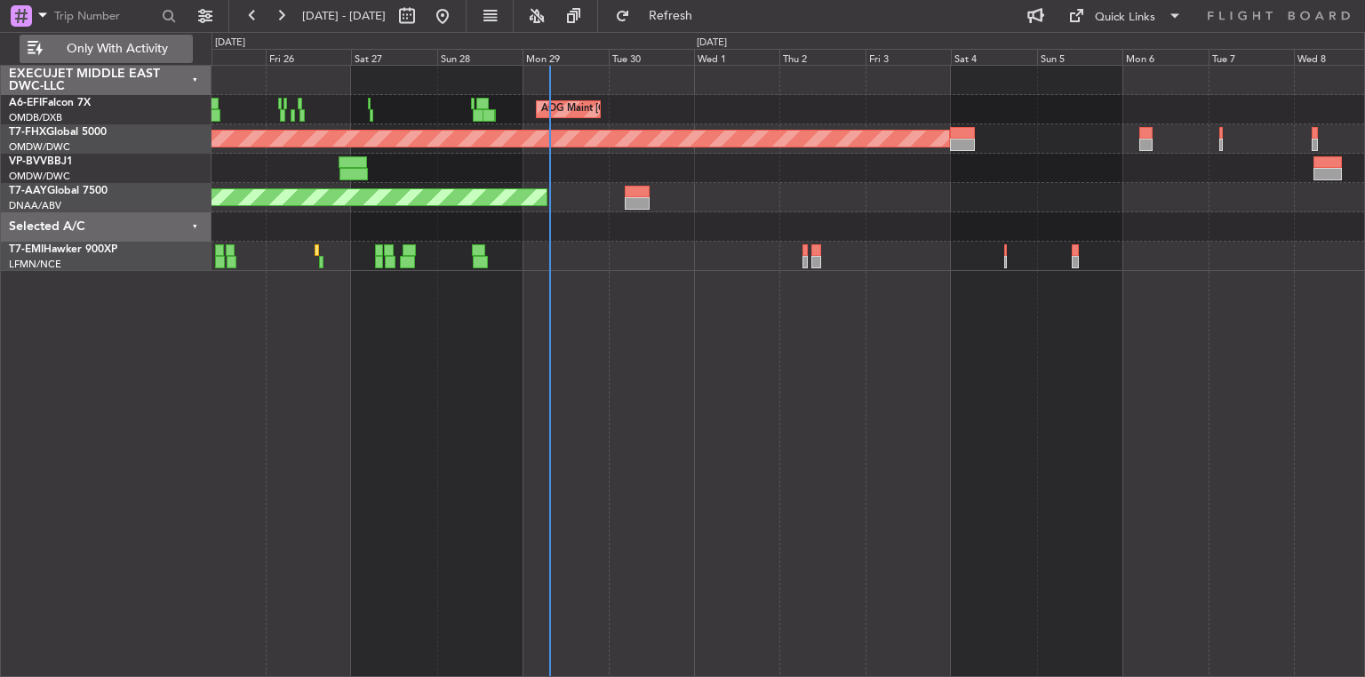
click at [39, 46] on button "Only With Activity" at bounding box center [106, 49] width 173 height 28
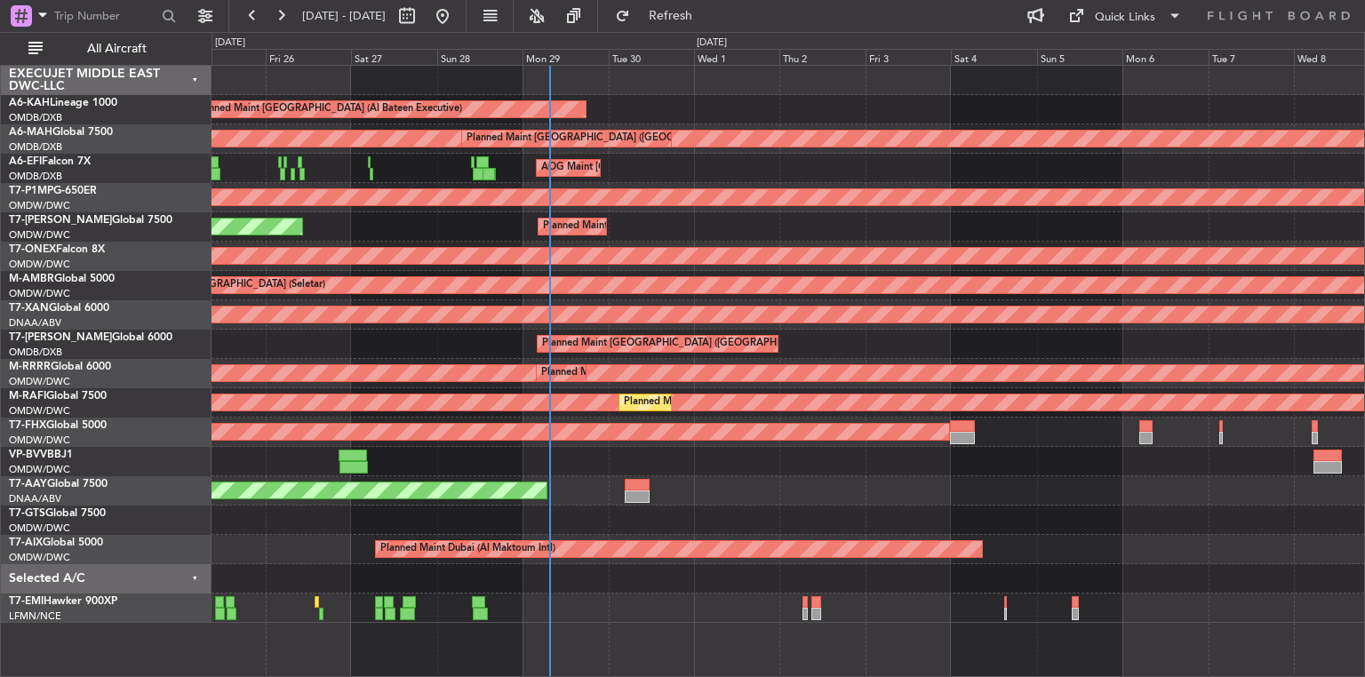
click at [189, 576] on div "Selected A/C" at bounding box center [106, 578] width 211 height 29
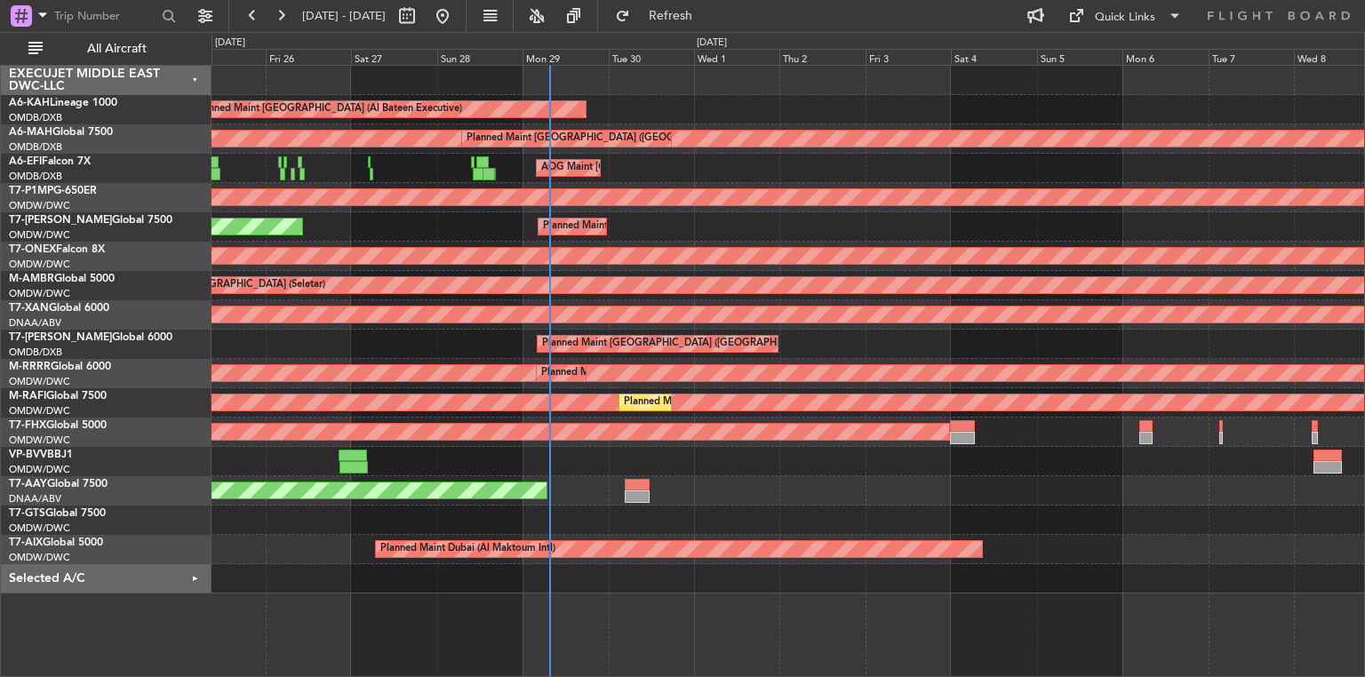
click at [189, 576] on div "Selected A/C" at bounding box center [106, 578] width 211 height 29
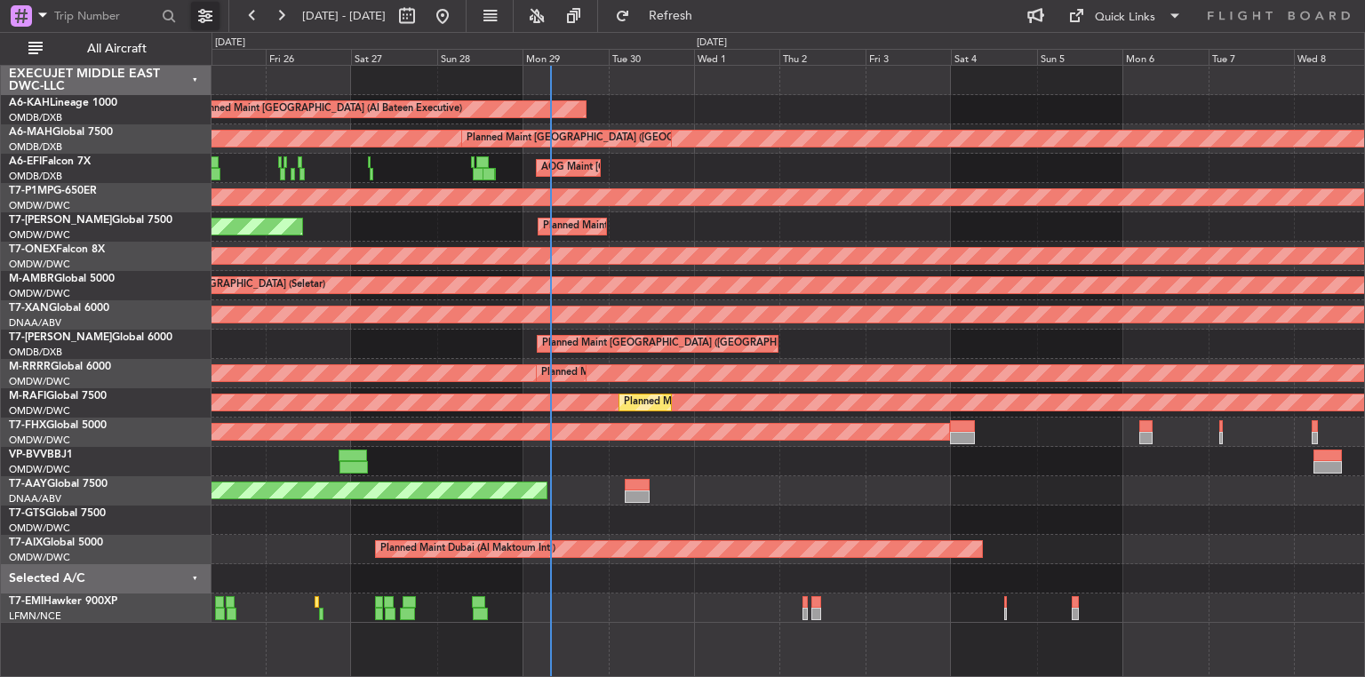
click at [199, 17] on button at bounding box center [205, 16] width 28 height 28
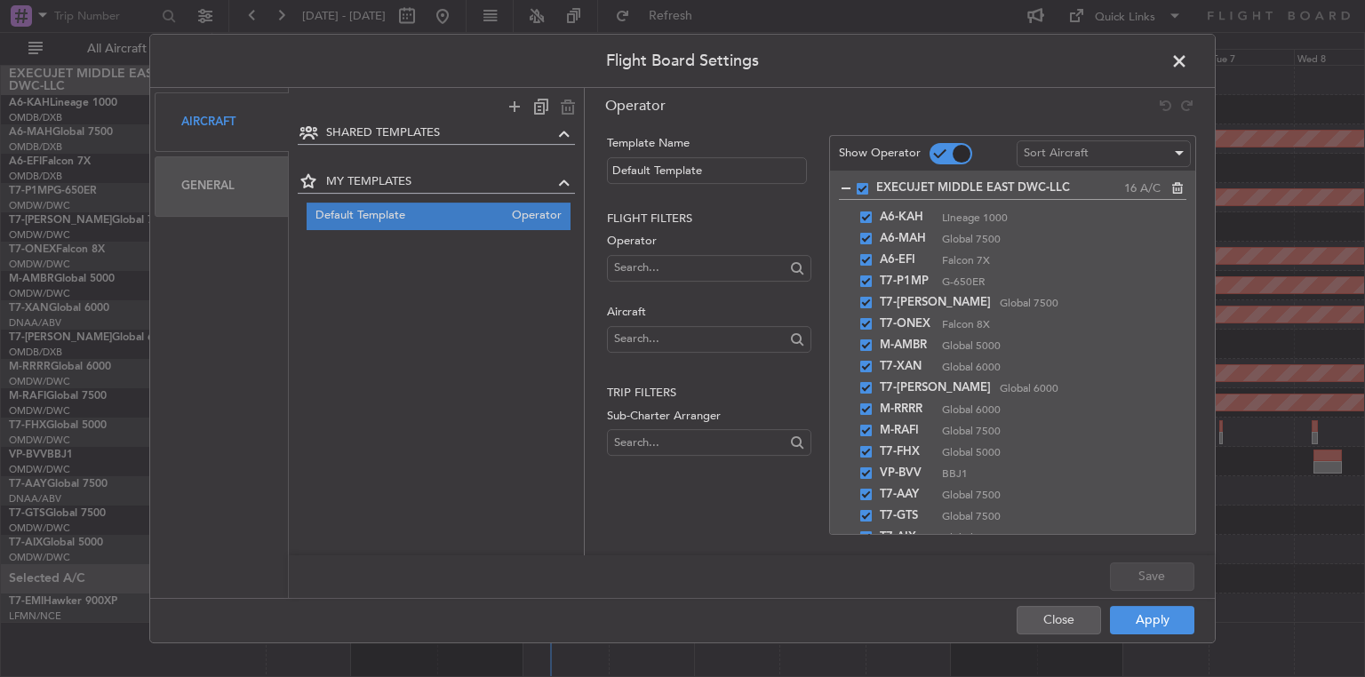
click at [1189, 59] on span at bounding box center [1189, 66] width 0 height 36
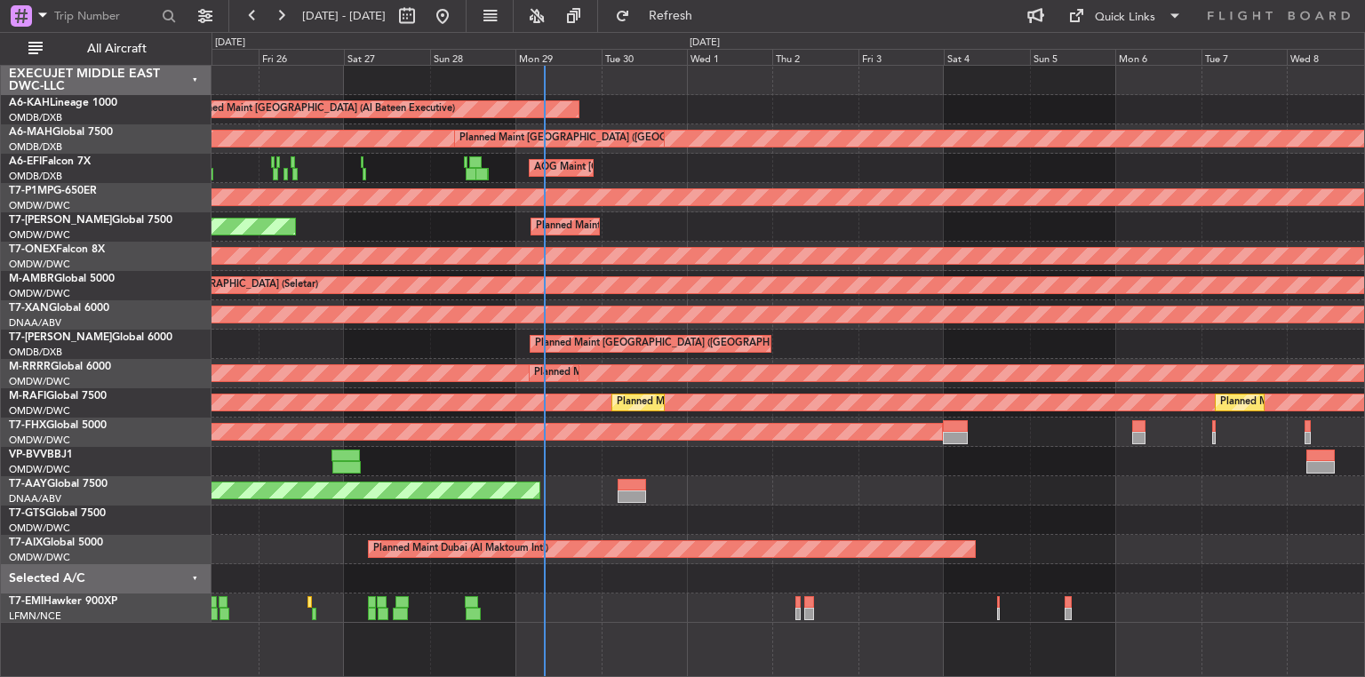
click at [756, 484] on div "Unplanned Maint [GEOGRAPHIC_DATA] (Al Maktoum Intl) Unplanned Maint [GEOGRAPHIC…" at bounding box center [788, 490] width 1153 height 29
